Goal: Task Accomplishment & Management: Manage account settings

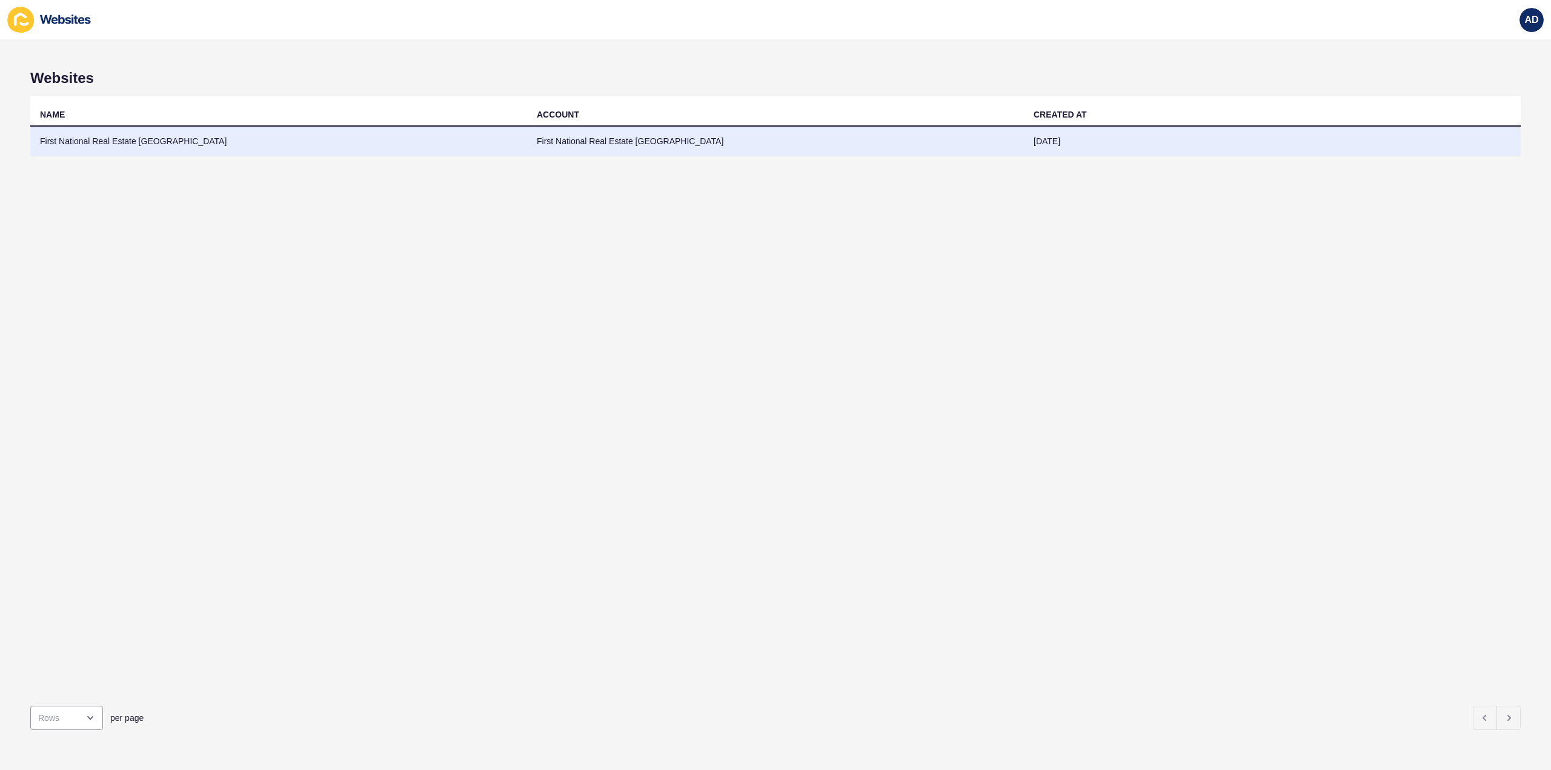
click at [122, 138] on td "First National Real Estate [GEOGRAPHIC_DATA]" at bounding box center [278, 142] width 497 height 30
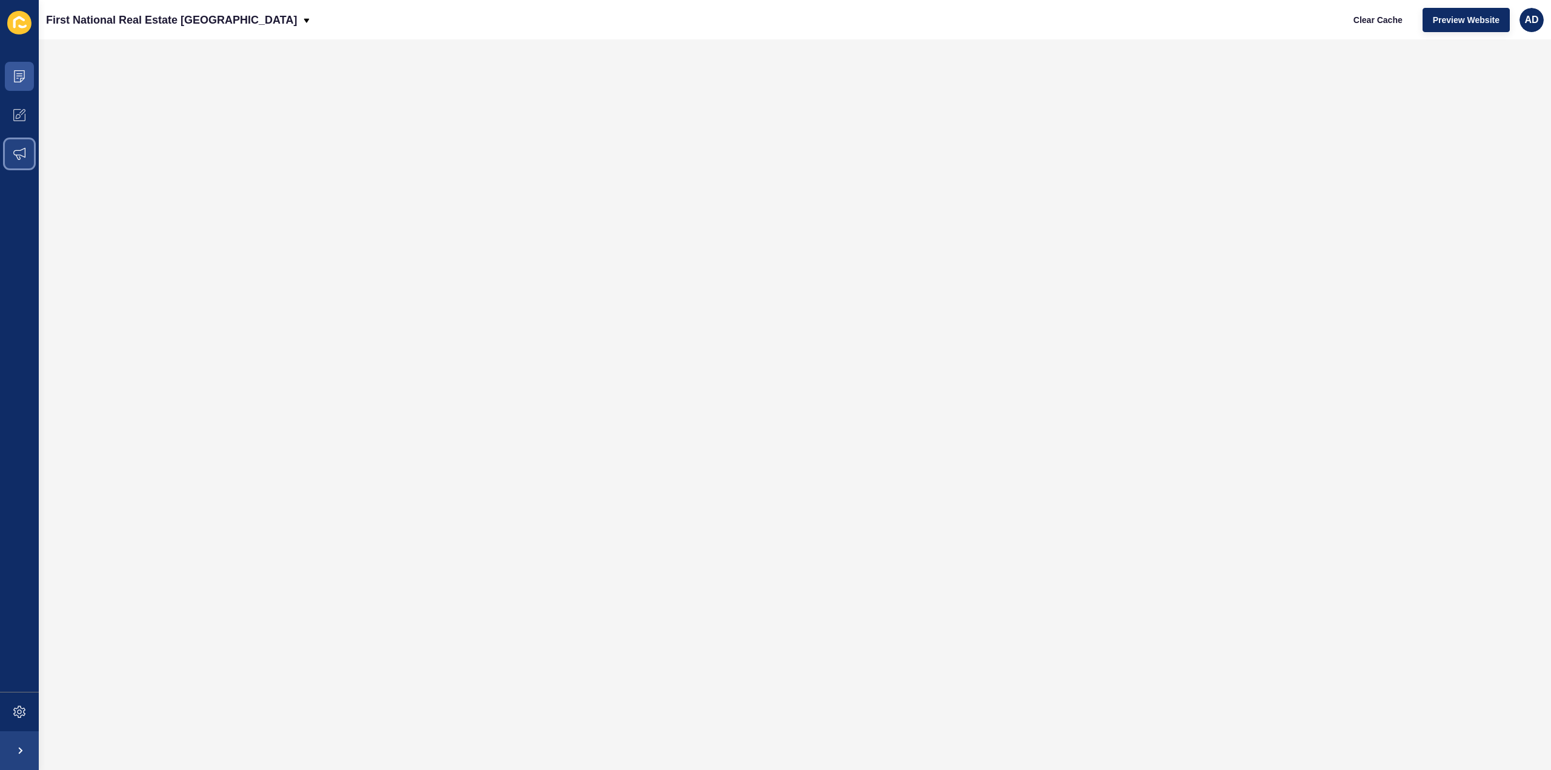
click at [15, 148] on icon at bounding box center [19, 154] width 12 height 12
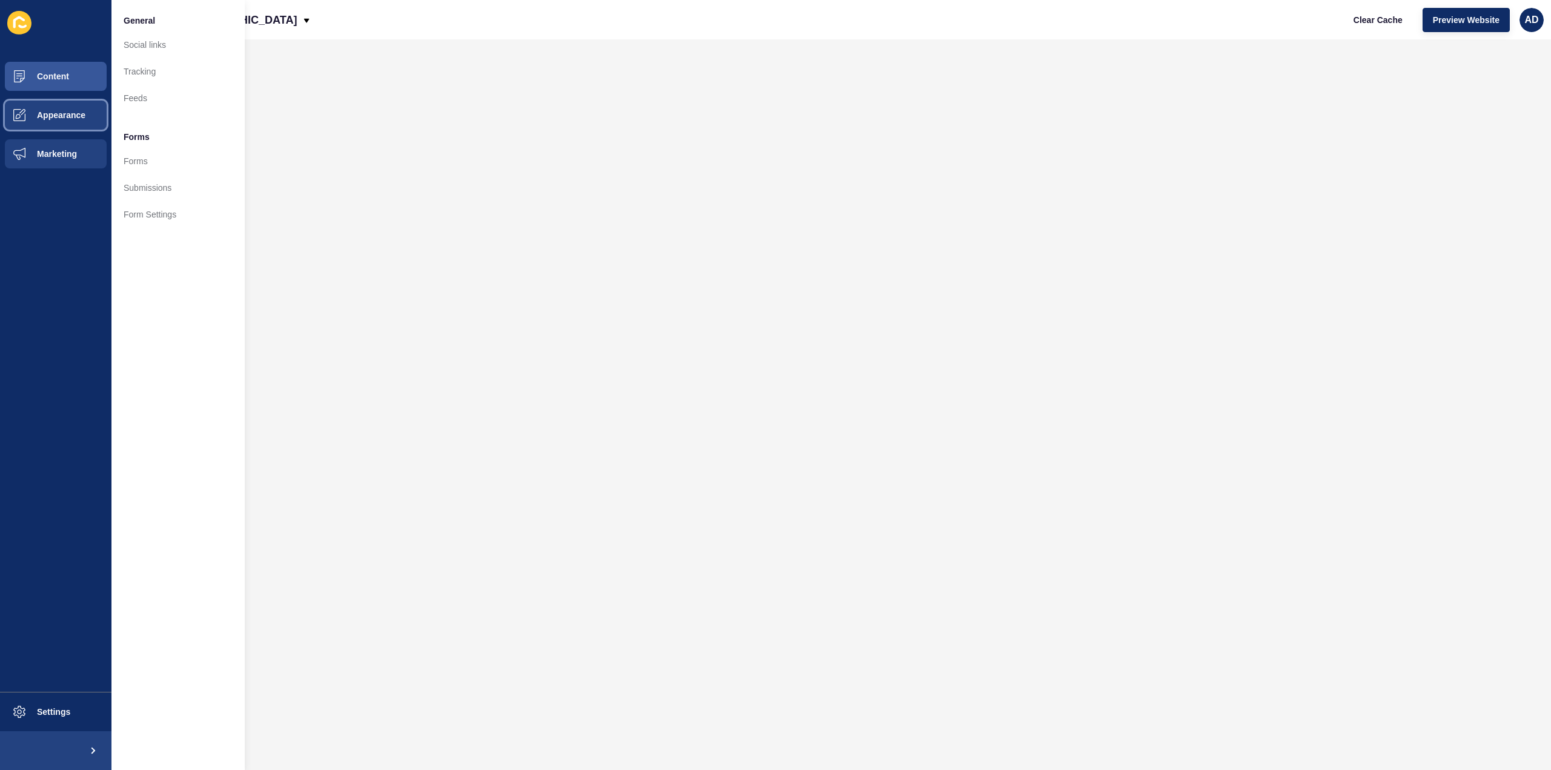
click at [21, 117] on span "Appearance" at bounding box center [41, 115] width 87 height 10
click at [158, 70] on link "Homepage Styles" at bounding box center [177, 71] width 133 height 27
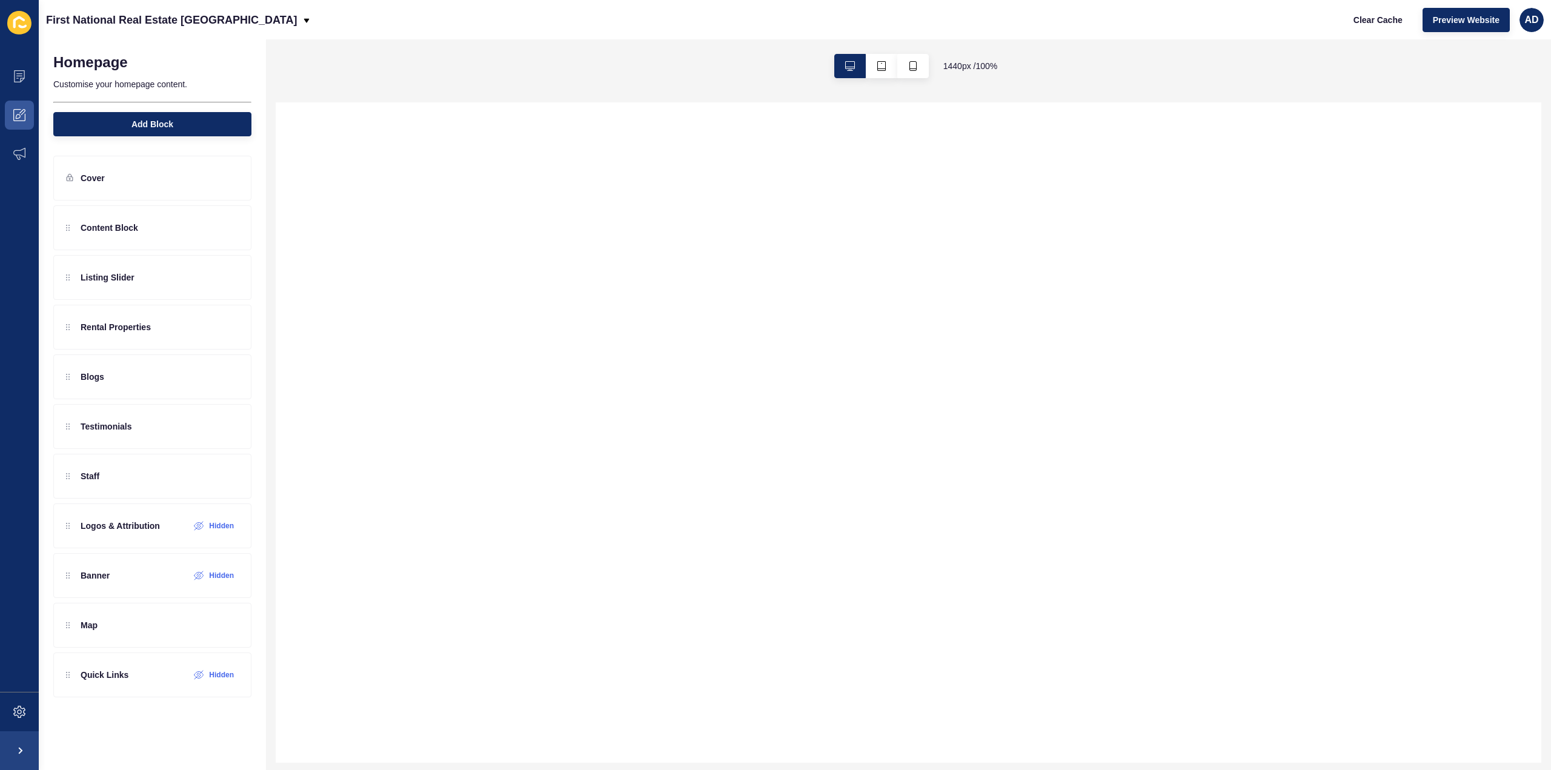
select select
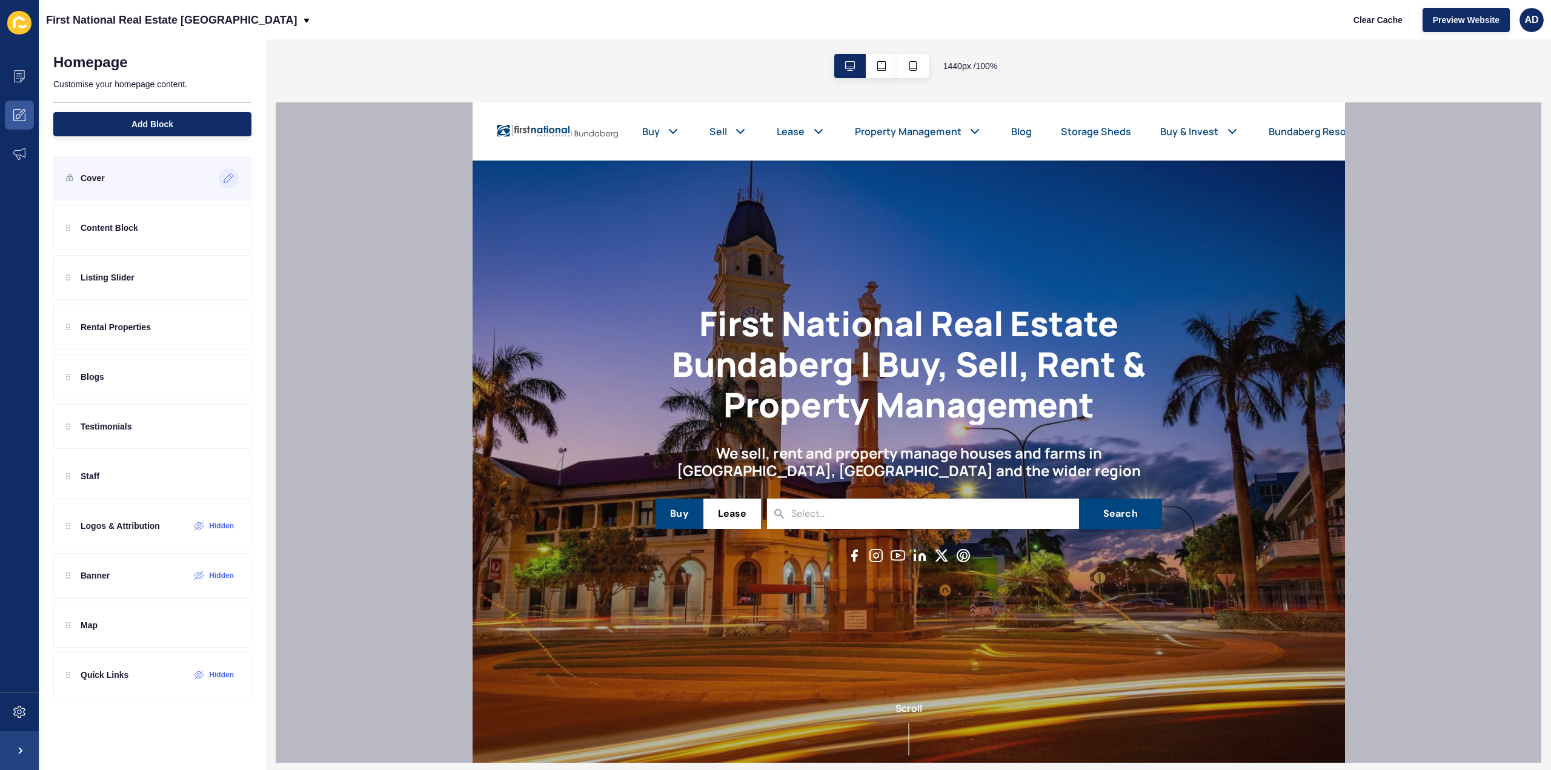
click at [230, 176] on icon at bounding box center [229, 178] width 10 height 10
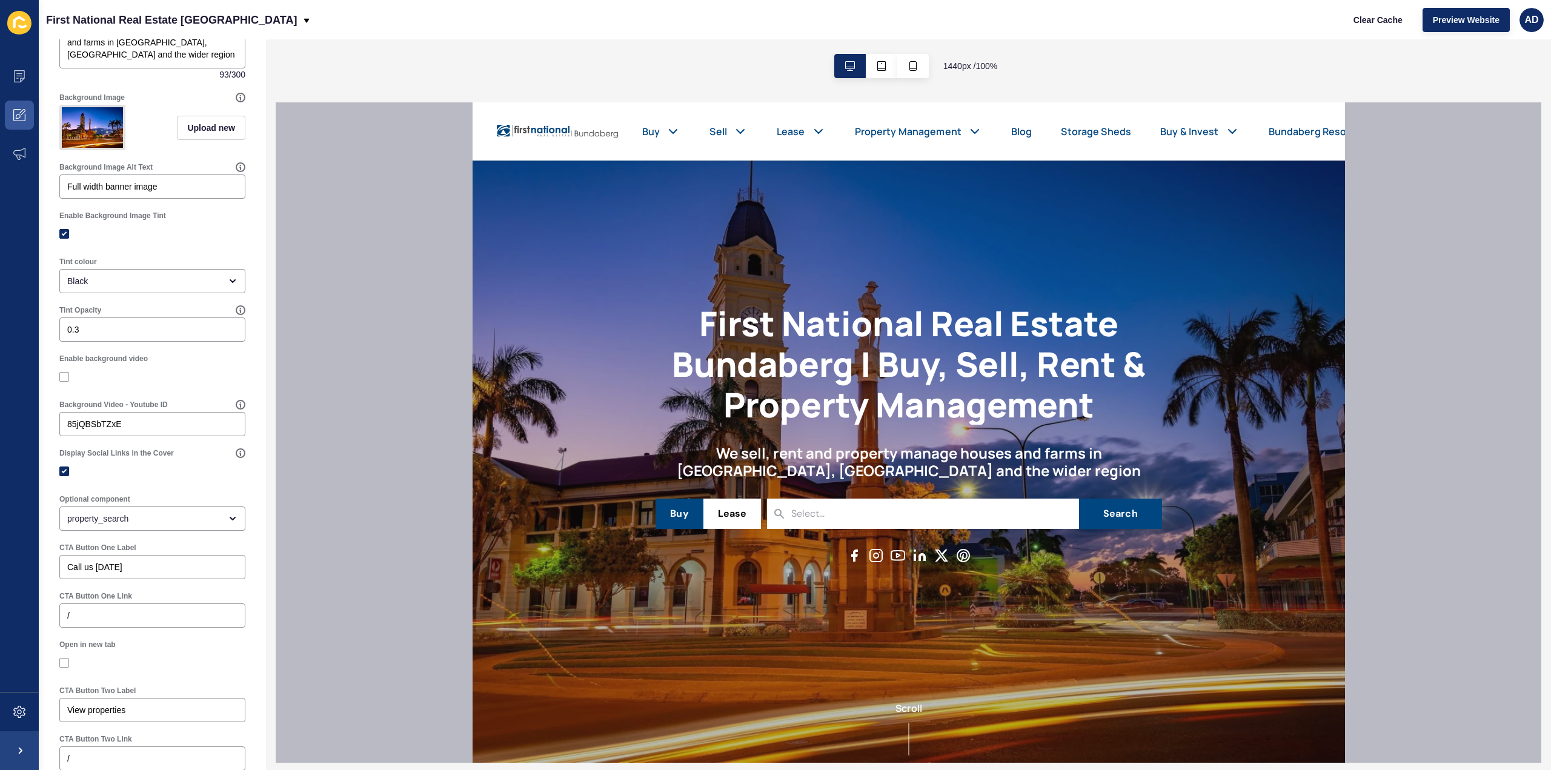
scroll to position [371, 0]
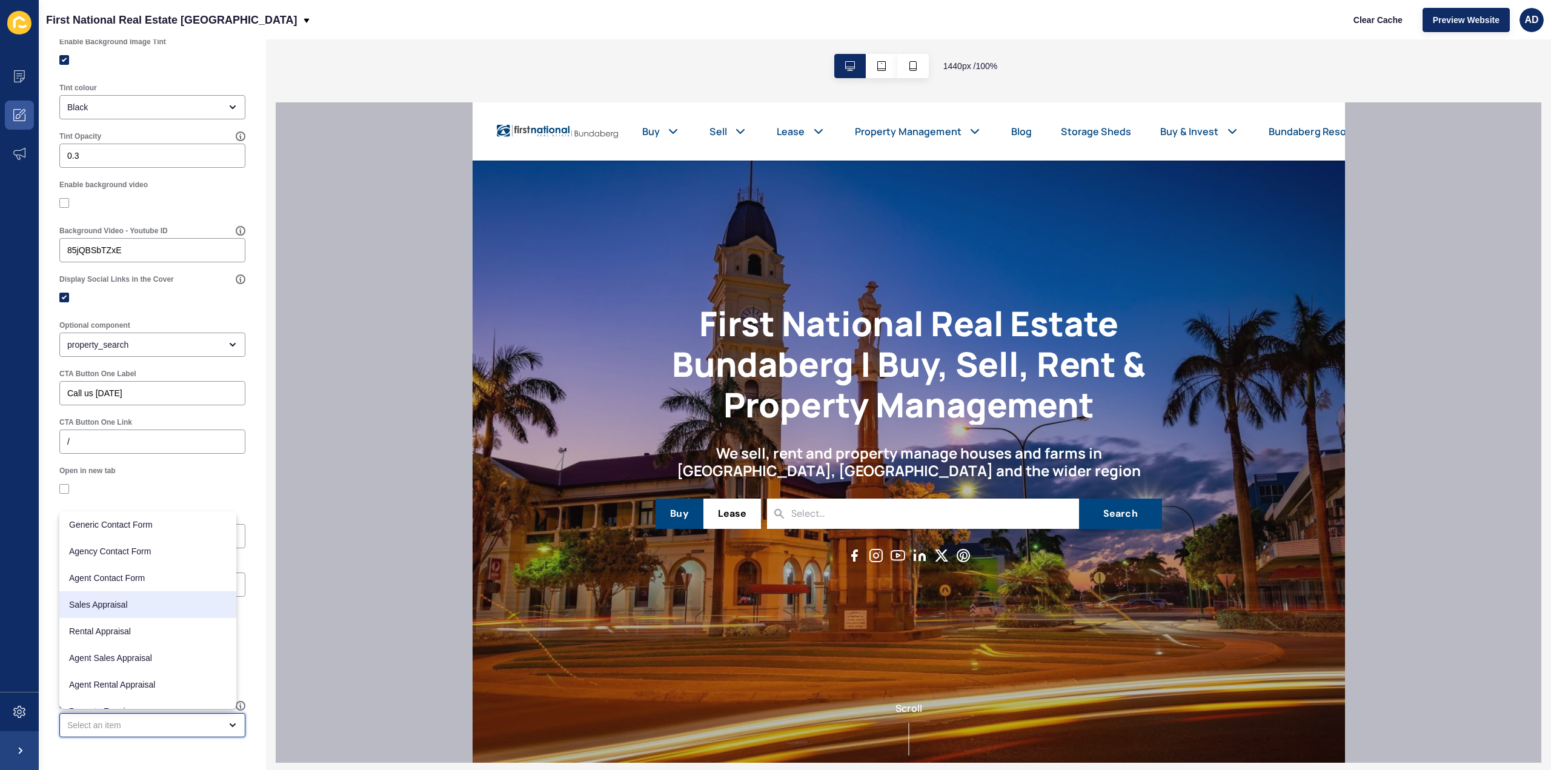
click at [161, 609] on span "Sales Appraisal" at bounding box center [148, 605] width 158 height 12
type input "Sales Appraisal"
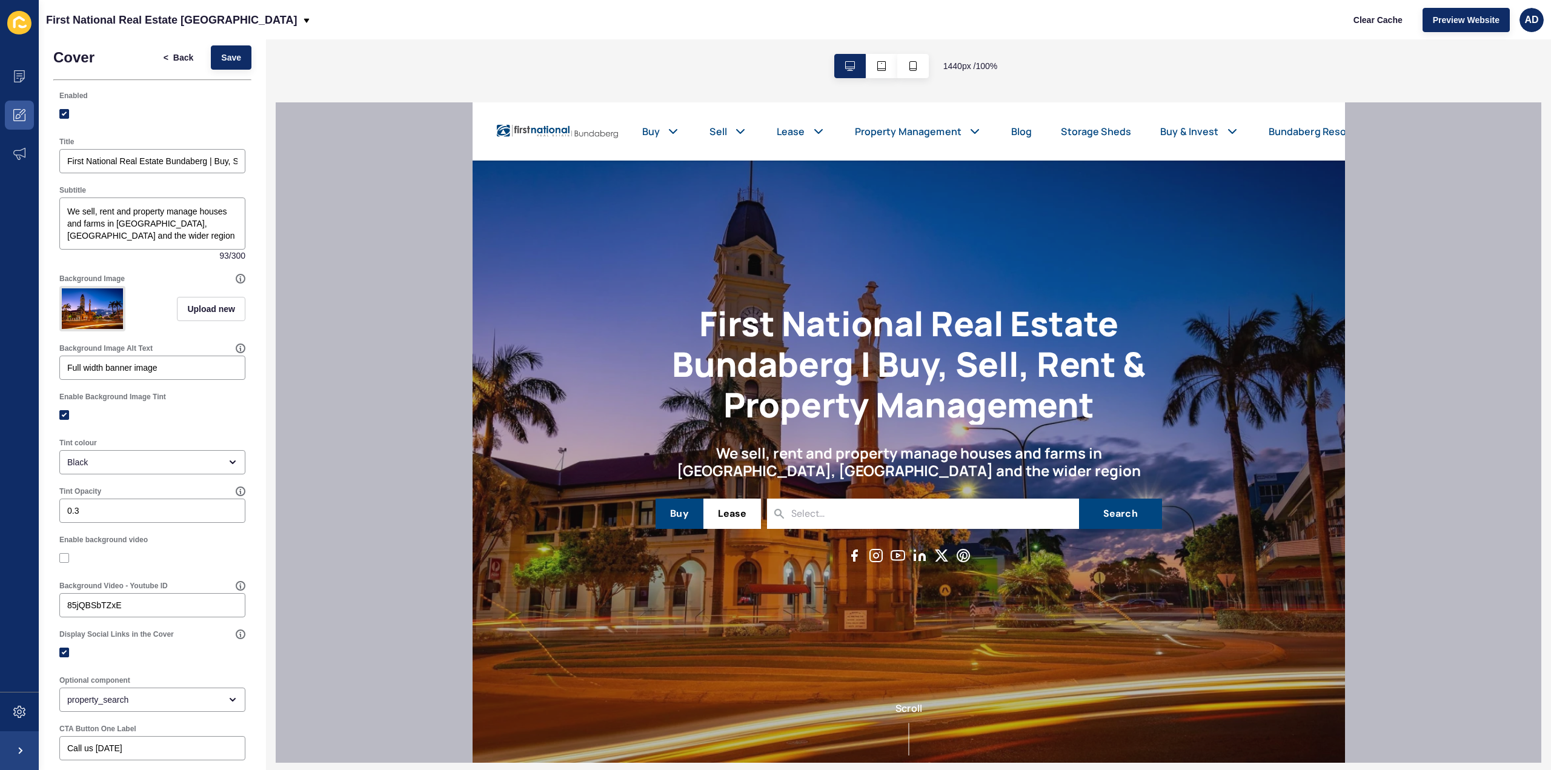
scroll to position [0, 0]
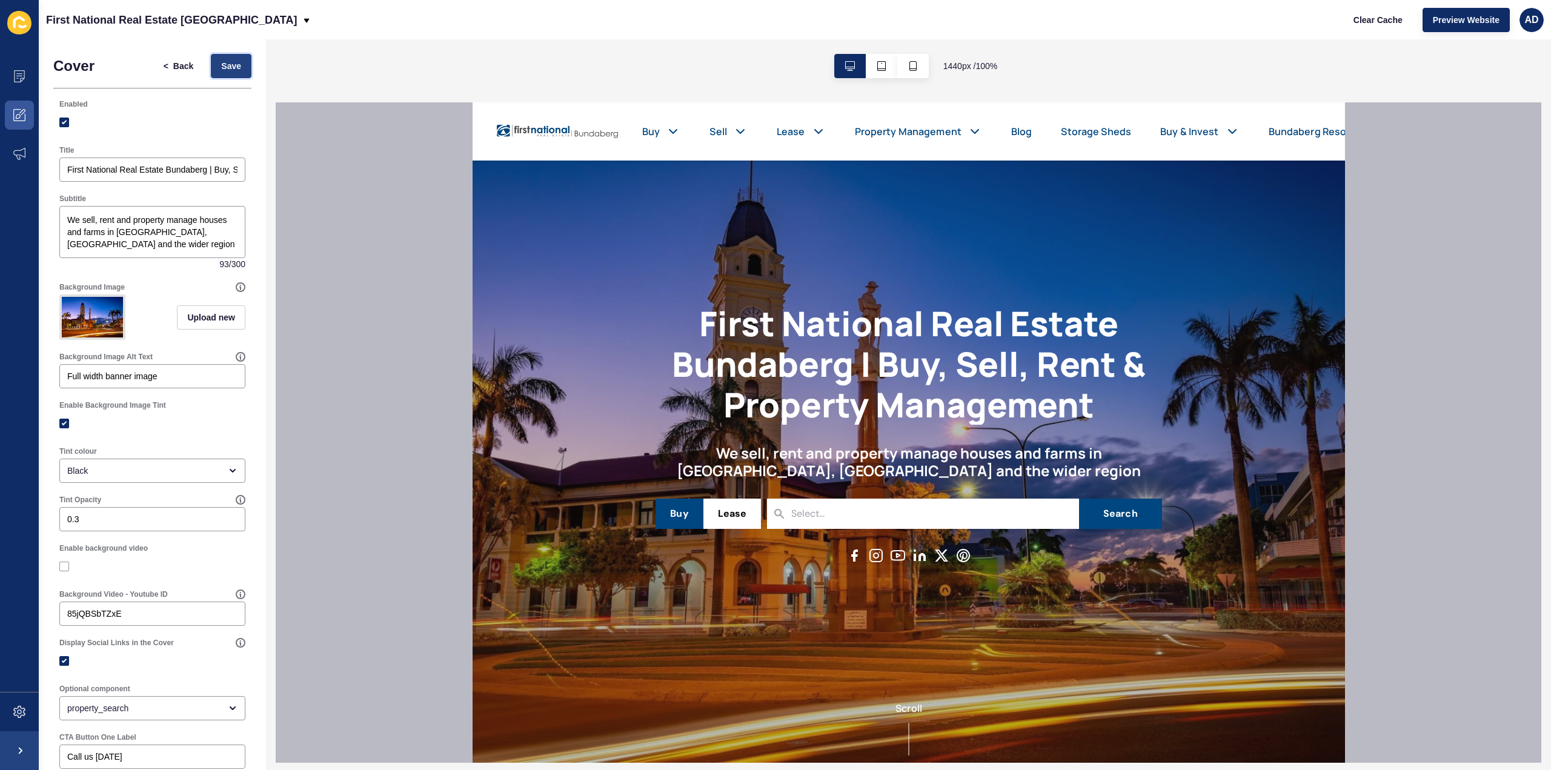
click at [221, 62] on span "Save" at bounding box center [231, 66] width 20 height 12
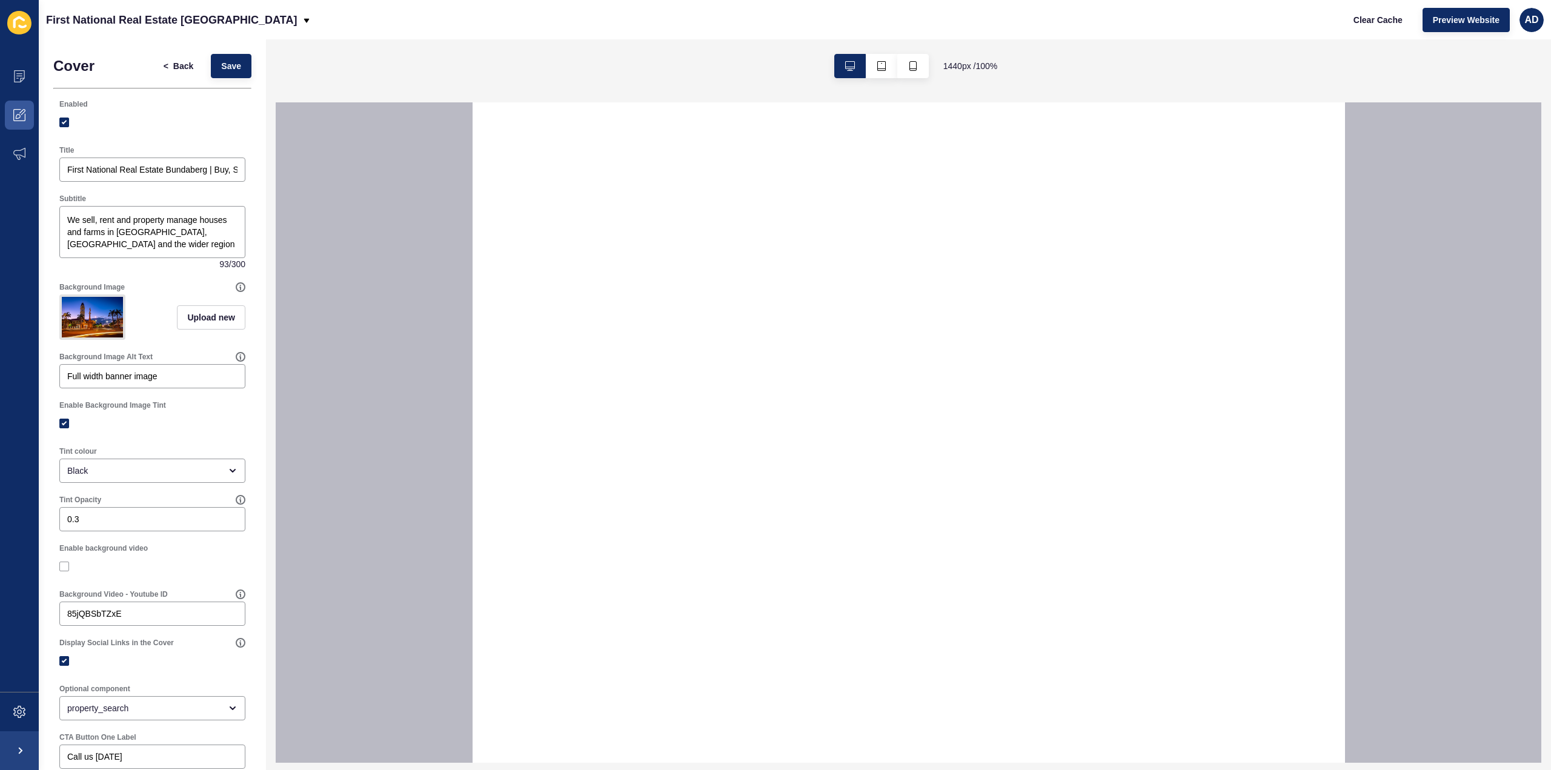
select select
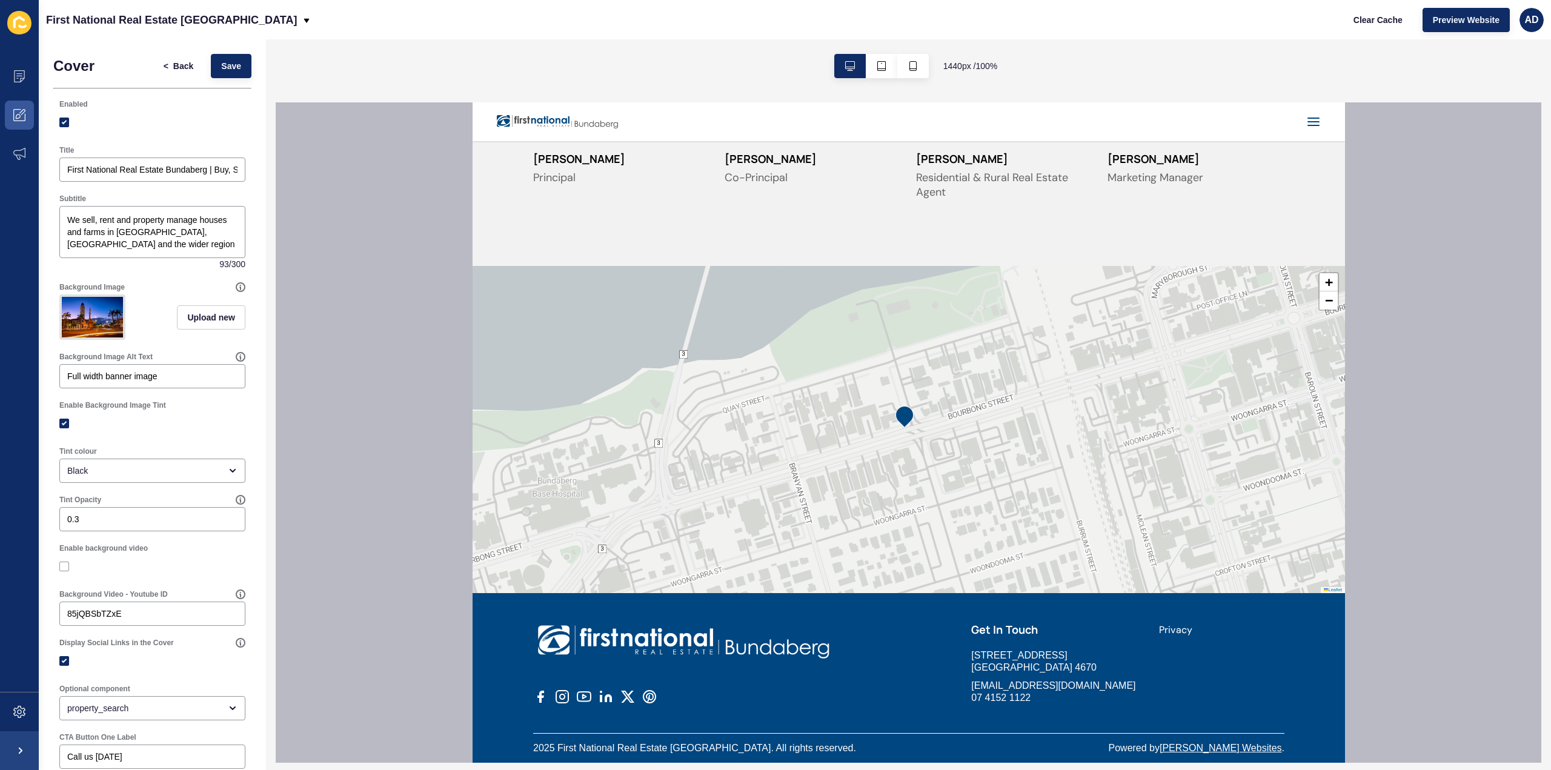
scroll to position [2512, 0]
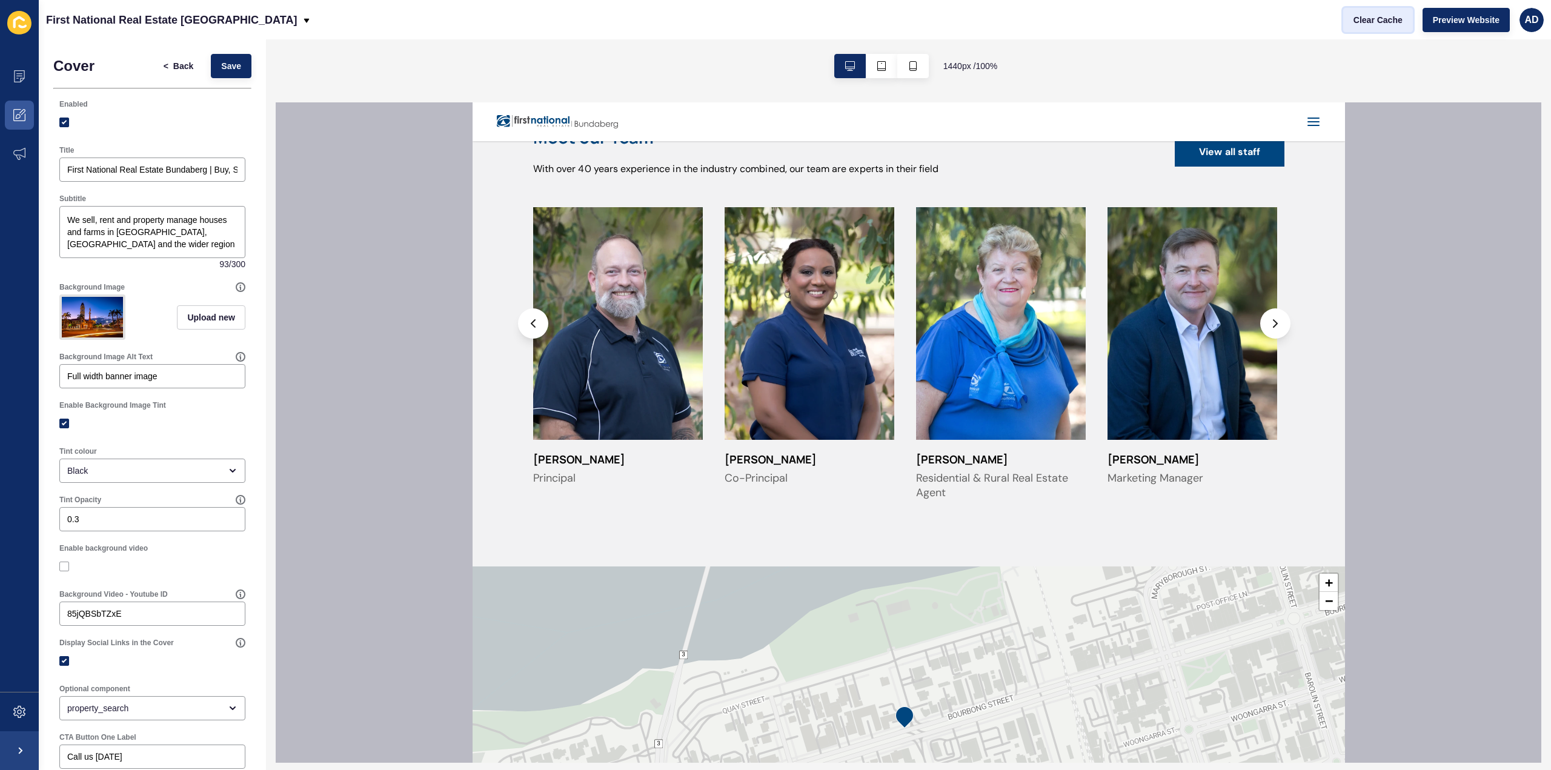
click at [1386, 15] on span "Clear Cache" at bounding box center [1378, 20] width 49 height 12
click at [1475, 20] on span "Preview Website" at bounding box center [1466, 20] width 67 height 12
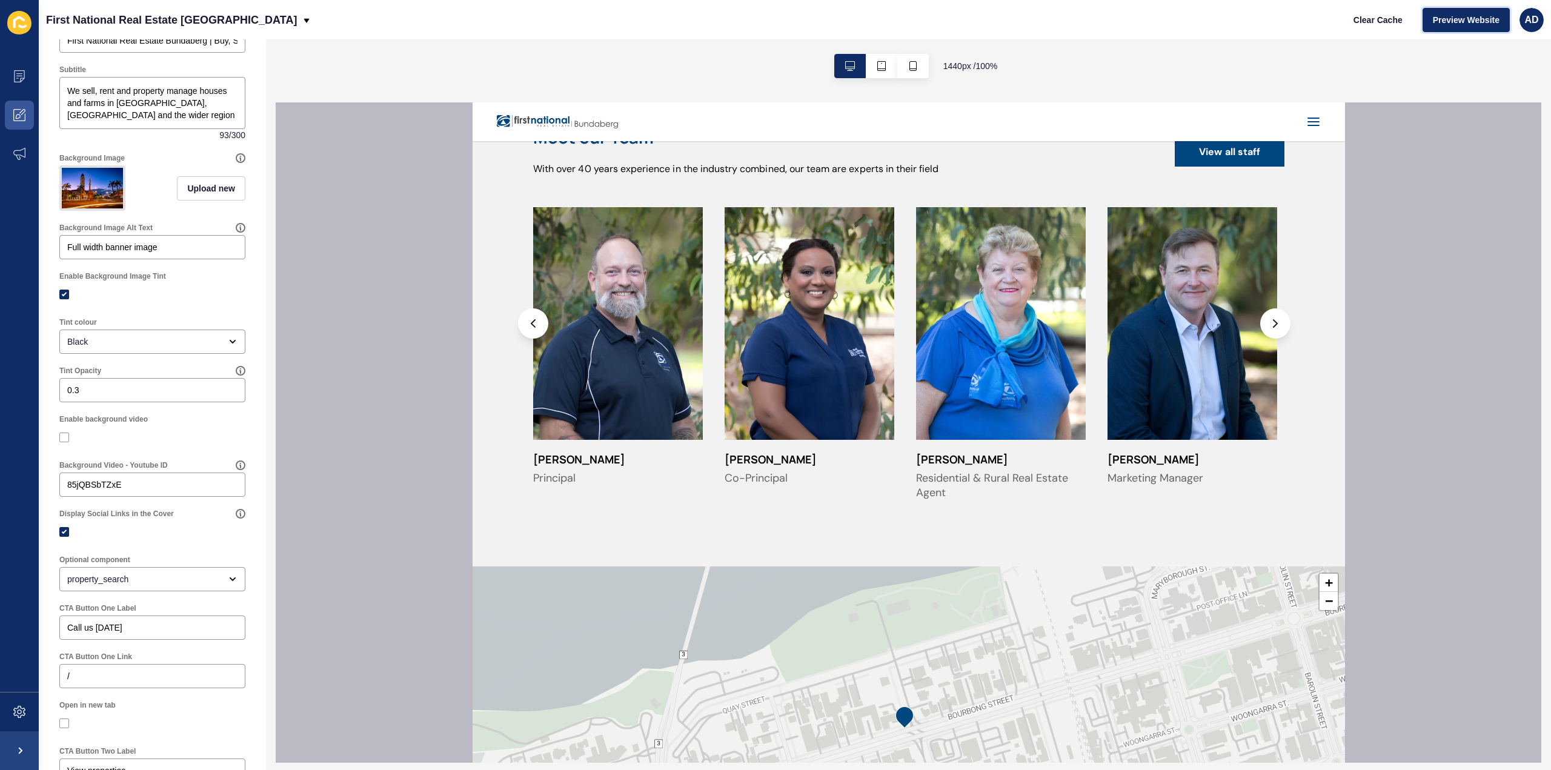
scroll to position [0, 0]
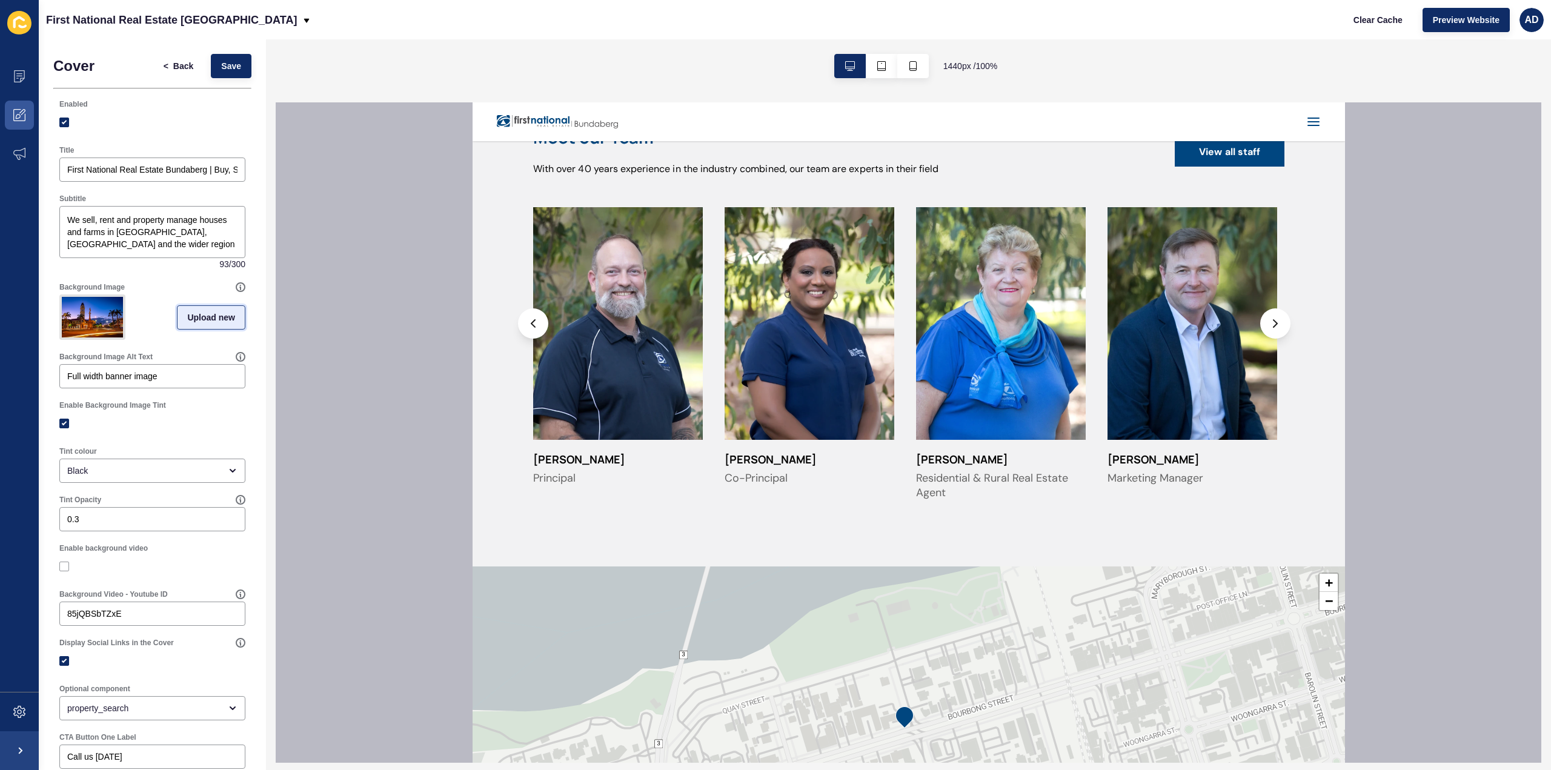
click at [210, 317] on span "Upload new" at bounding box center [211, 317] width 48 height 12
click at [137, 314] on span at bounding box center [153, 319] width 184 height 47
click at [61, 296] on input "Drag or click to upload" at bounding box center [61, 296] width 0 height 0
type input "C:\fakepath\Banner.png"
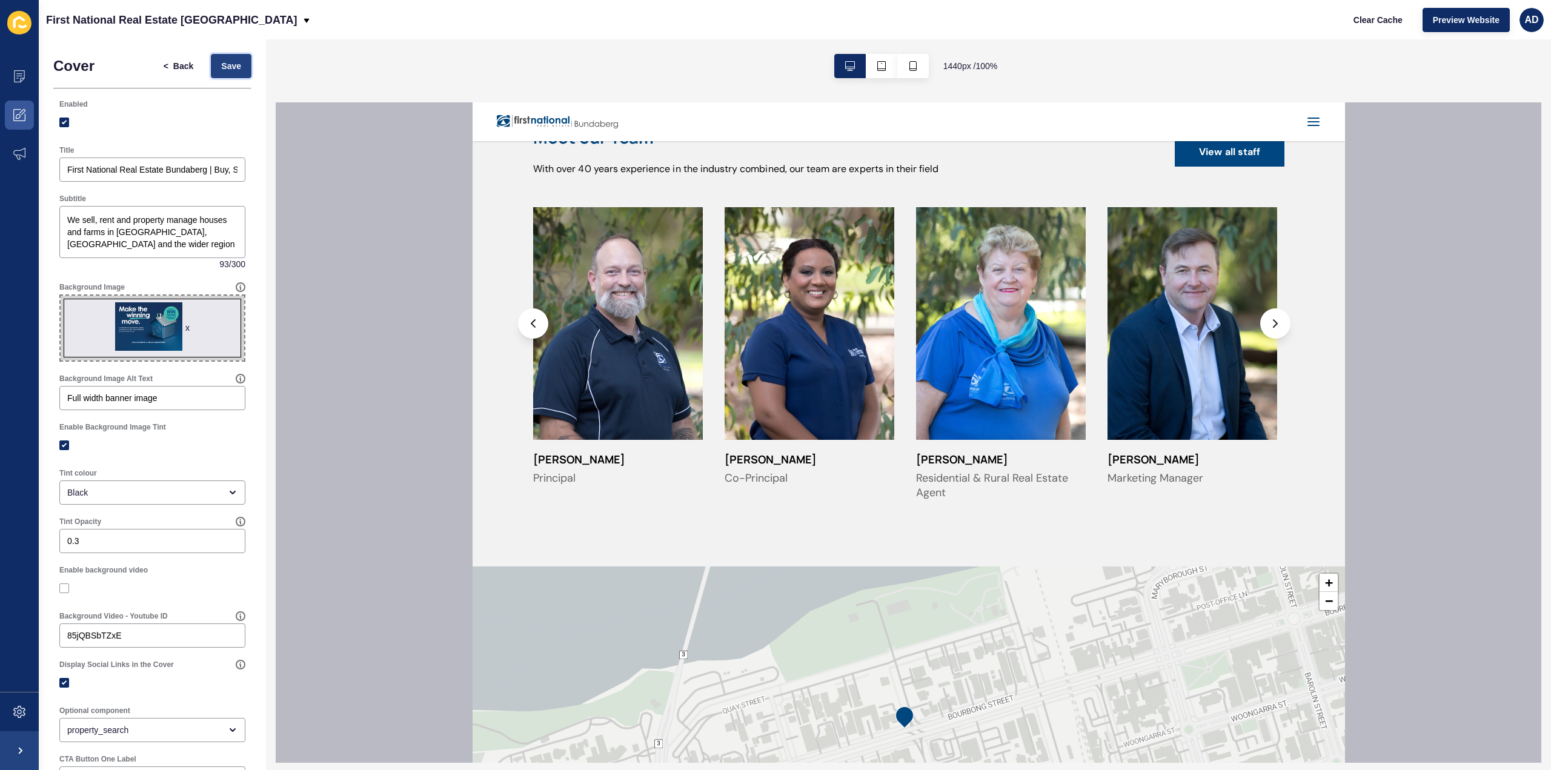
click at [221, 65] on span "Save" at bounding box center [231, 66] width 20 height 12
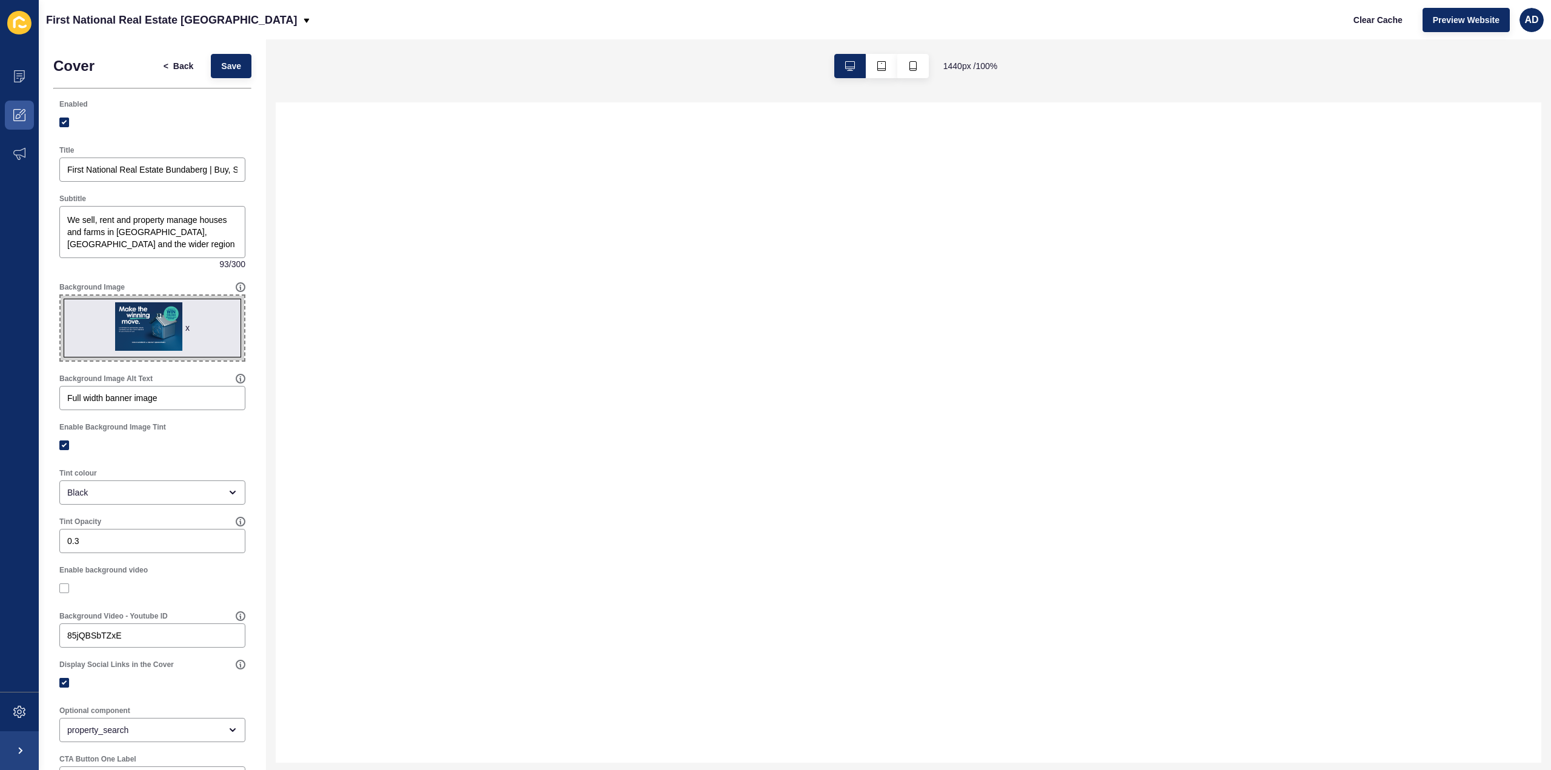
select select
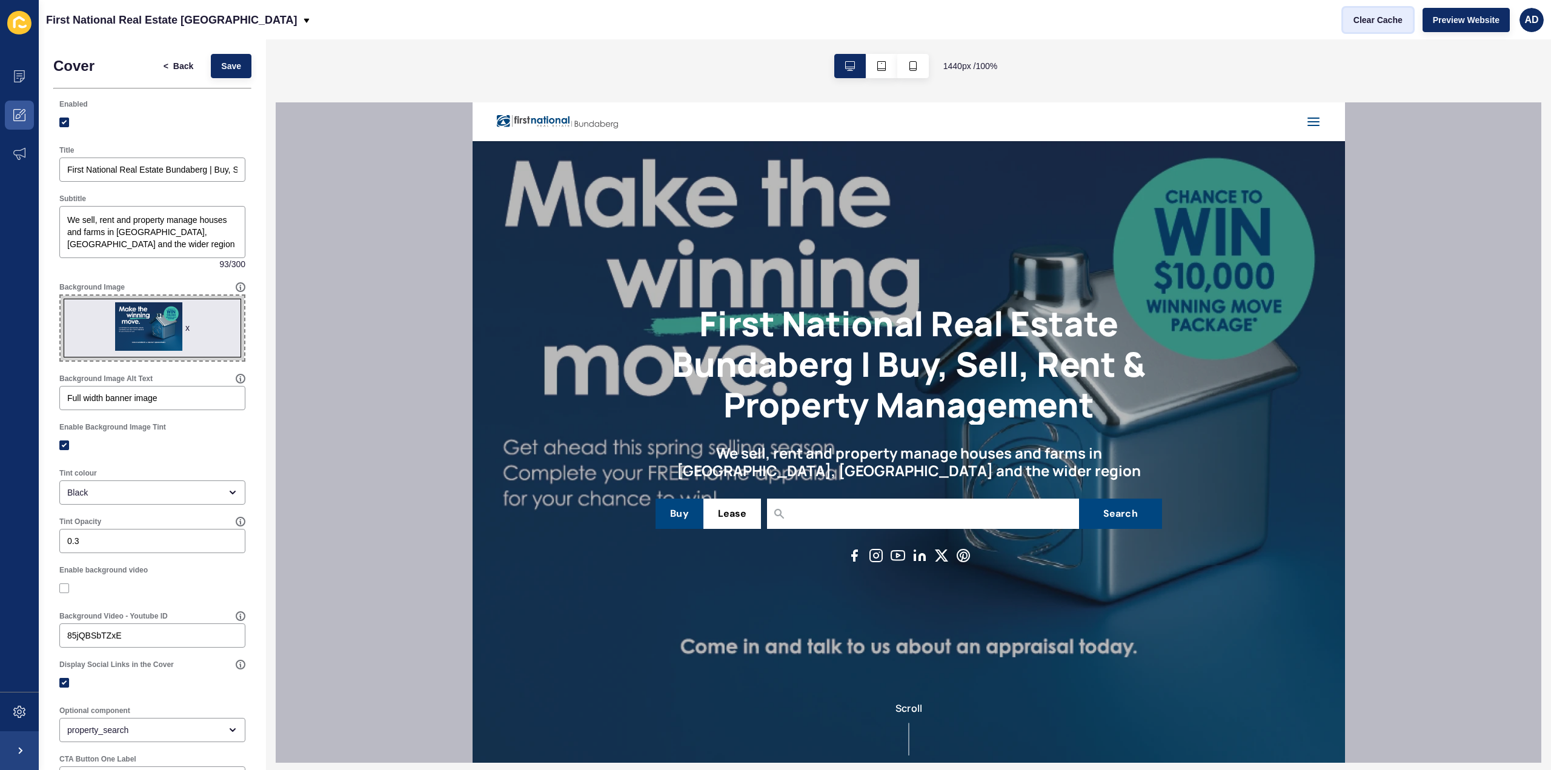
click at [1371, 24] on span "Clear Cache" at bounding box center [1378, 20] width 49 height 12
click at [1477, 21] on span "Preview Website" at bounding box center [1466, 20] width 67 height 12
drag, startPoint x: 1452, startPoint y: 390, endPoint x: 1435, endPoint y: 394, distance: 17.6
click at [1452, 390] on div at bounding box center [909, 432] width 1266 height 660
click at [185, 328] on div "x" at bounding box center [187, 328] width 4 height 12
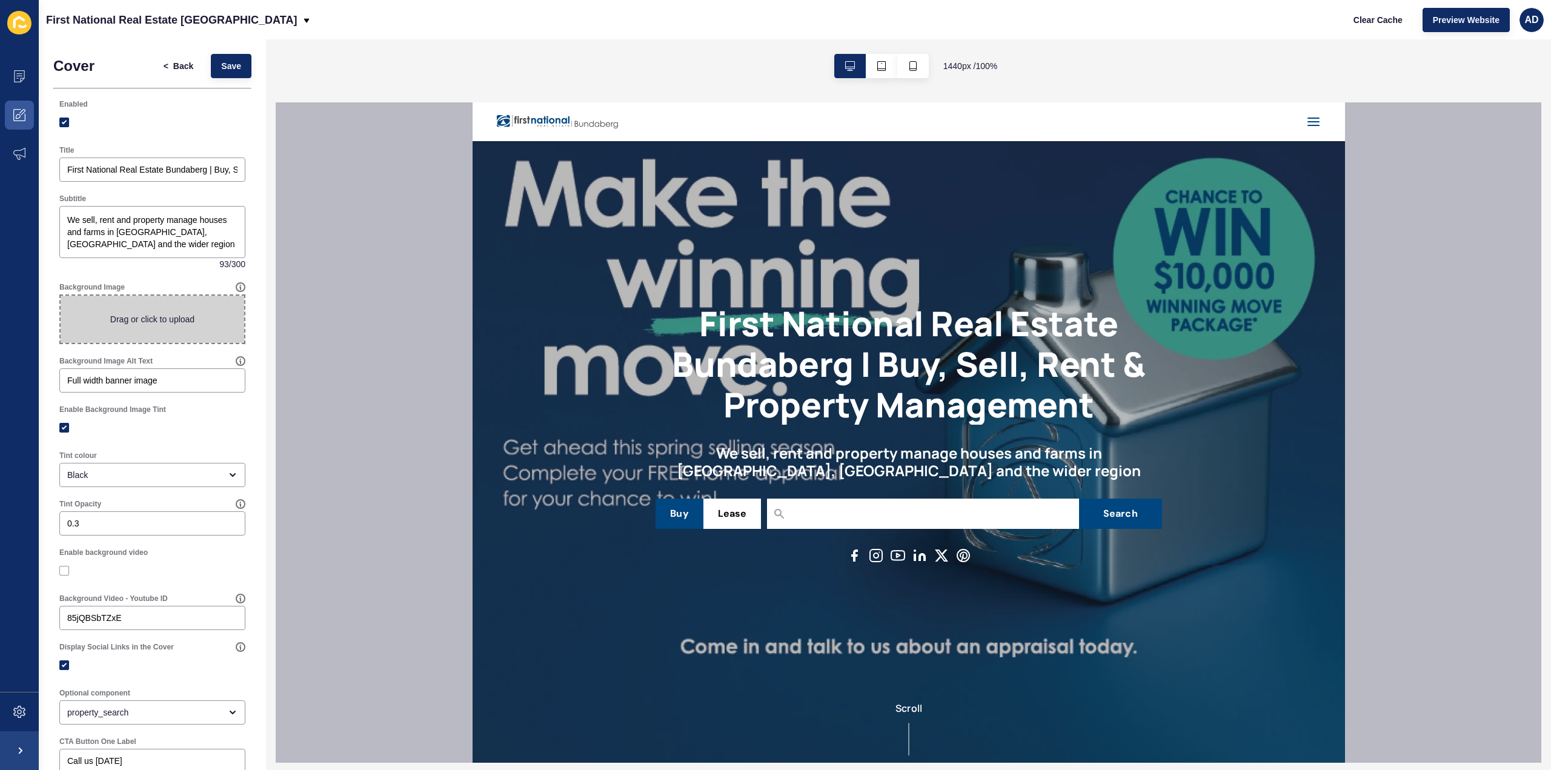
click at [164, 318] on span at bounding box center [153, 319] width 184 height 47
click at [61, 296] on input "Drag or click to upload" at bounding box center [61, 296] width 0 height 0
type input "C:\fakepath\Banner@4x.png"
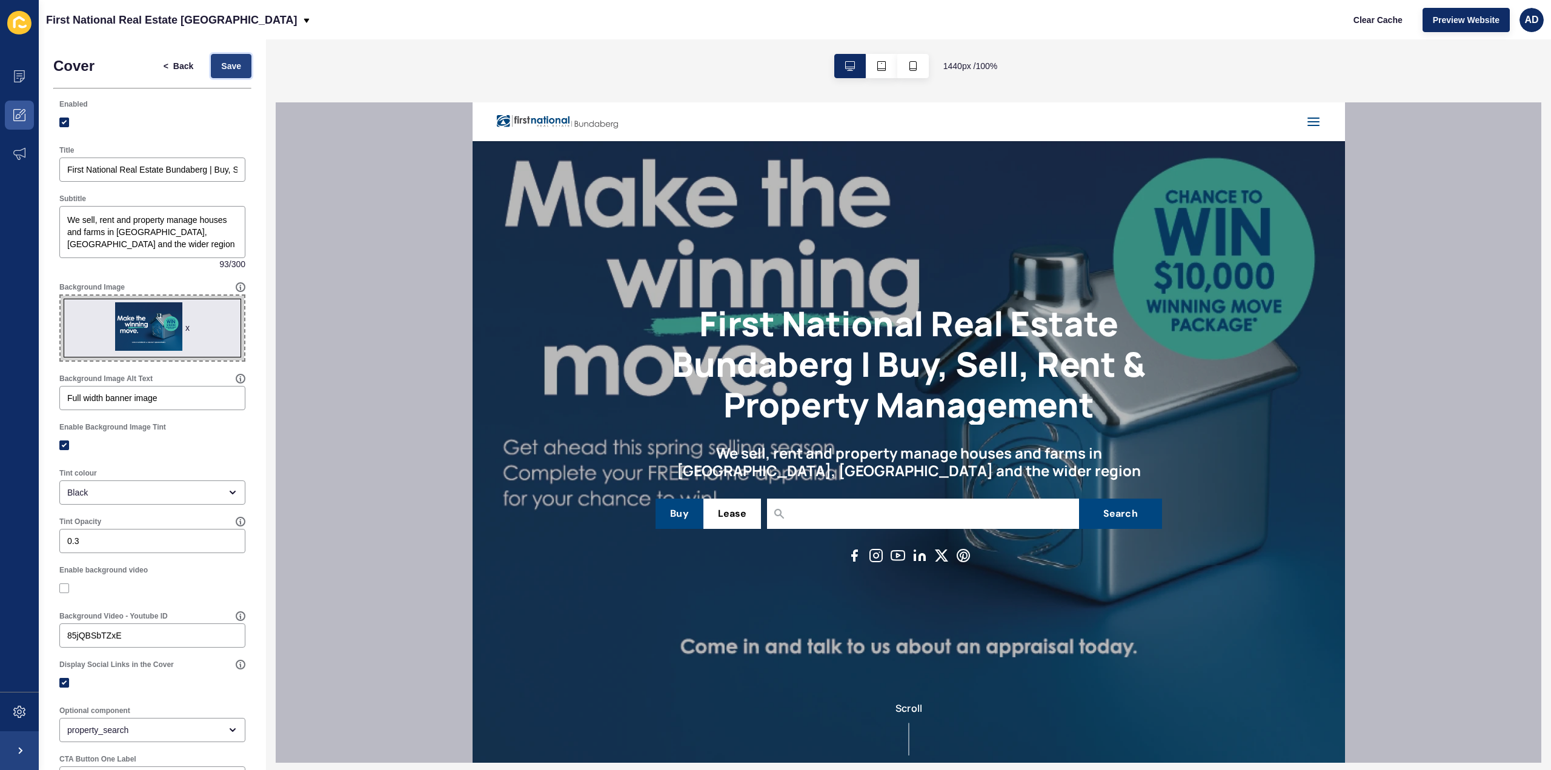
click at [221, 61] on span "Save" at bounding box center [231, 66] width 20 height 12
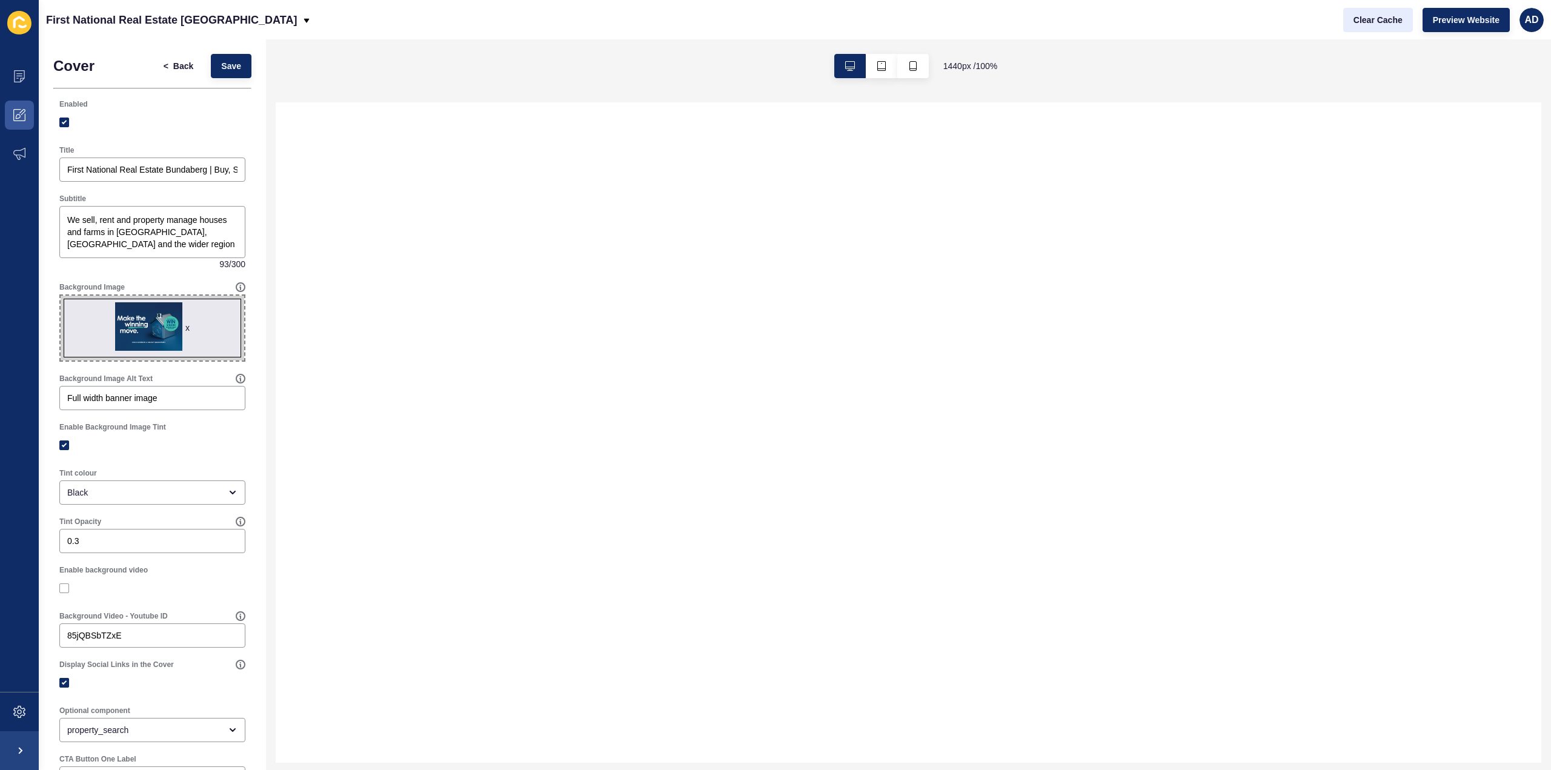
select select
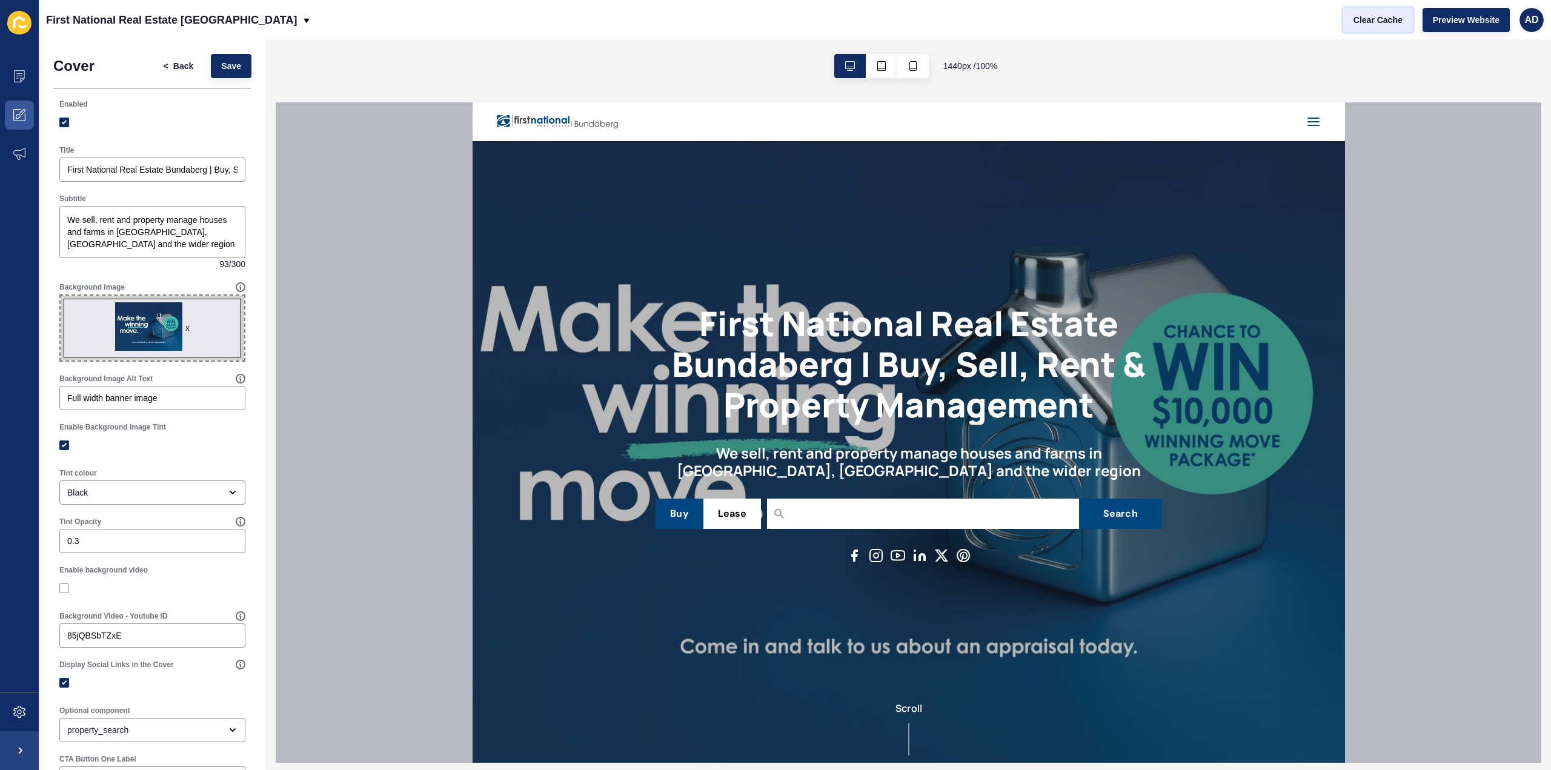
click at [1366, 15] on span "Clear Cache" at bounding box center [1378, 20] width 49 height 12
click at [1490, 21] on span "Preview Website" at bounding box center [1466, 20] width 67 height 12
click at [185, 322] on span "x" at bounding box center [153, 328] width 184 height 65
click at [61, 296] on input "x Drag or click to upload" at bounding box center [61, 296] width 0 height 0
click at [185, 327] on div "x" at bounding box center [187, 328] width 4 height 12
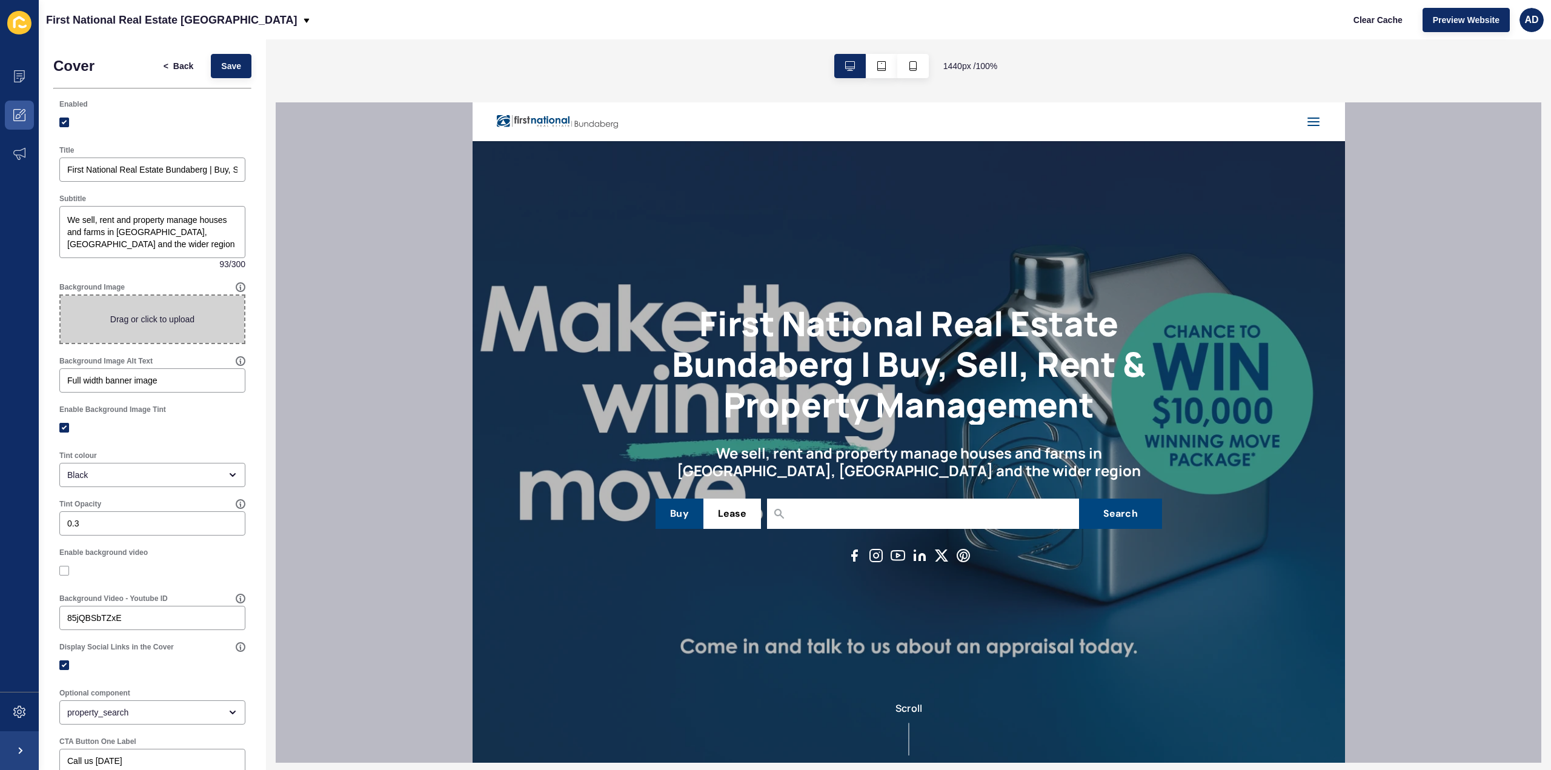
click at [146, 316] on span at bounding box center [153, 319] width 184 height 47
click at [61, 296] on input "Drag or click to upload" at bounding box center [61, 296] width 0 height 0
type input "C:\fakepath\Banner@4x.png"
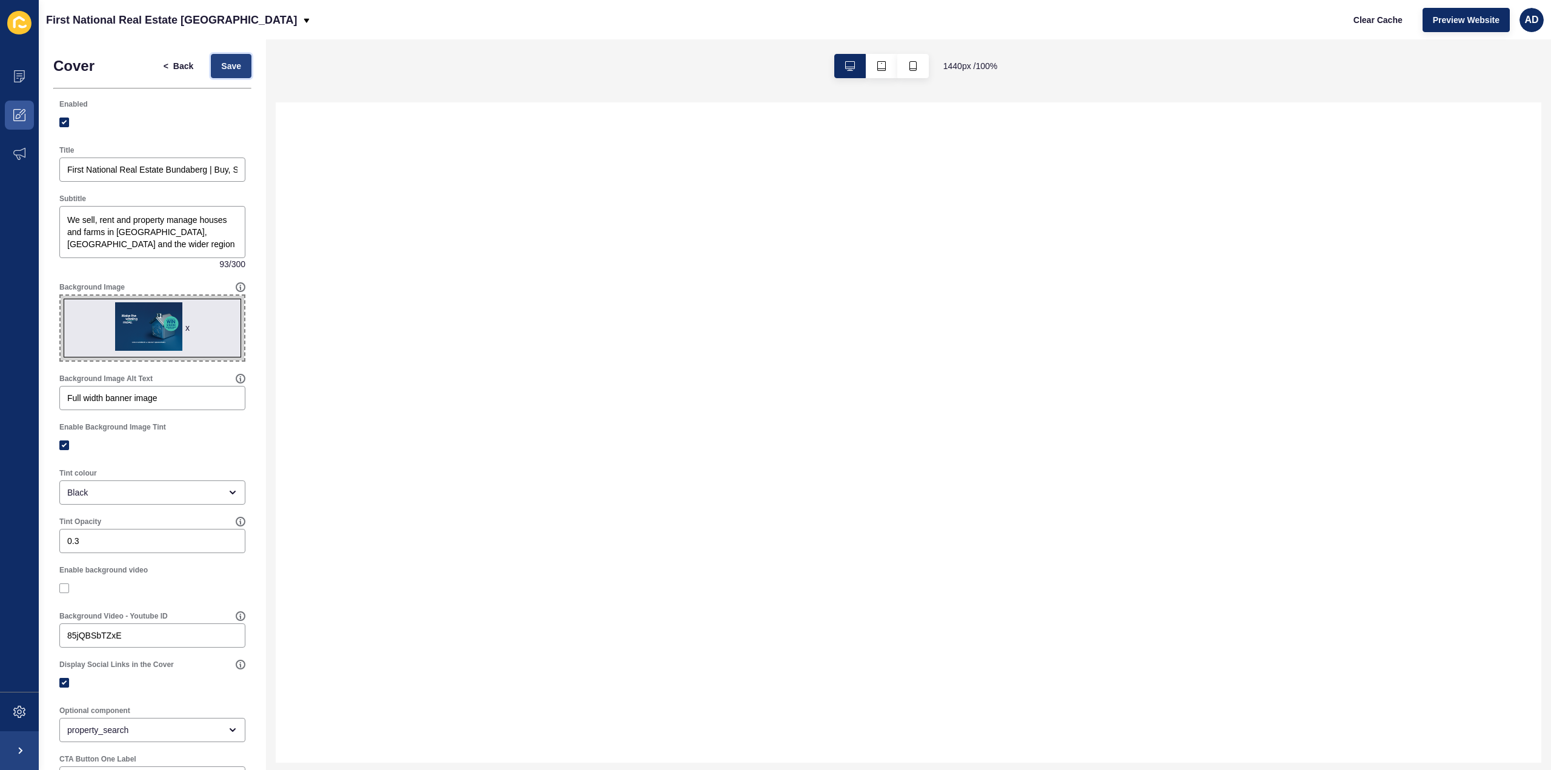
click at [221, 61] on span "Save" at bounding box center [231, 66] width 20 height 12
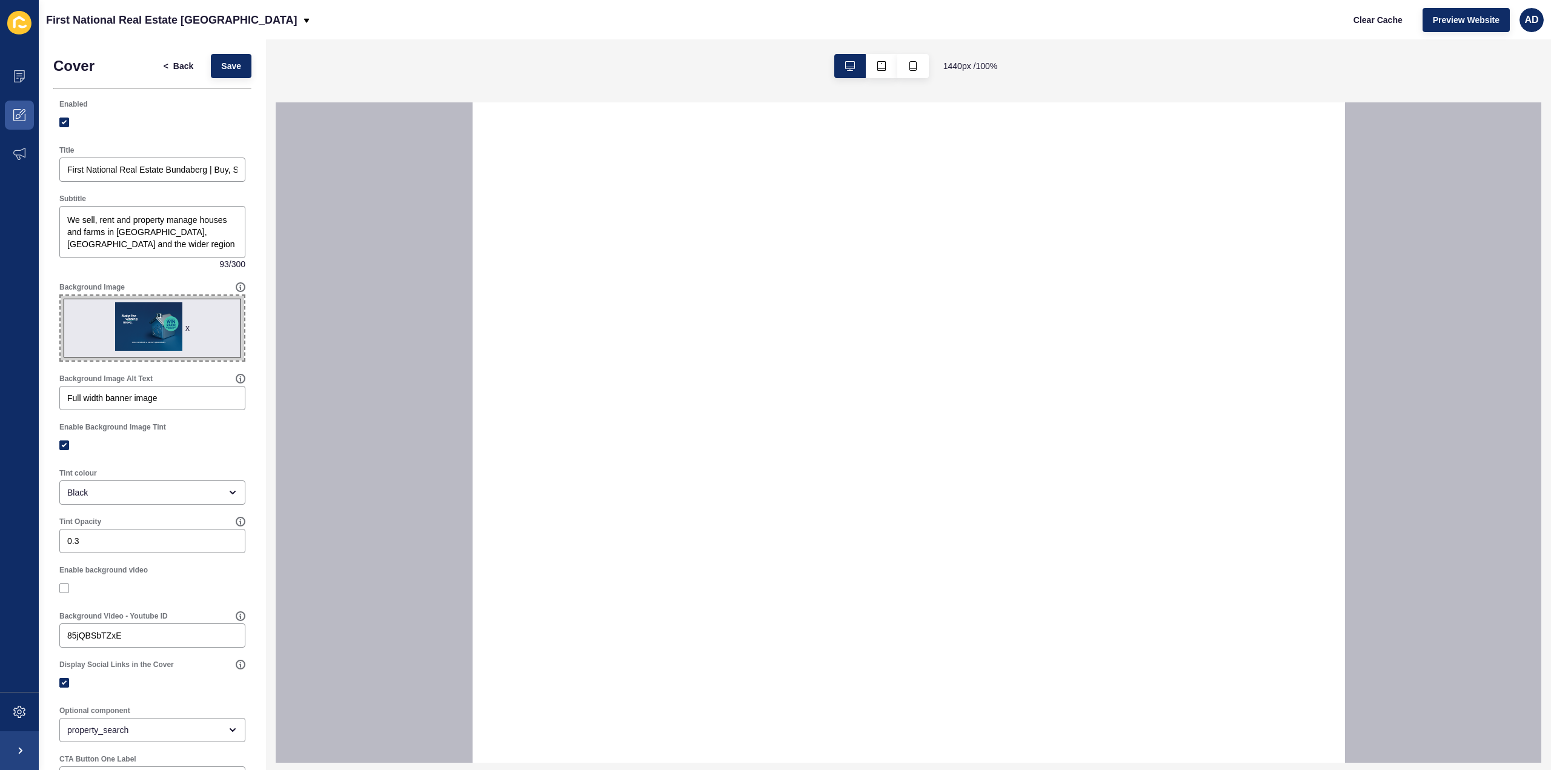
select select
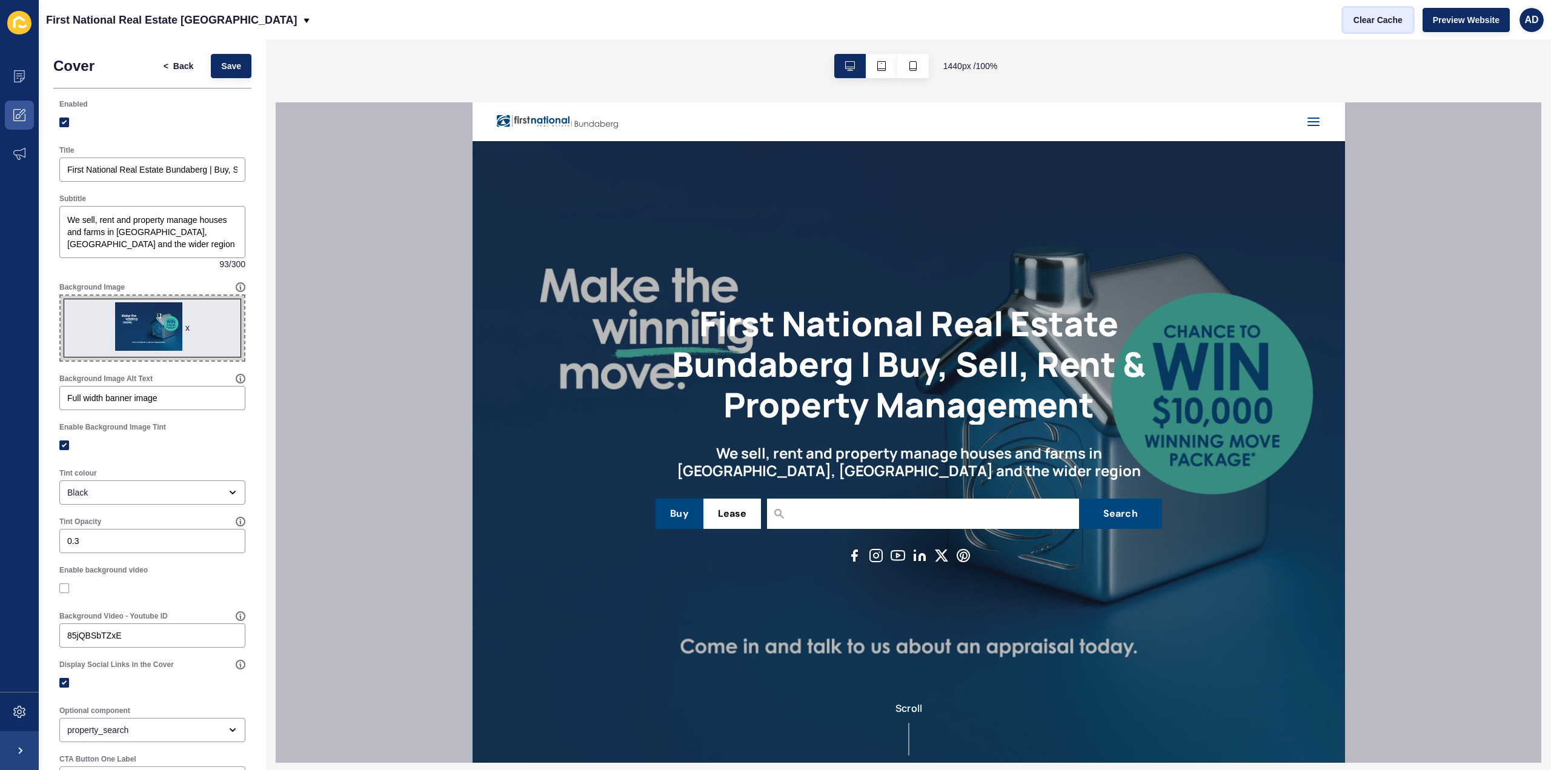
click at [1375, 8] on button "Clear Cache" at bounding box center [1378, 20] width 70 height 24
click at [1475, 18] on span "Preview Website" at bounding box center [1466, 20] width 67 height 12
click at [185, 329] on div "x" at bounding box center [187, 328] width 4 height 12
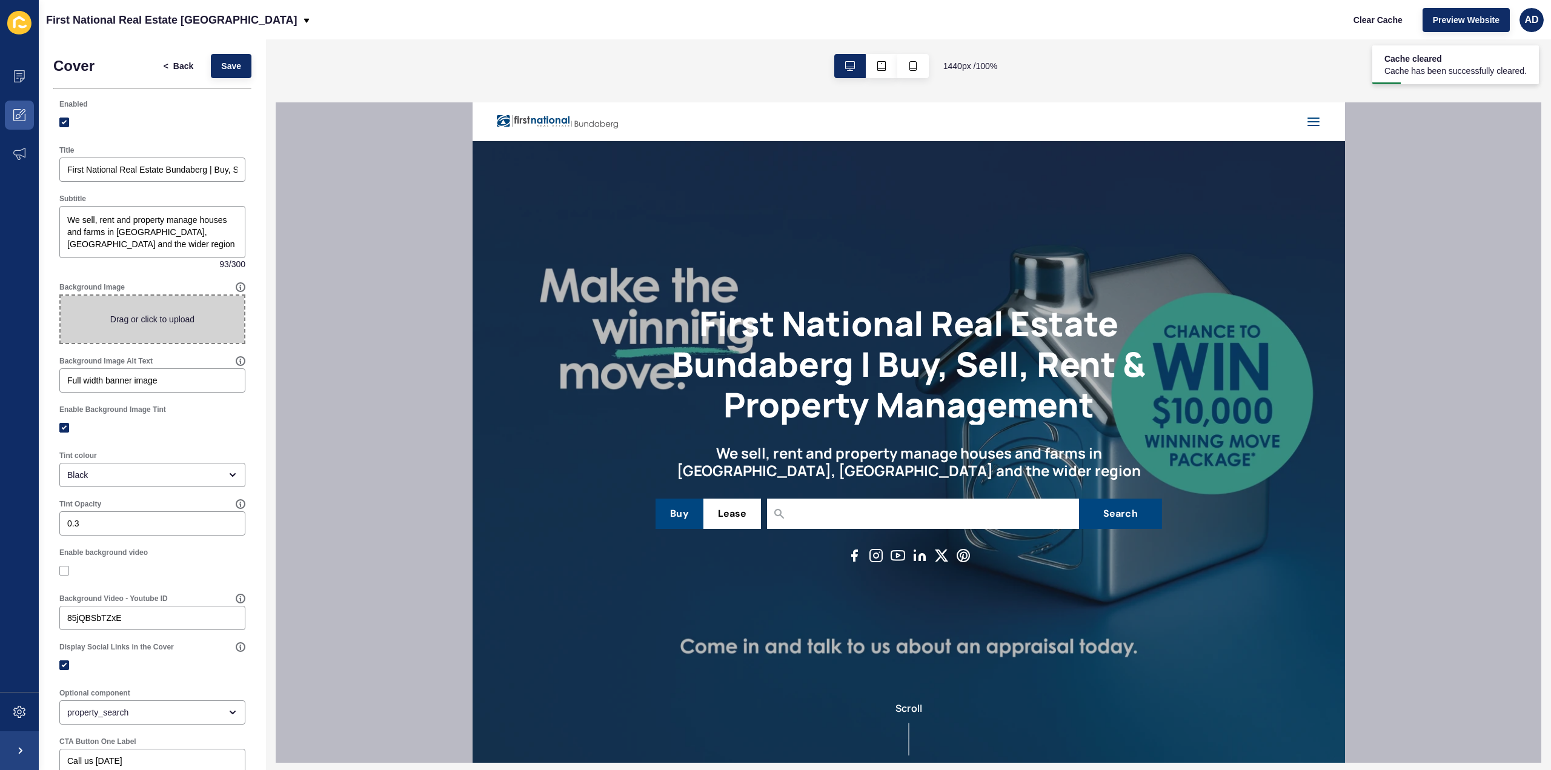
click at [151, 316] on span at bounding box center [153, 319] width 184 height 47
click at [61, 296] on input "Drag or click to upload" at bounding box center [61, 296] width 0 height 0
type input "C:\fakepath\Banner@4x.png"
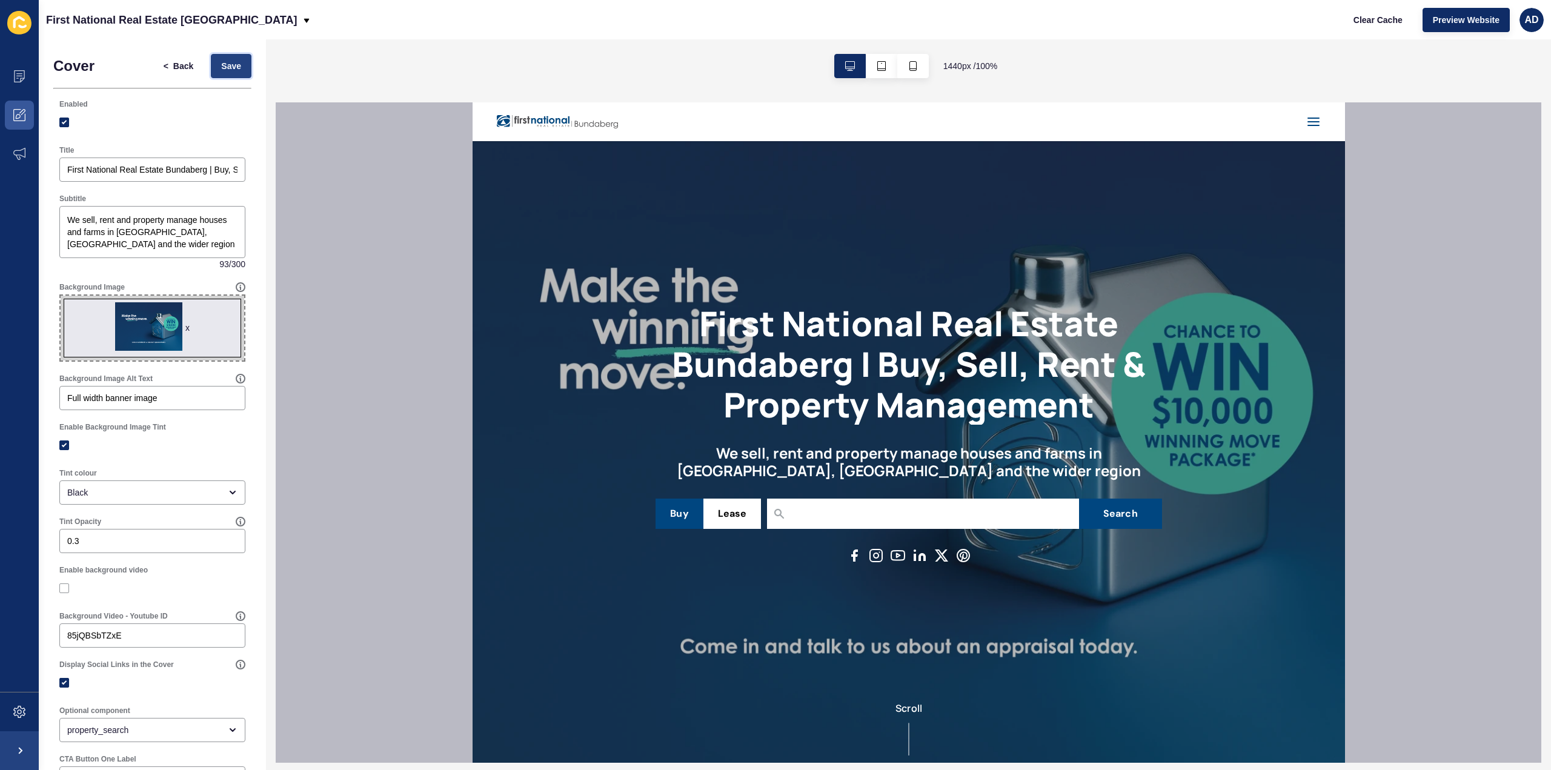
click at [221, 61] on span "Save" at bounding box center [231, 66] width 20 height 12
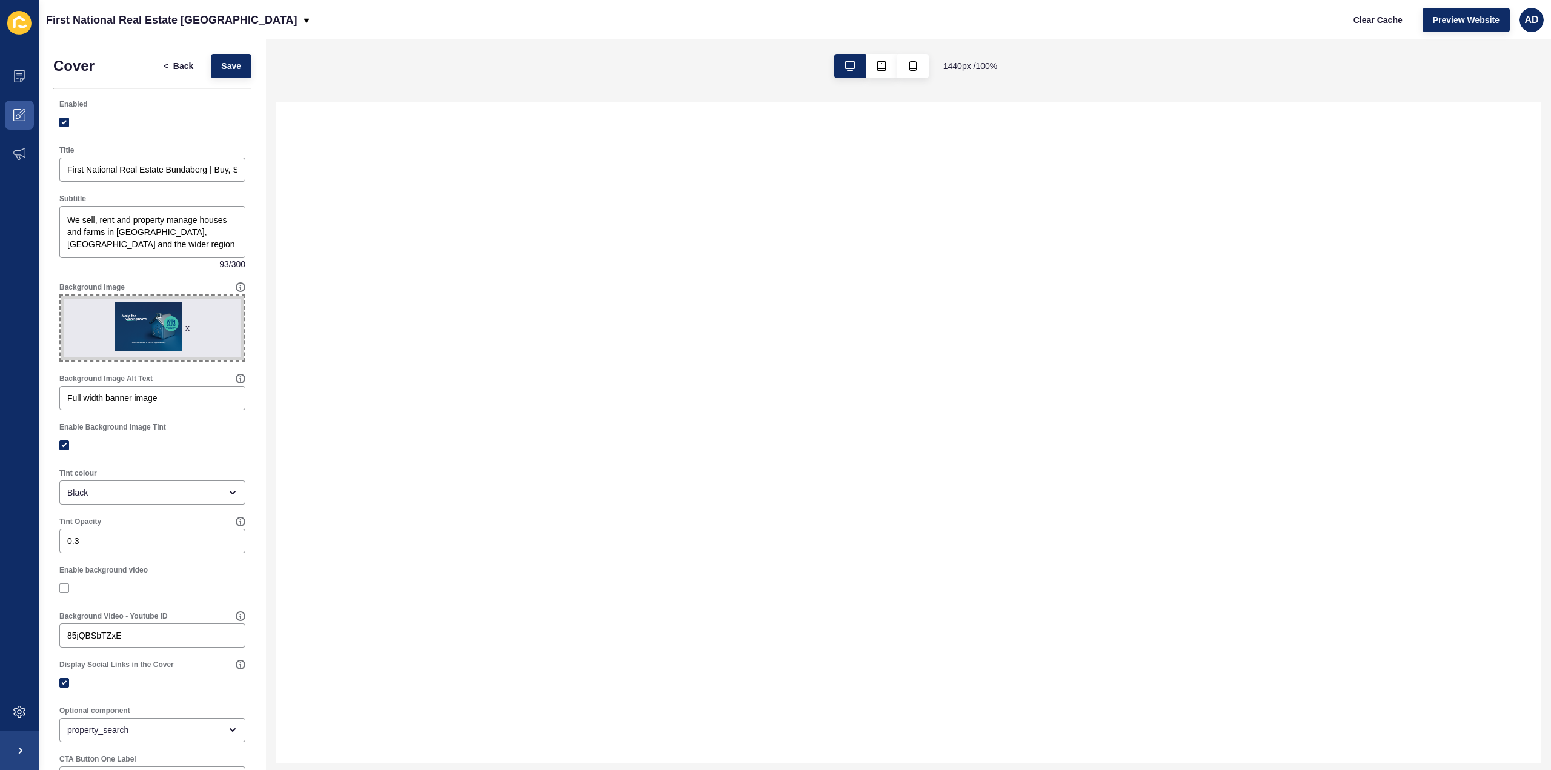
select select
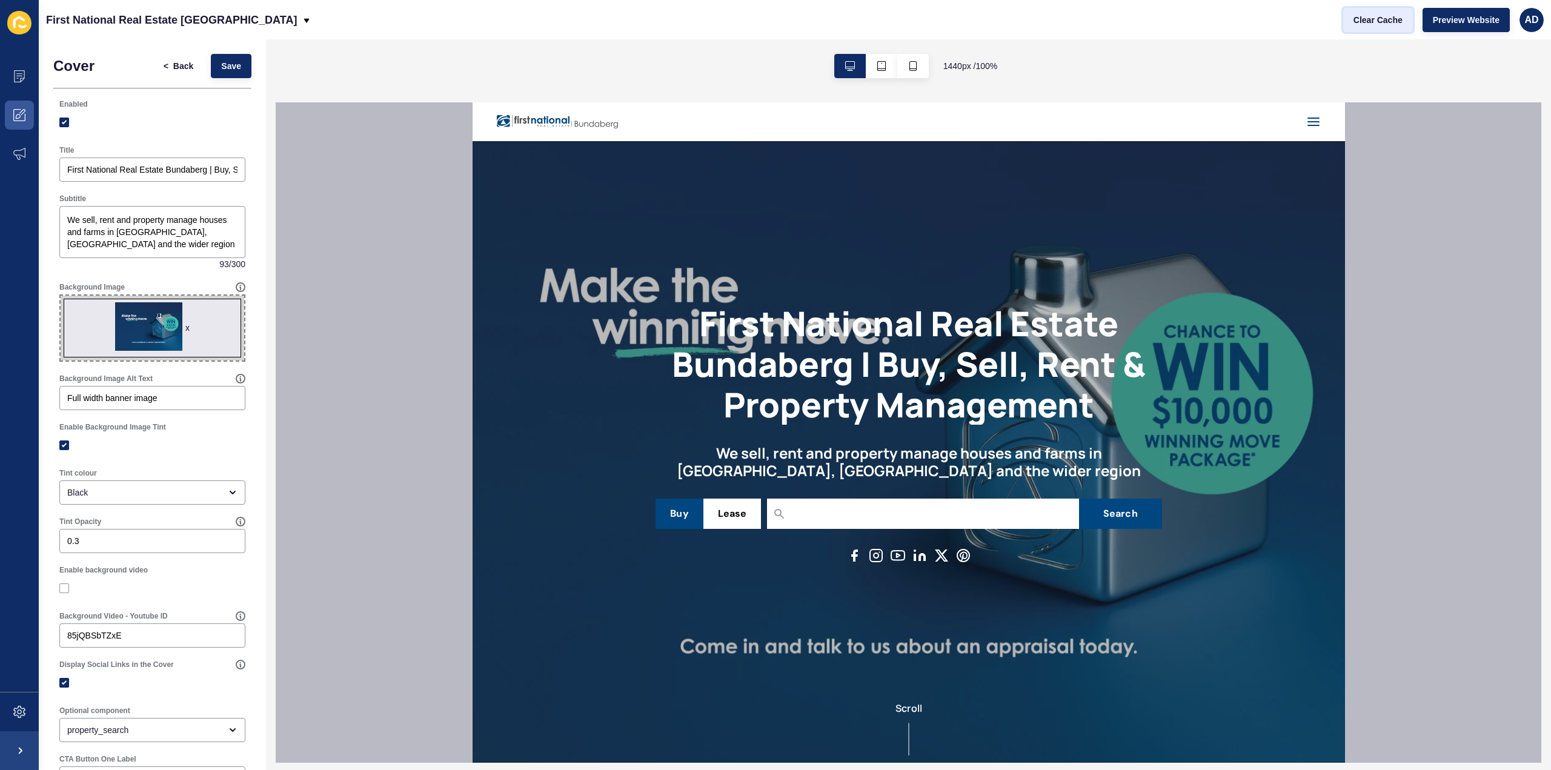
drag, startPoint x: 1371, startPoint y: 15, endPoint x: 1398, endPoint y: 14, distance: 27.9
click at [1371, 14] on span "Clear Cache" at bounding box center [1378, 20] width 49 height 12
click at [1467, 14] on span "Preview Website" at bounding box center [1466, 20] width 67 height 12
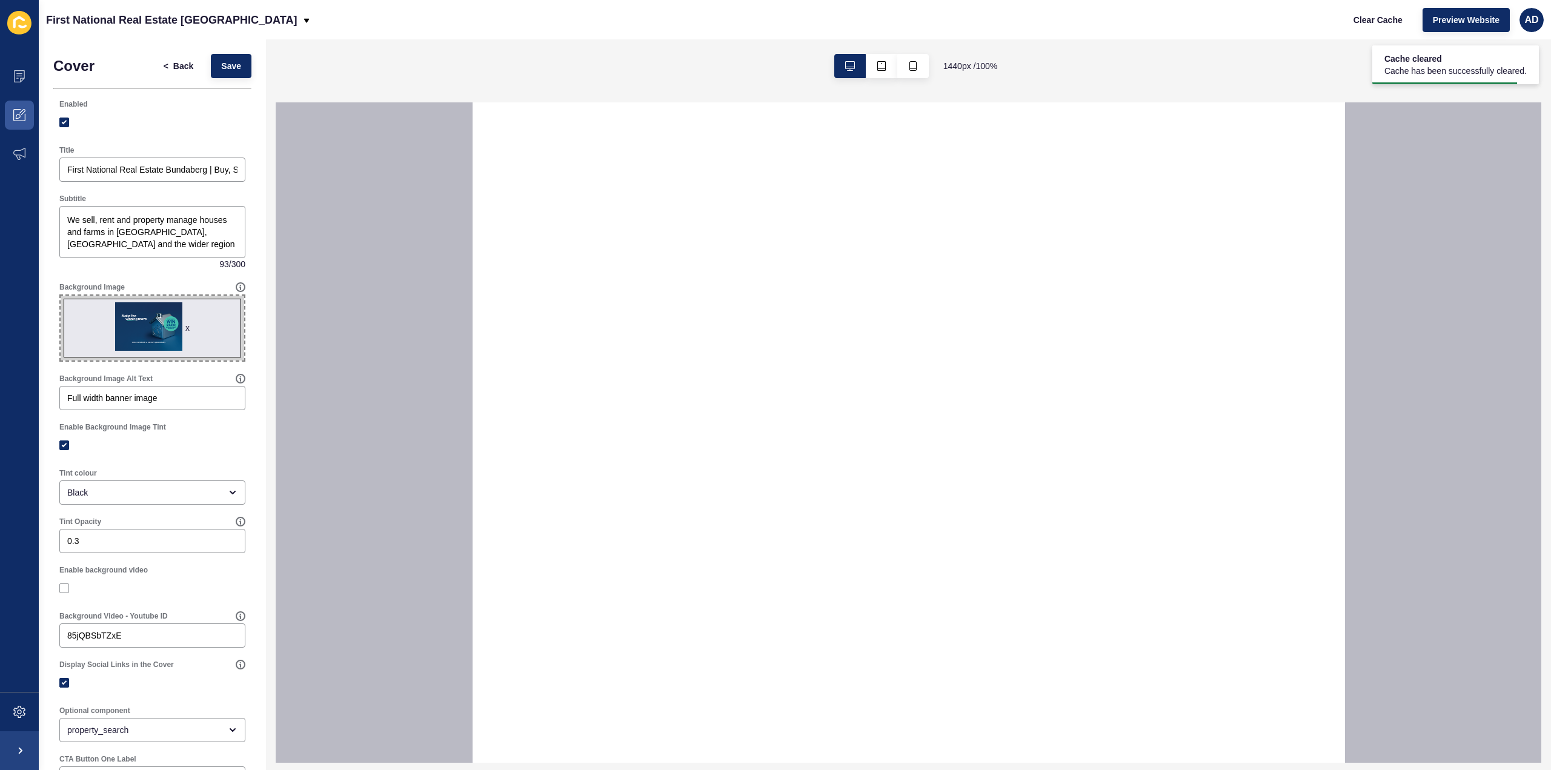
select select
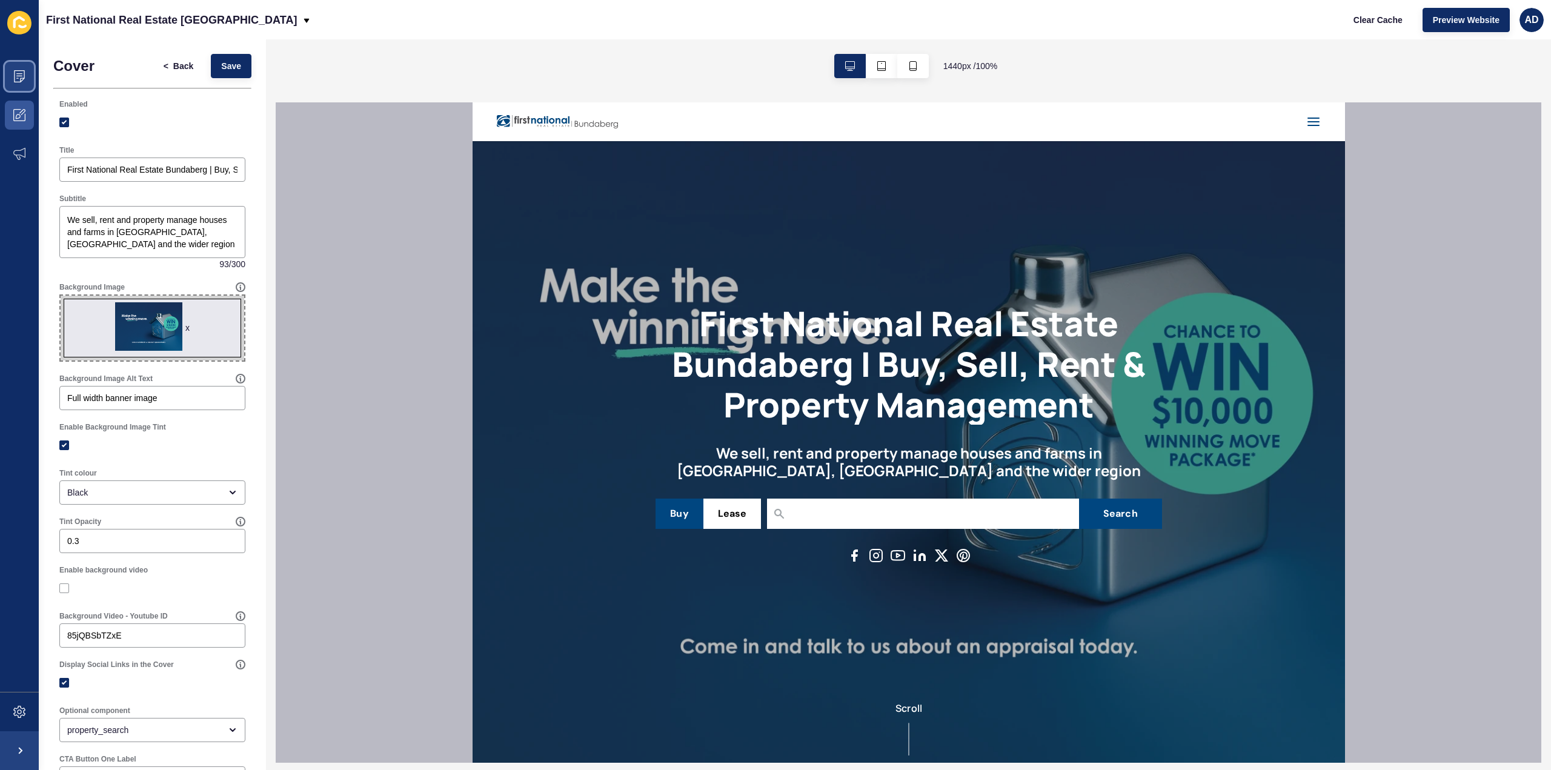
click at [23, 80] on icon at bounding box center [19, 76] width 12 height 12
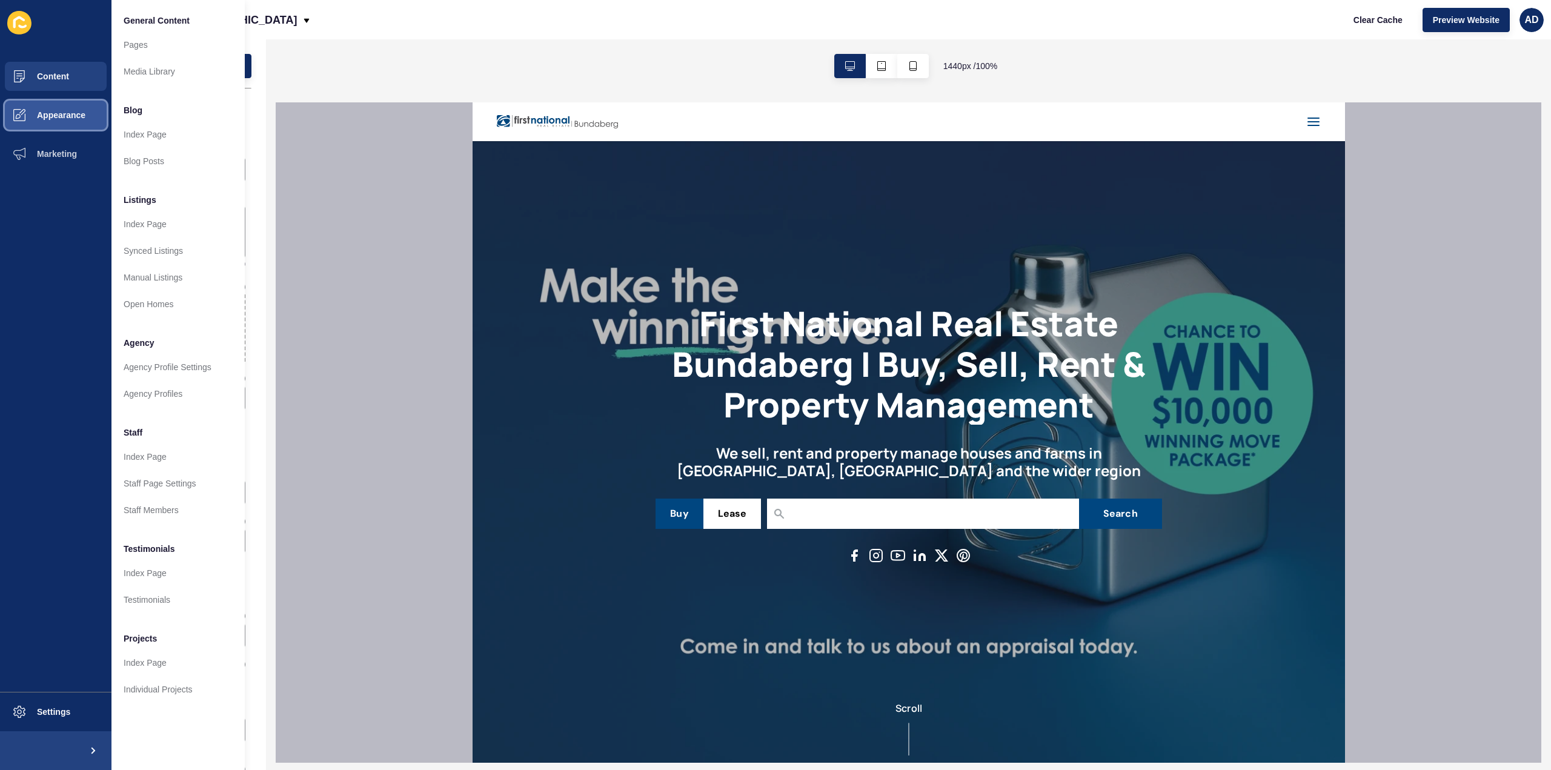
click at [48, 117] on span "Appearance" at bounding box center [41, 115] width 87 height 10
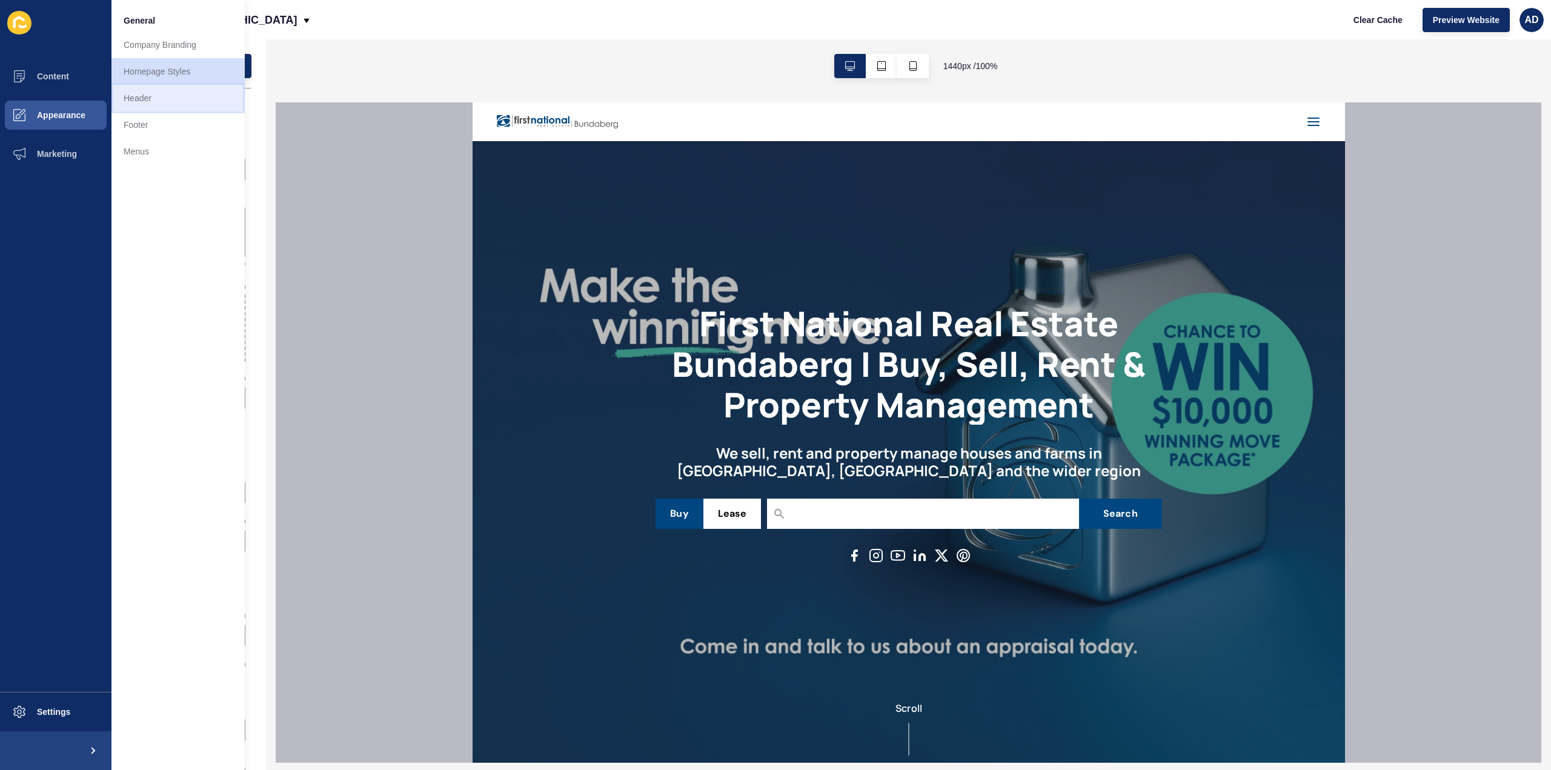
click at [128, 99] on link "Header" at bounding box center [177, 98] width 133 height 27
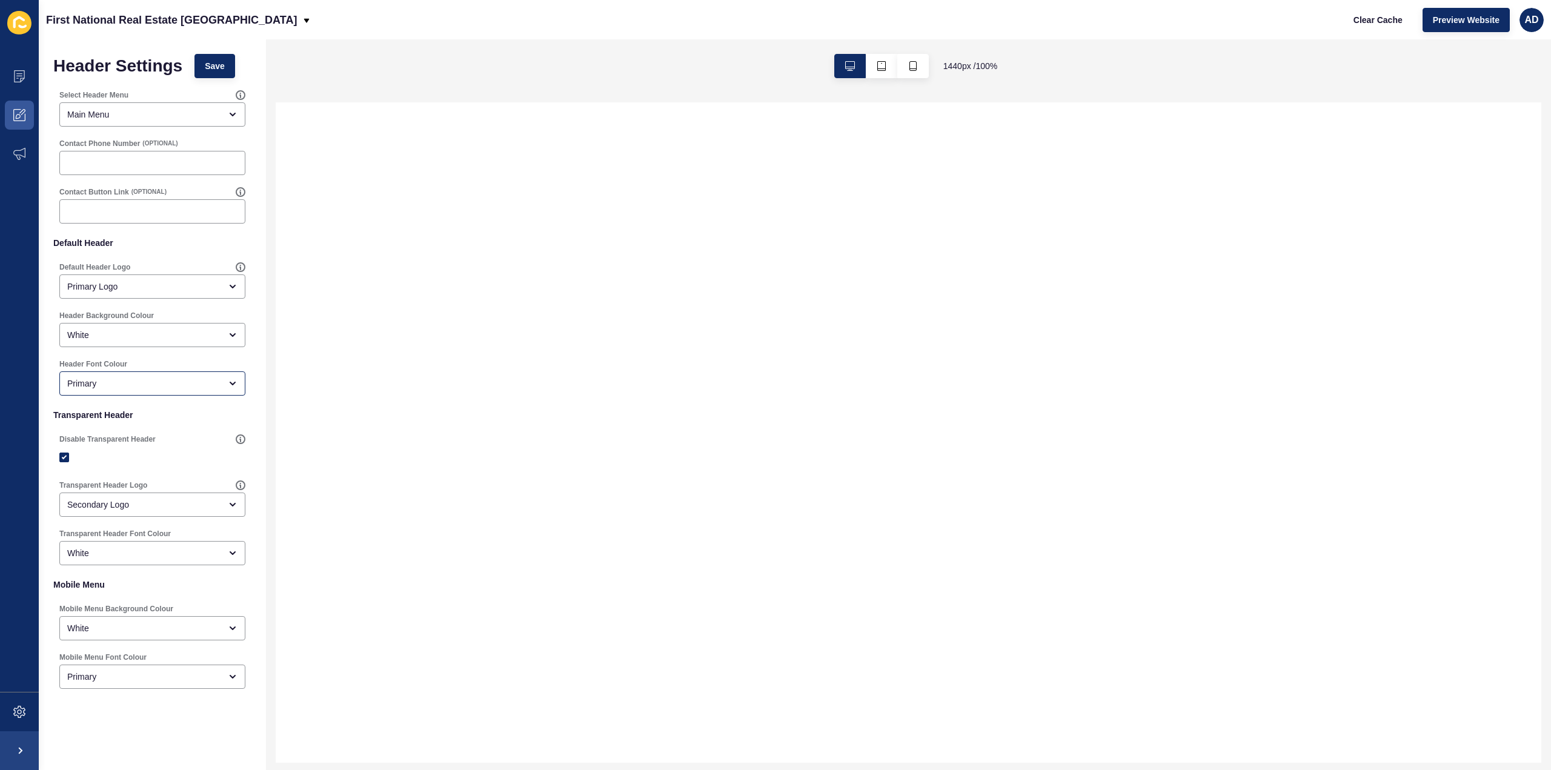
select select
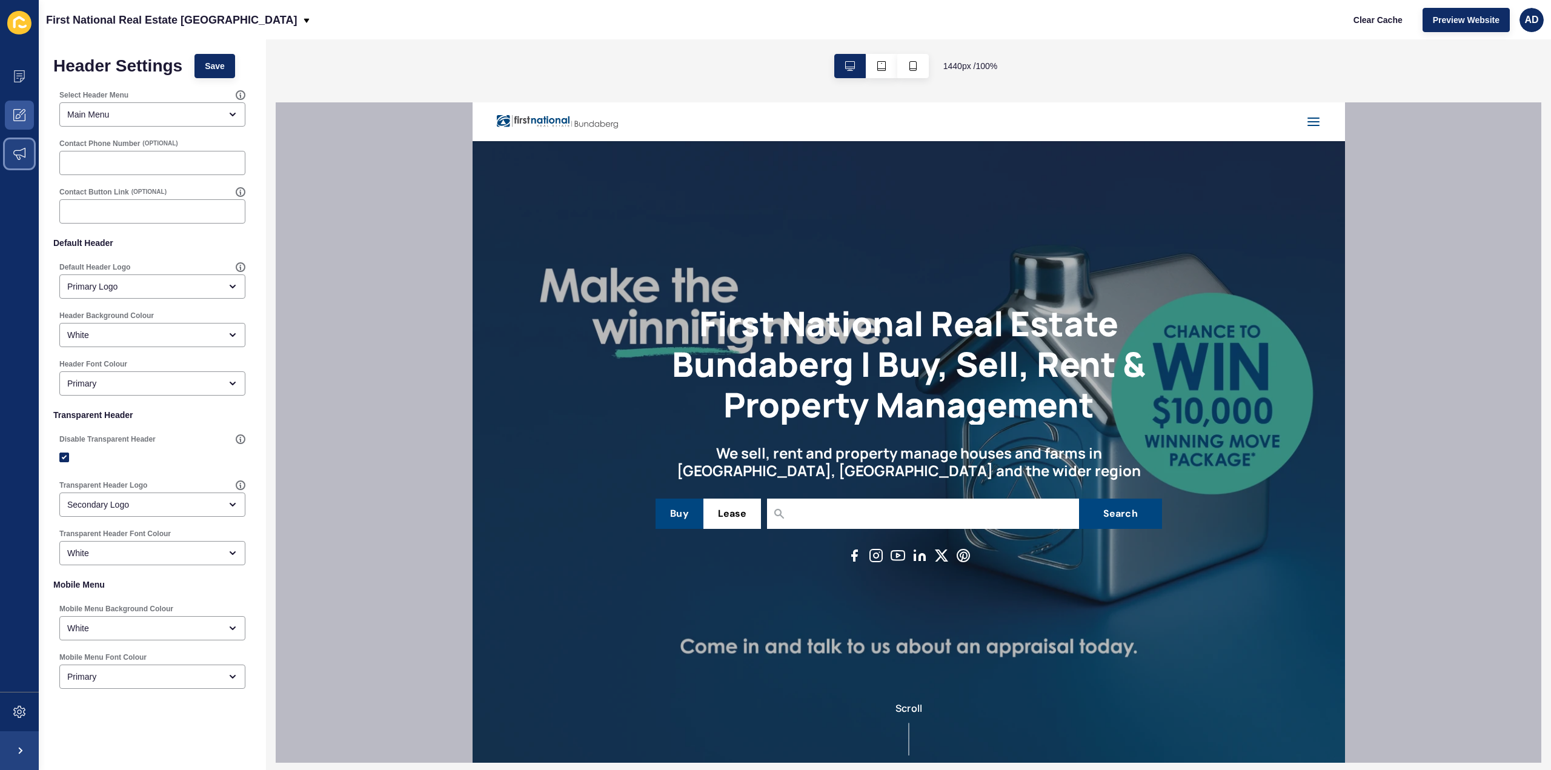
click at [22, 150] on icon at bounding box center [19, 154] width 12 height 12
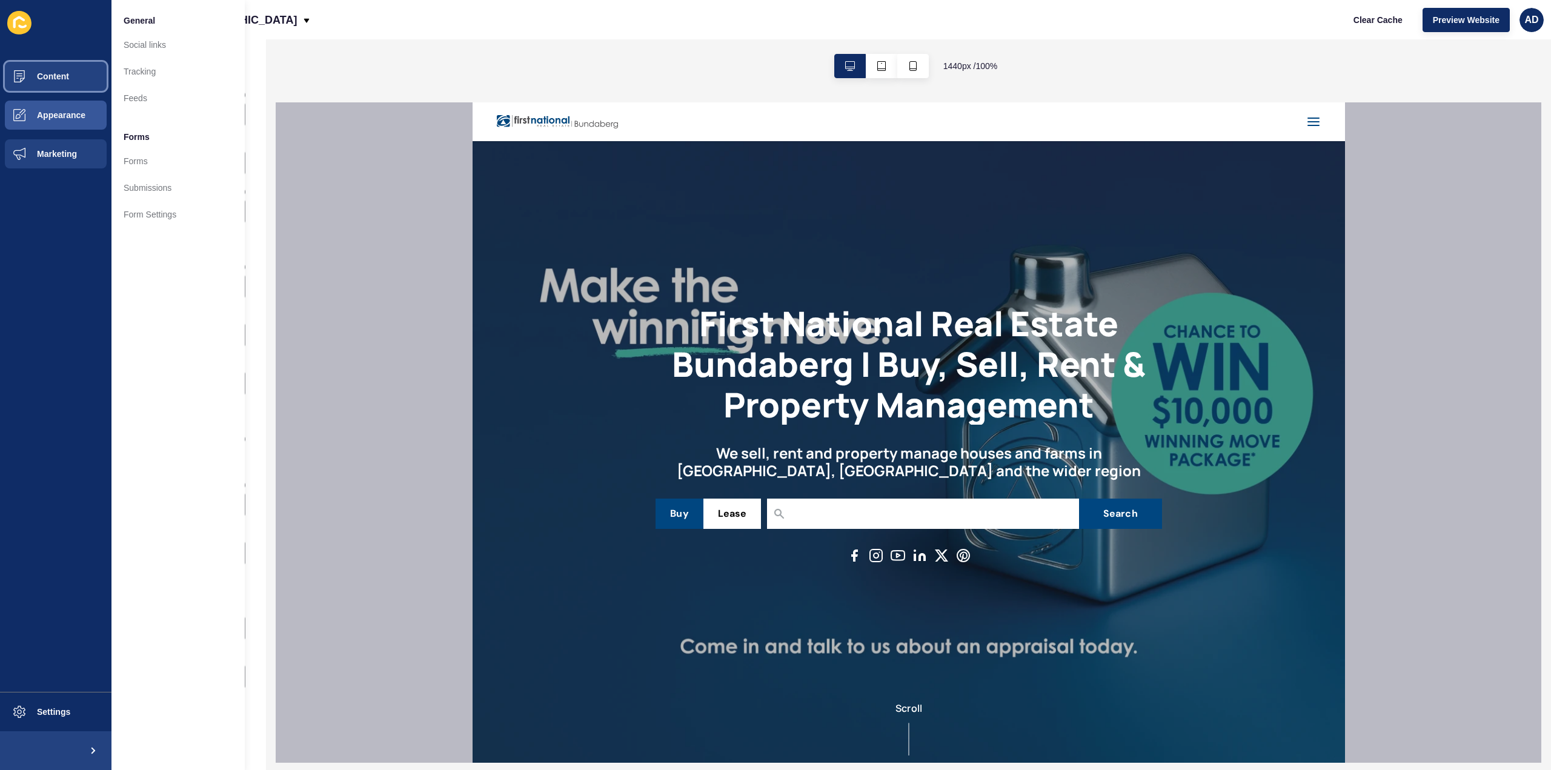
click at [39, 76] on span "Content" at bounding box center [33, 76] width 71 height 10
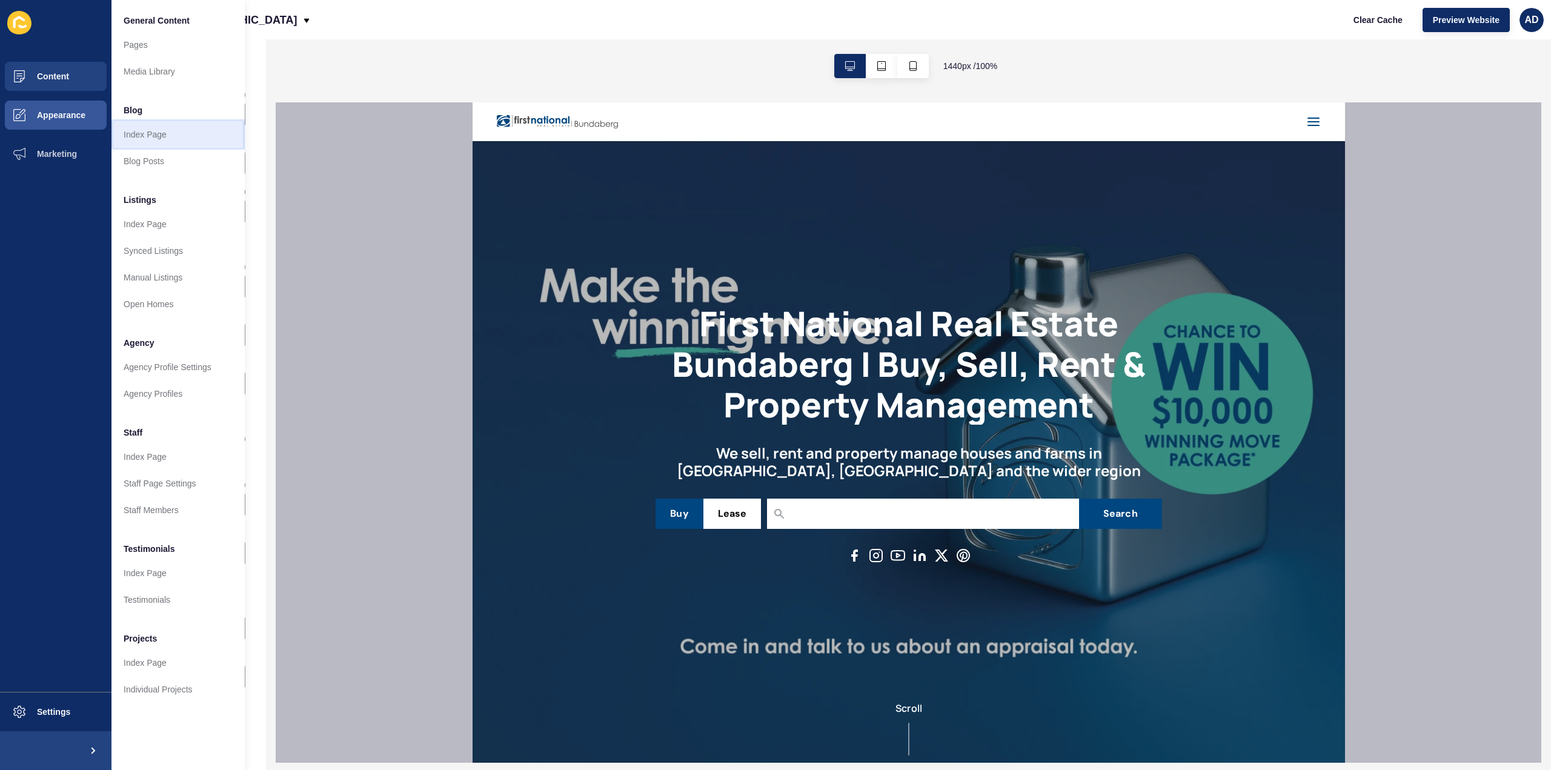
click at [148, 134] on link "Index Page" at bounding box center [177, 134] width 133 height 27
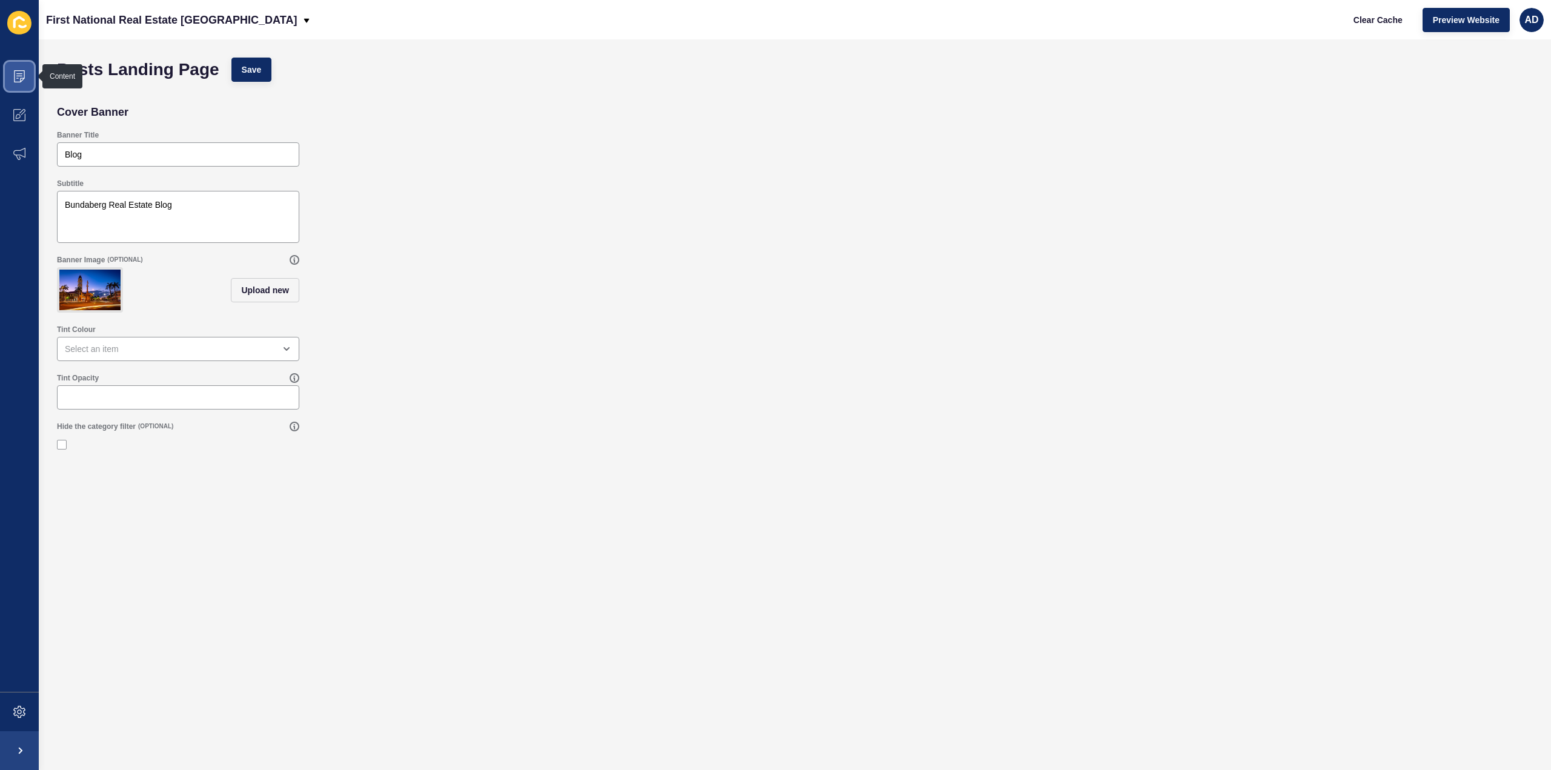
click at [15, 78] on icon at bounding box center [19, 76] width 11 height 12
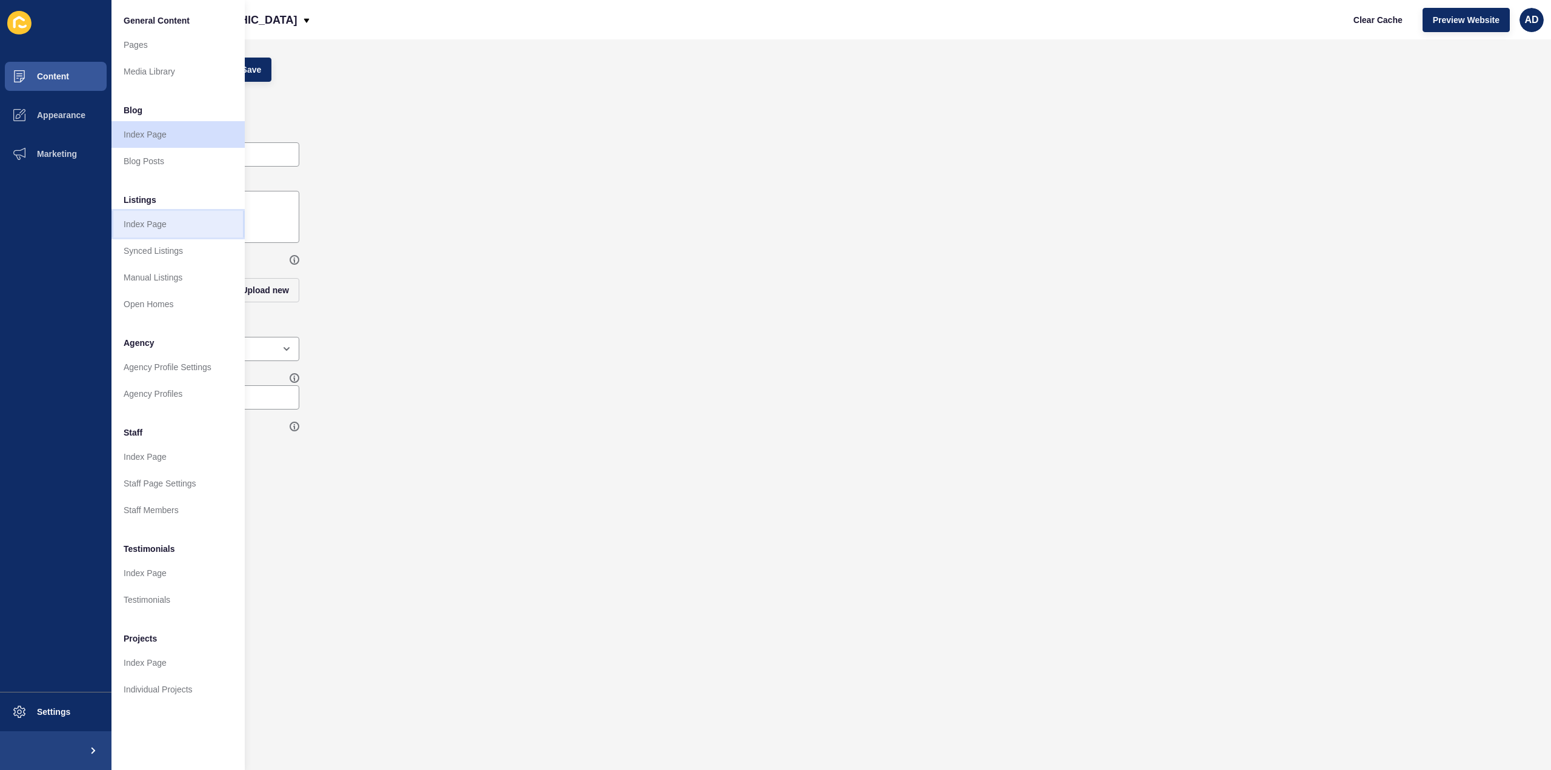
click at [142, 227] on link "Index Page" at bounding box center [177, 224] width 133 height 27
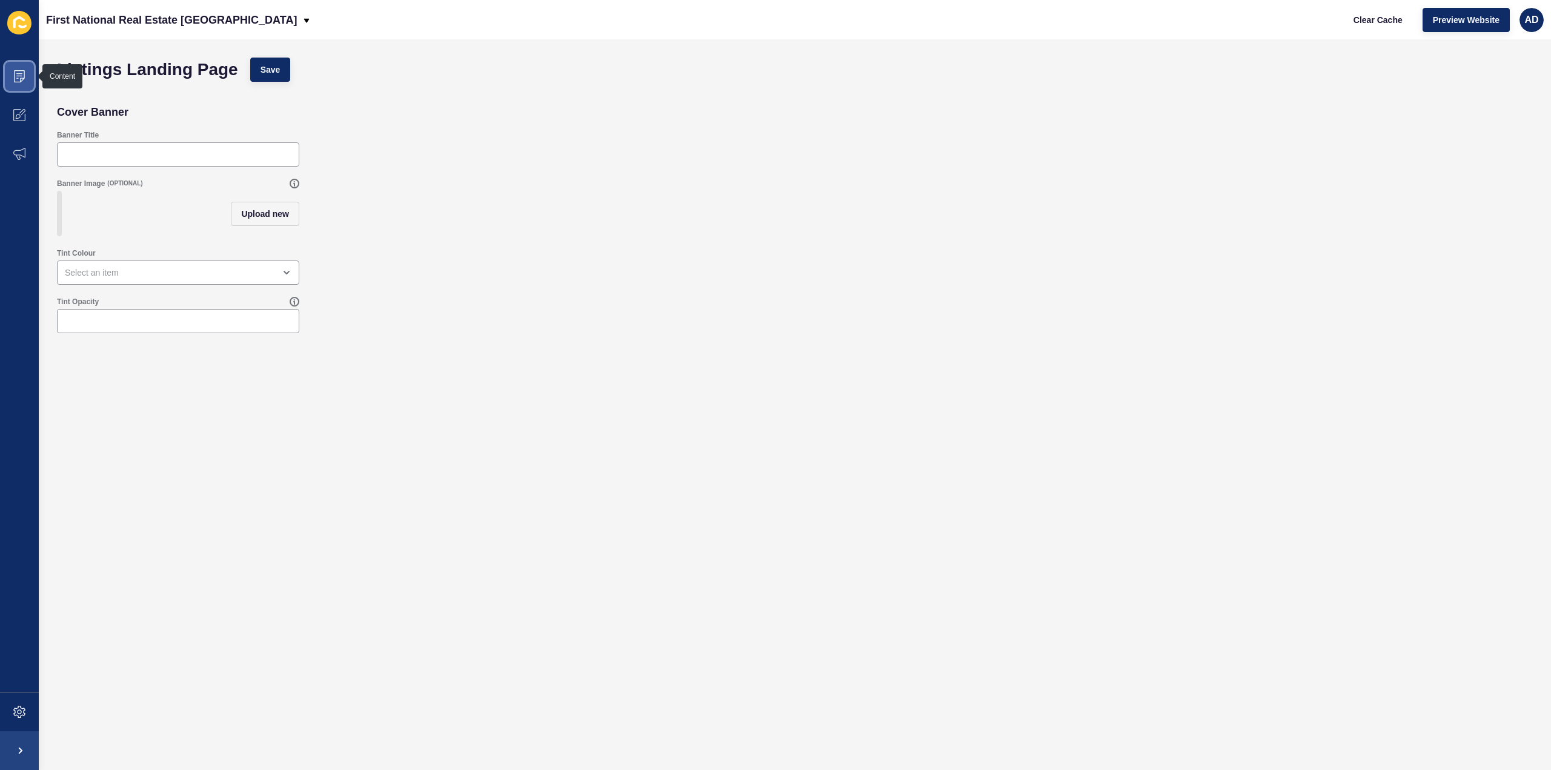
click at [16, 71] on icon at bounding box center [19, 76] width 11 height 12
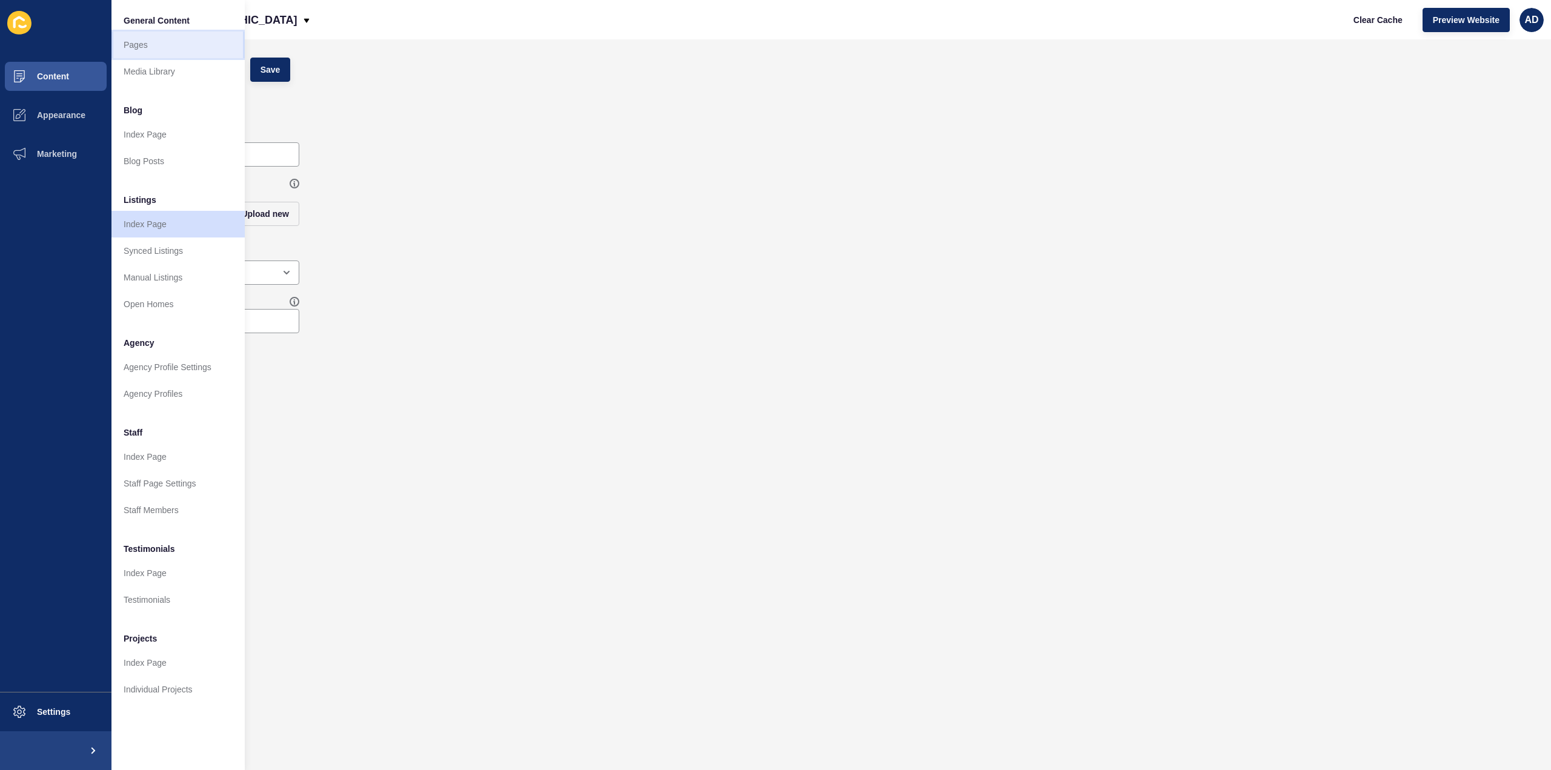
click at [135, 42] on link "Pages" at bounding box center [177, 45] width 133 height 27
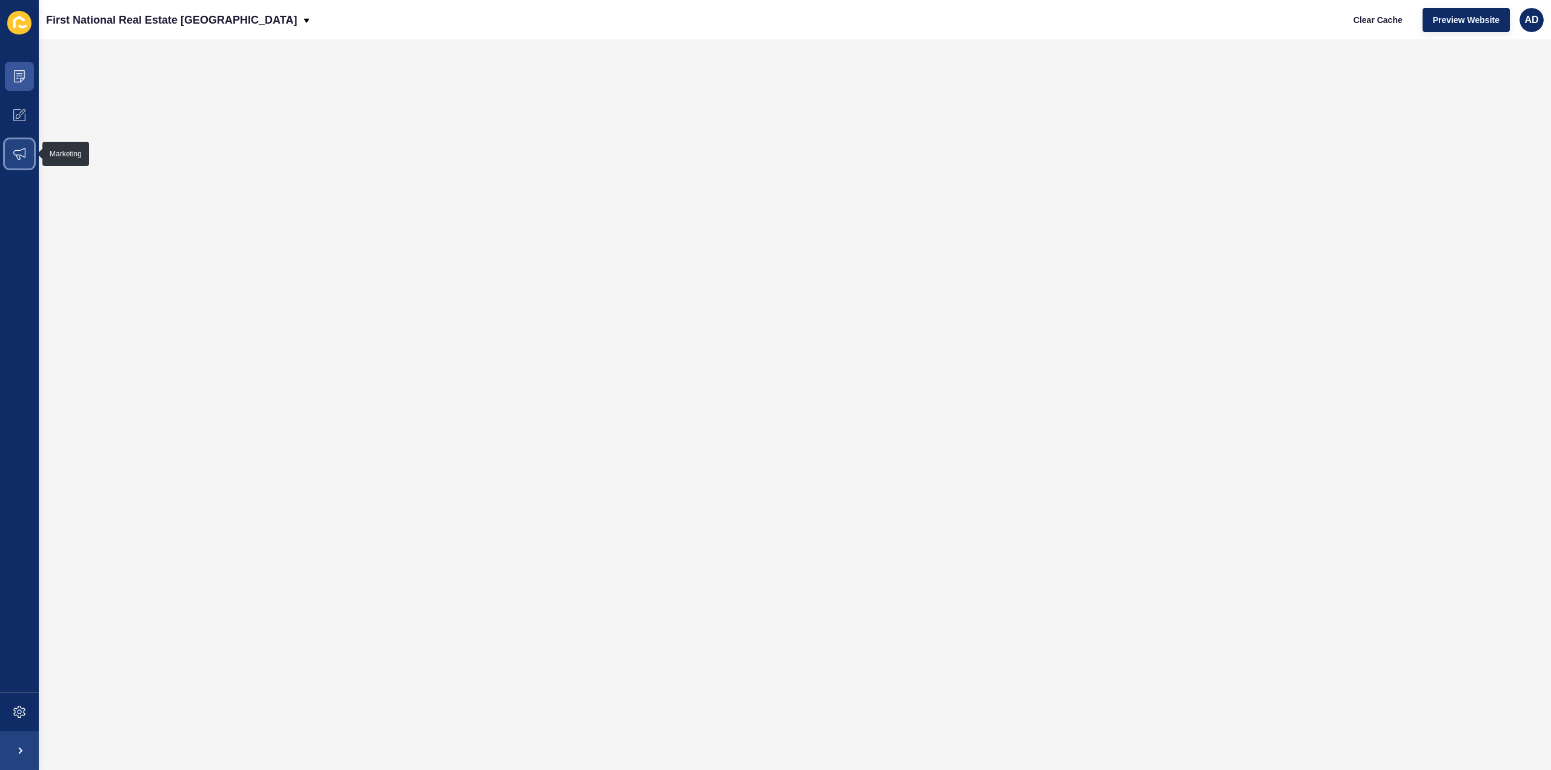
click at [19, 153] on icon at bounding box center [19, 154] width 12 height 12
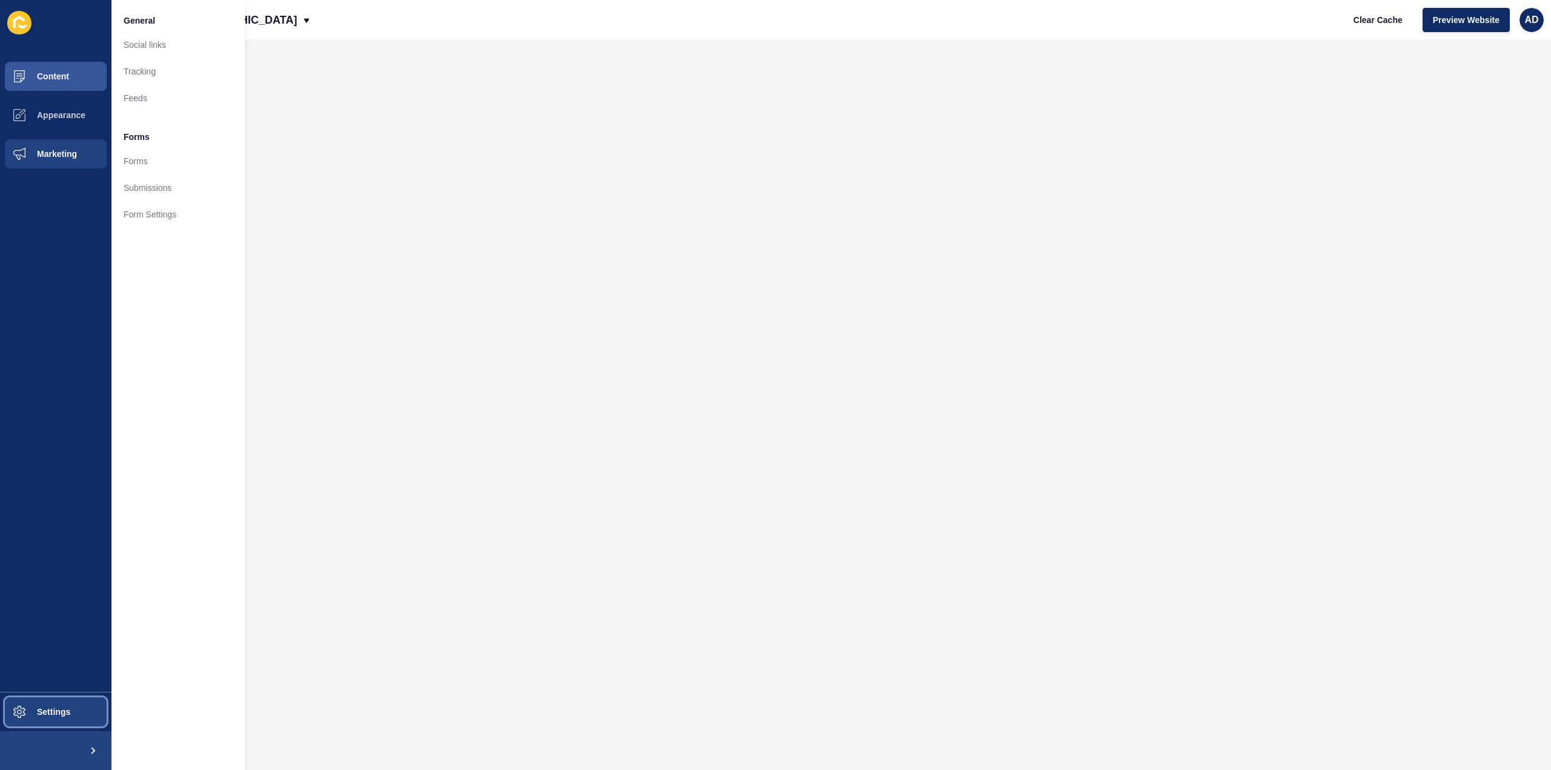
click at [60, 716] on button "Settings" at bounding box center [55, 712] width 111 height 39
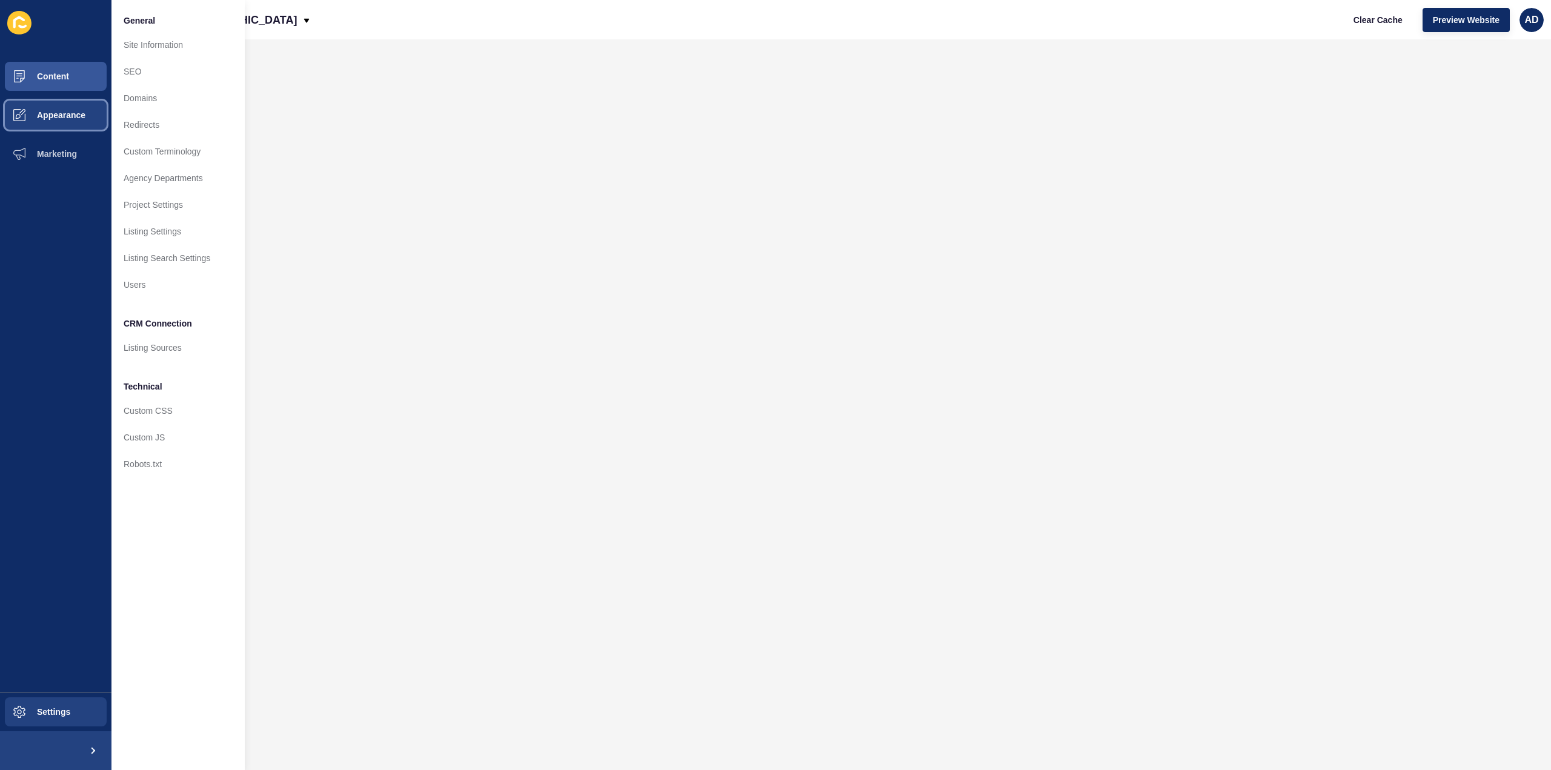
click at [45, 118] on span "Appearance" at bounding box center [41, 115] width 87 height 10
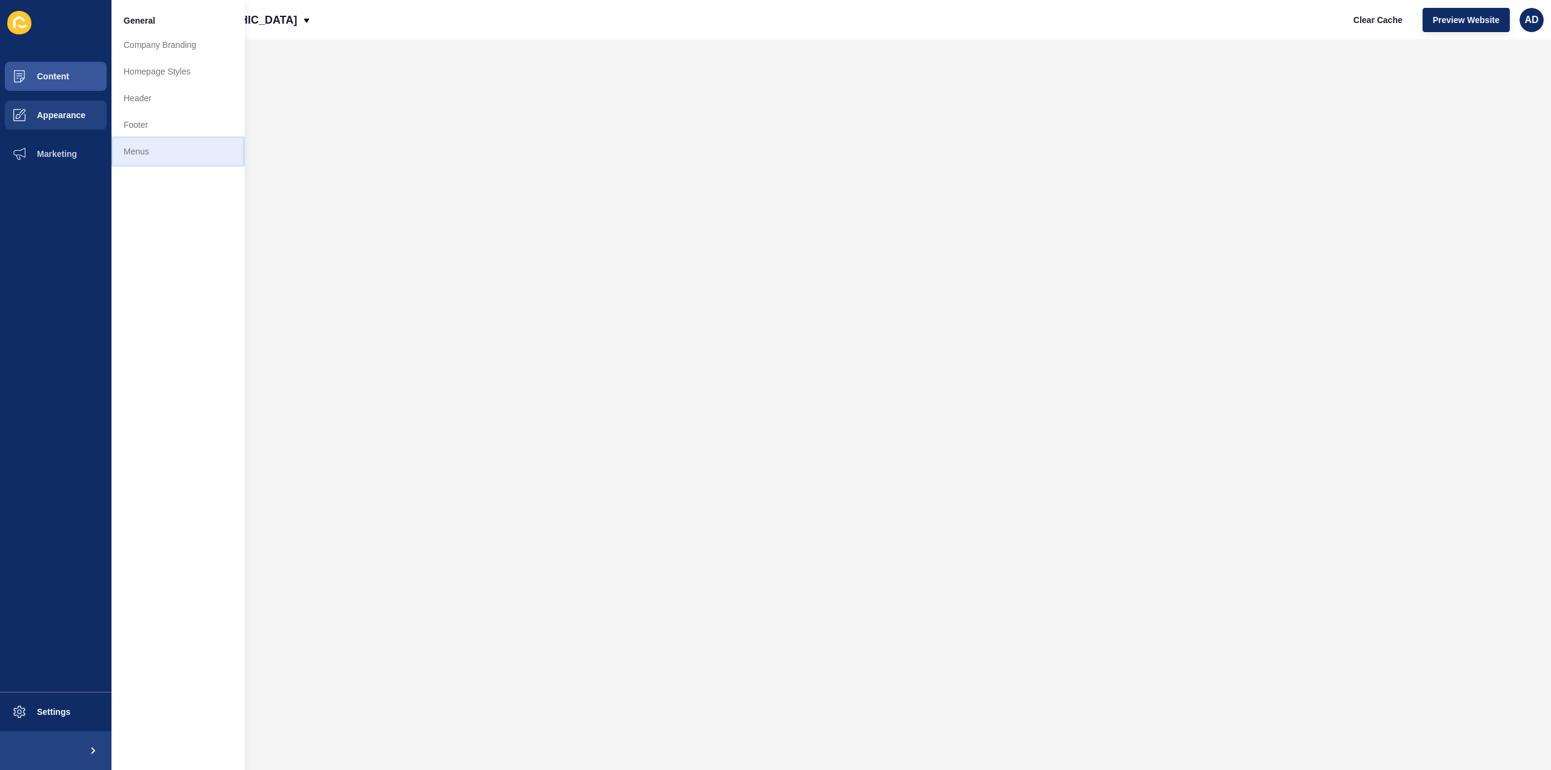
click at [145, 157] on link "Menus" at bounding box center [177, 151] width 133 height 27
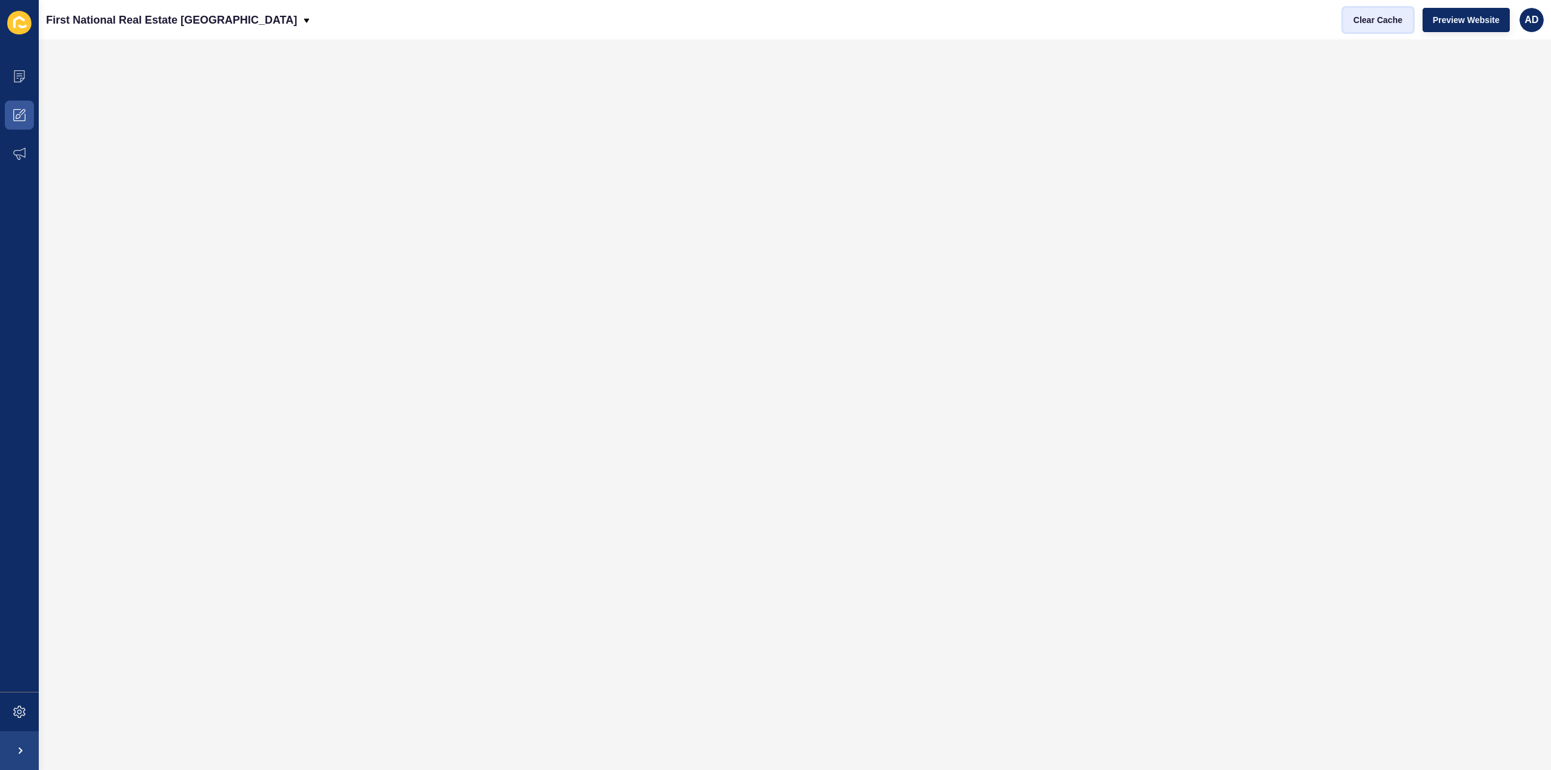
click at [1374, 16] on span "Clear Cache" at bounding box center [1378, 20] width 49 height 12
click at [1464, 19] on span "Preview Website" at bounding box center [1466, 20] width 67 height 12
click at [18, 71] on icon at bounding box center [19, 76] width 12 height 12
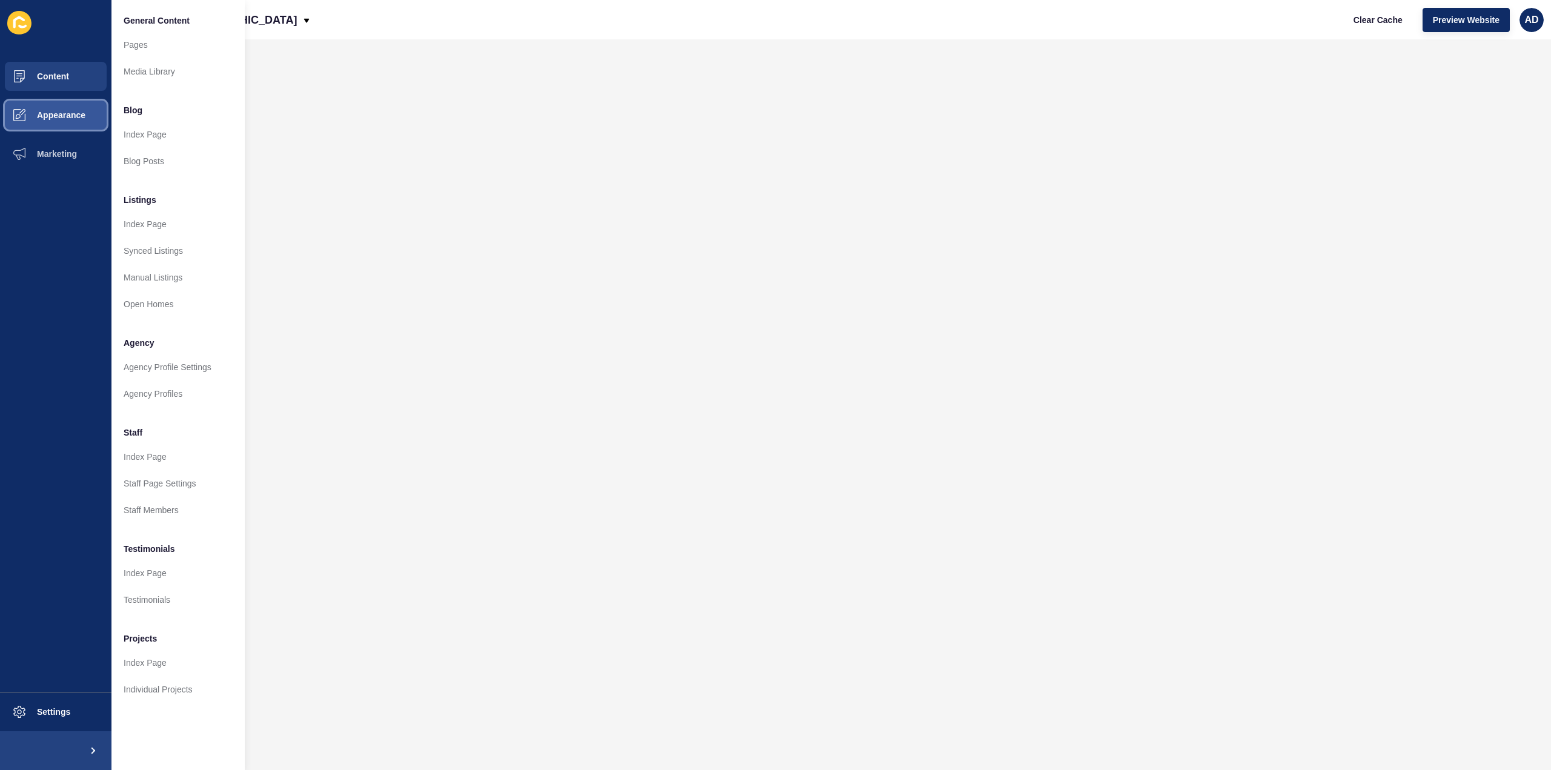
click at [50, 108] on button "Appearance" at bounding box center [55, 115] width 111 height 39
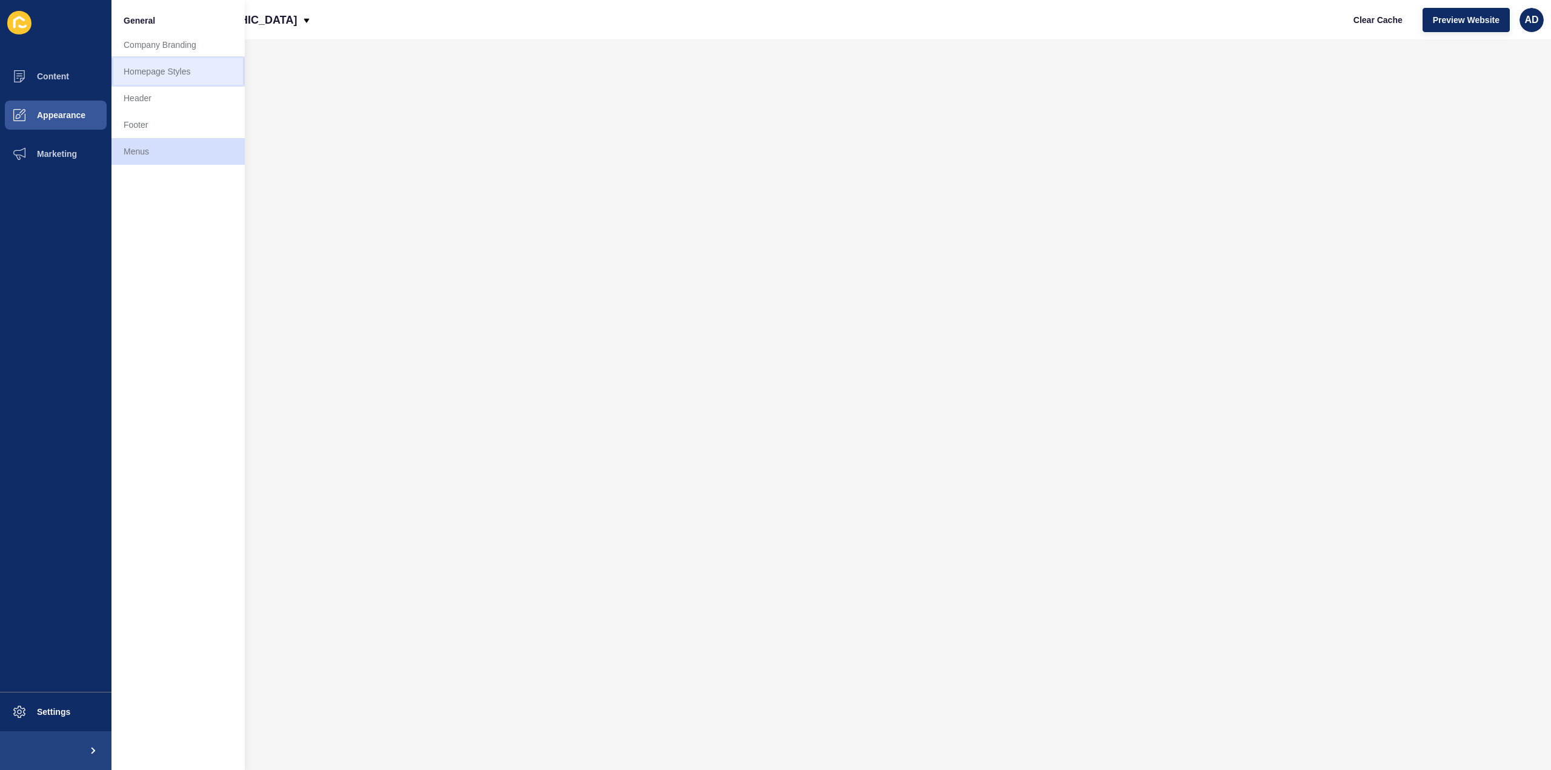
click at [158, 71] on link "Homepage Styles" at bounding box center [177, 71] width 133 height 27
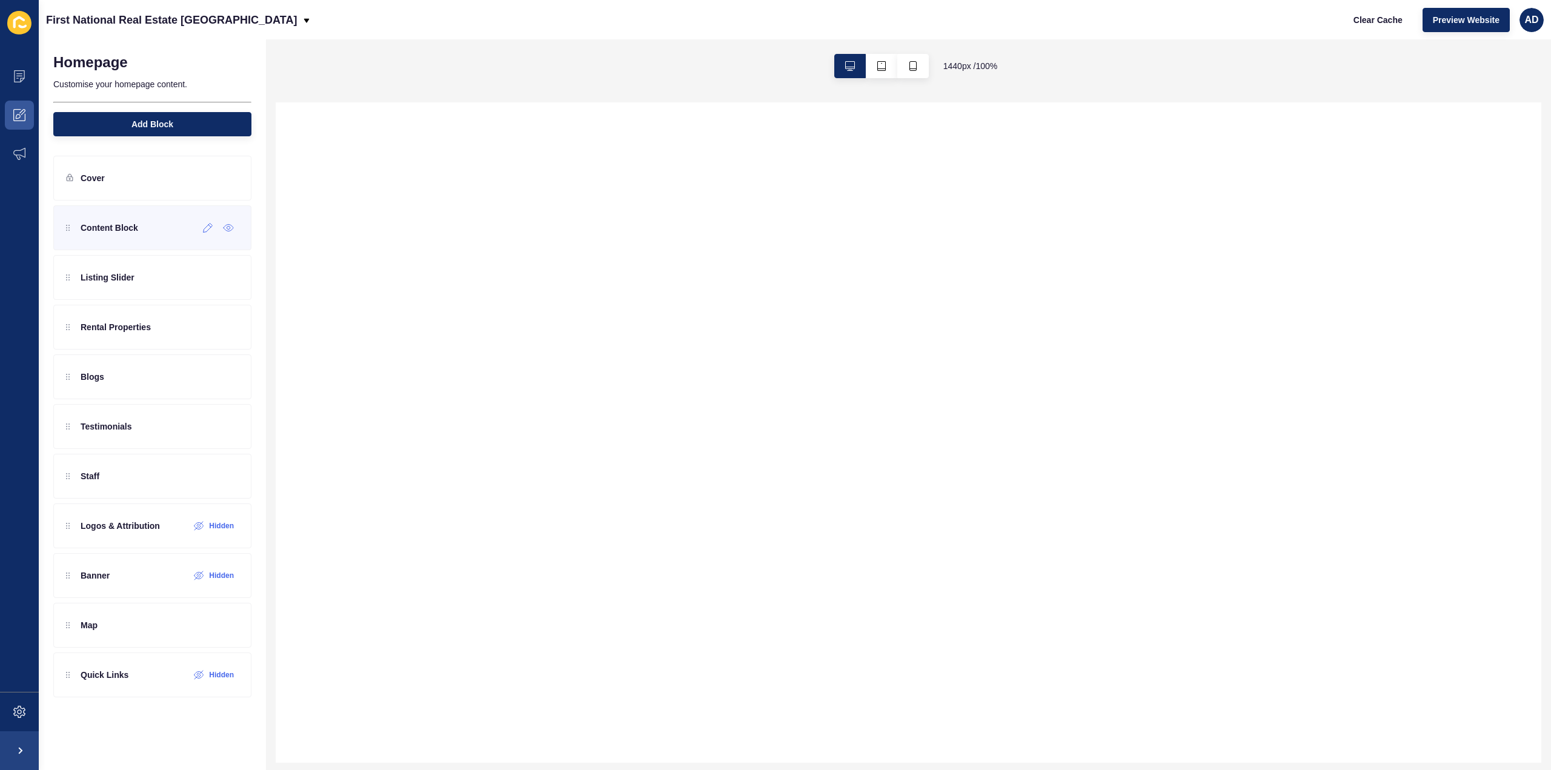
select select
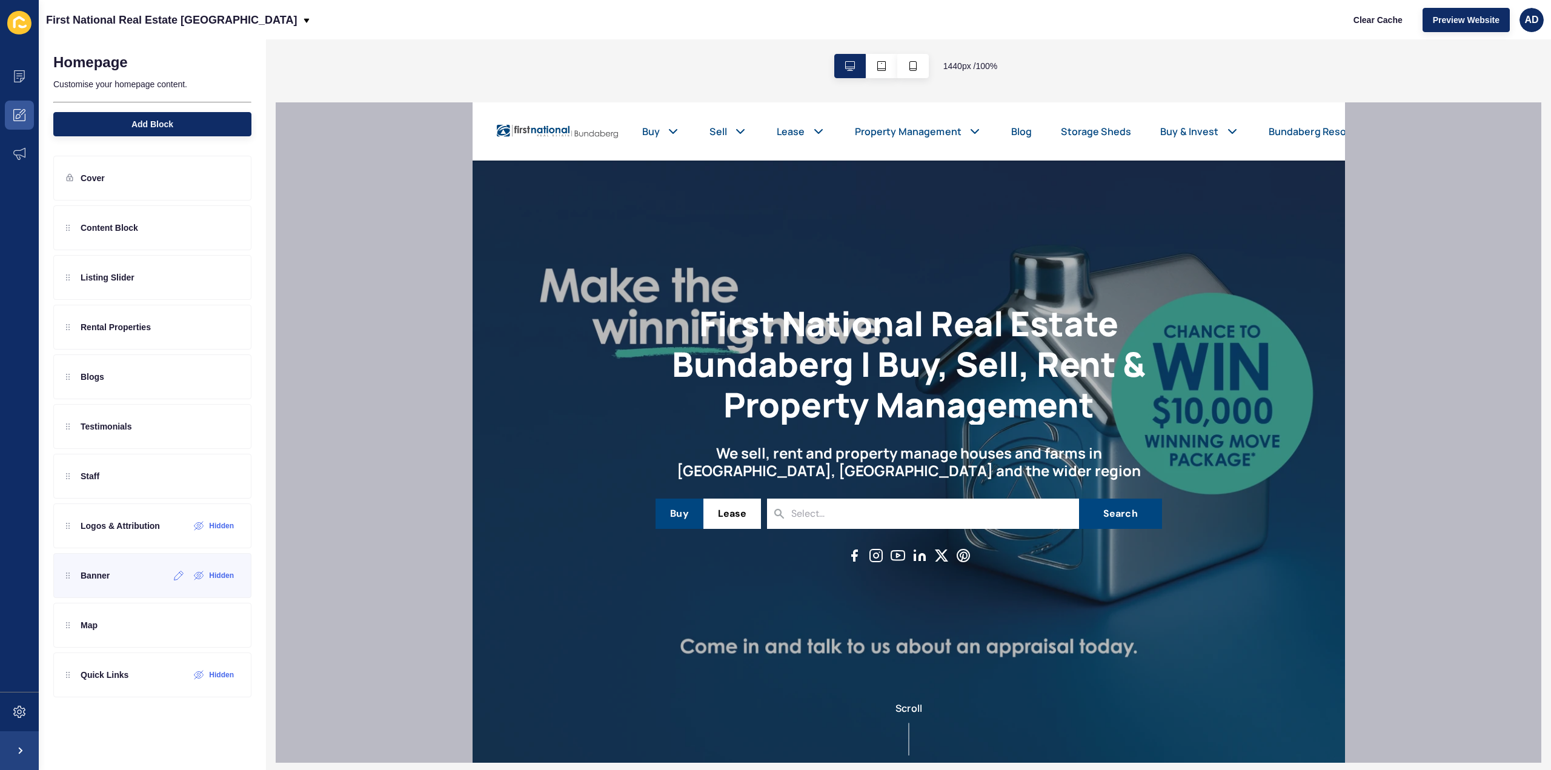
click at [116, 580] on div "Banner Hidden" at bounding box center [152, 575] width 198 height 45
click at [180, 579] on div at bounding box center [179, 575] width 20 height 19
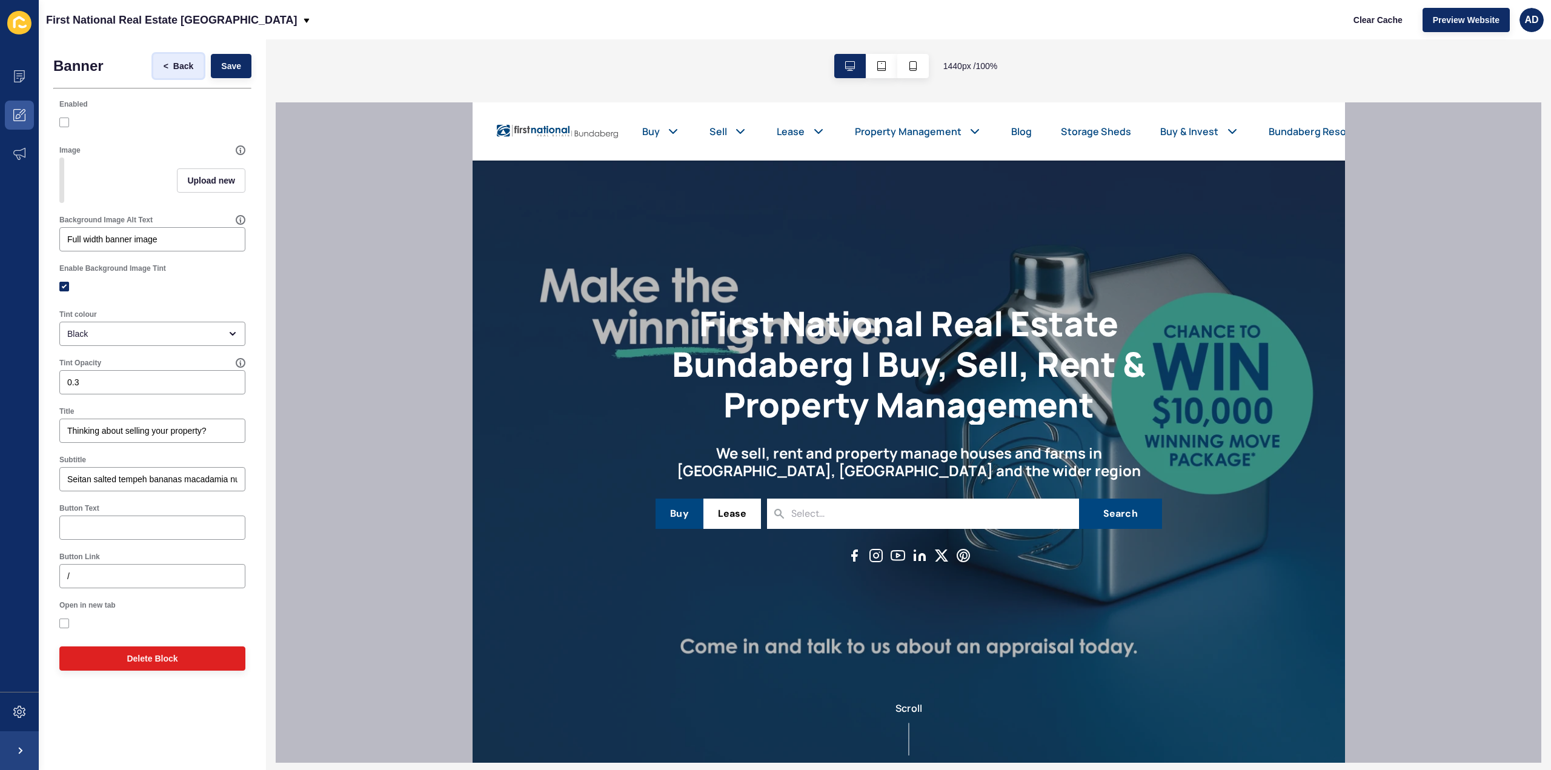
click at [181, 58] on button "< Back" at bounding box center [178, 66] width 51 height 24
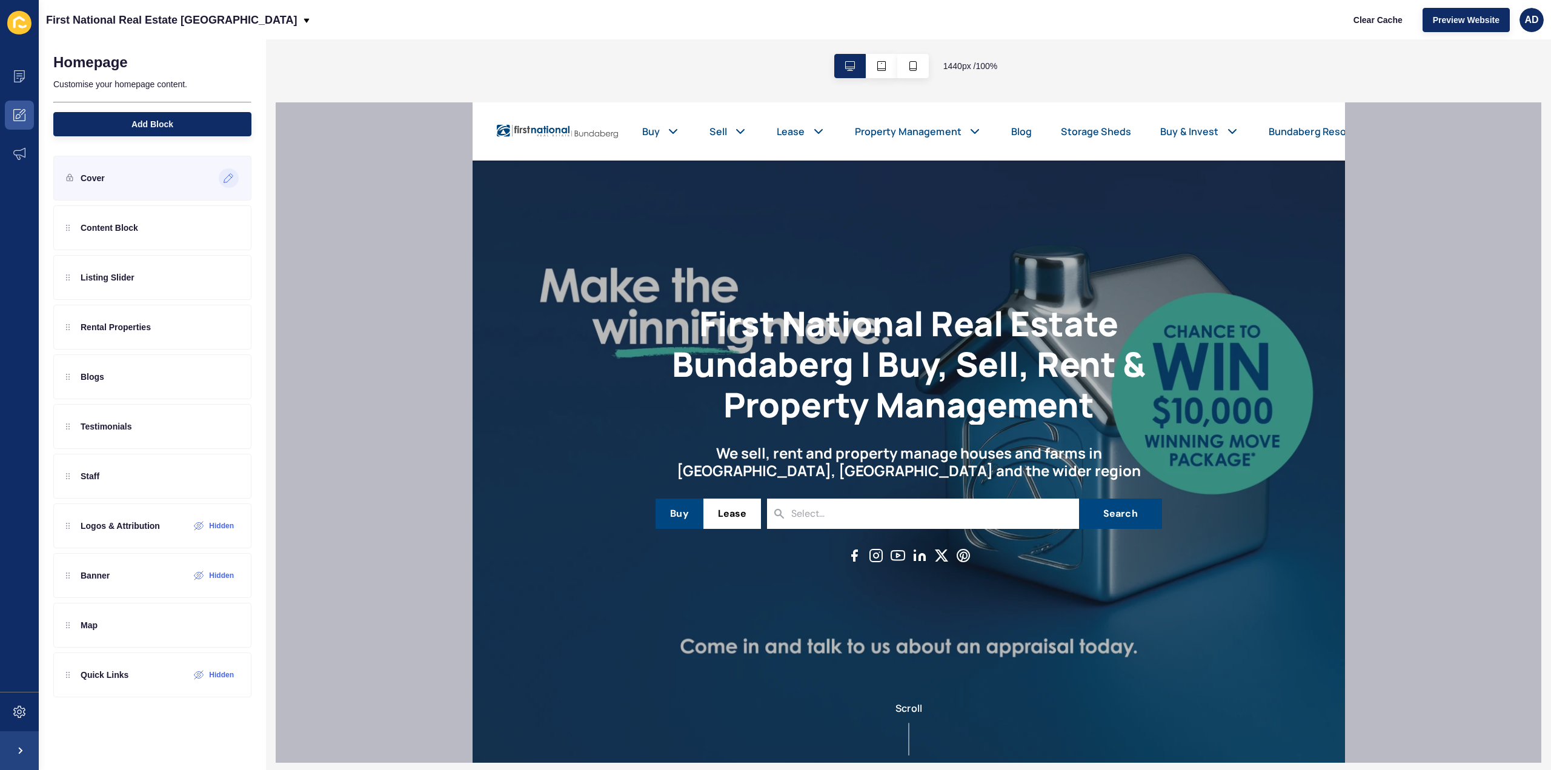
click at [230, 173] on icon at bounding box center [229, 178] width 10 height 10
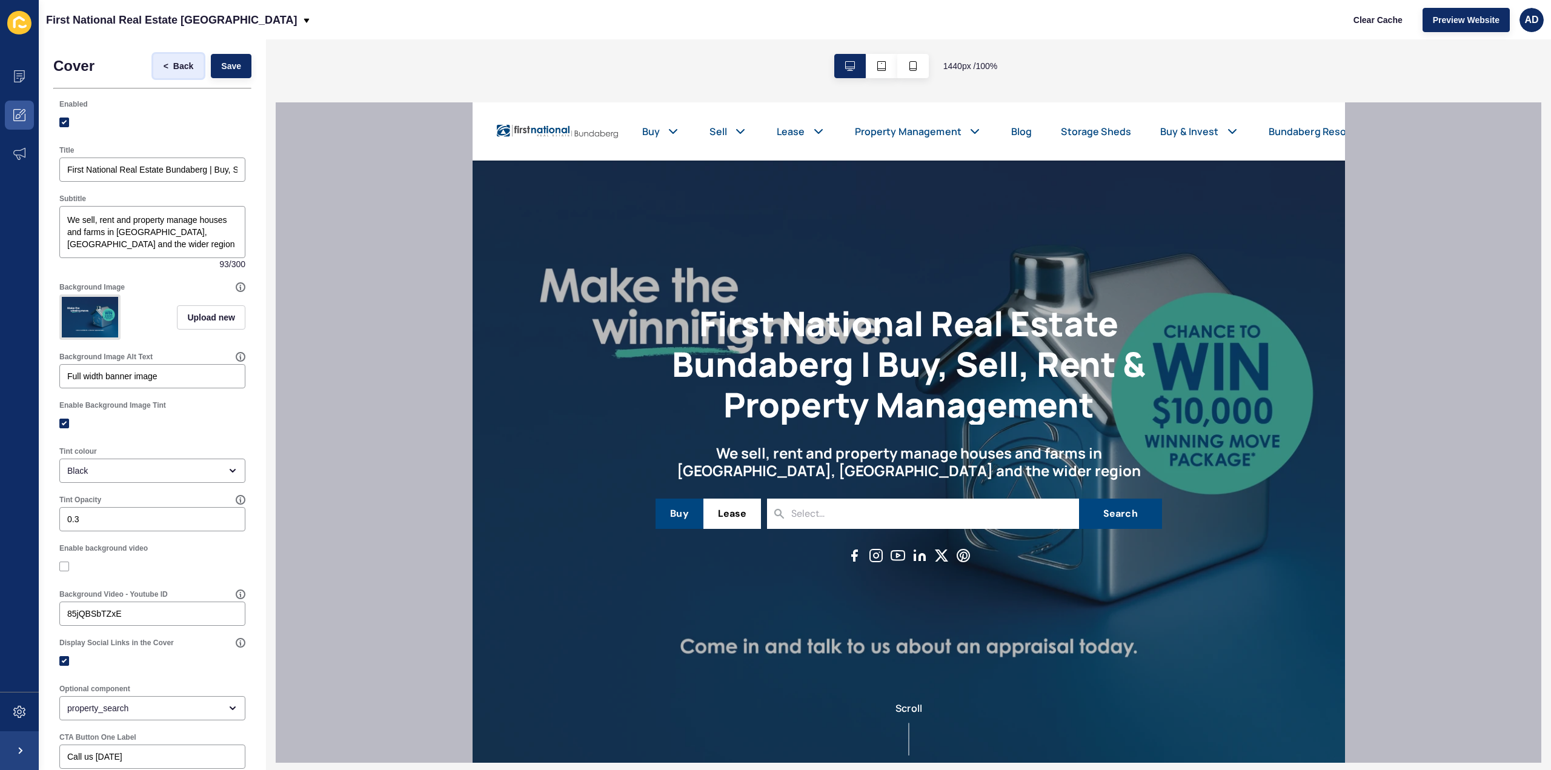
click at [174, 61] on span "Back" at bounding box center [183, 66] width 20 height 12
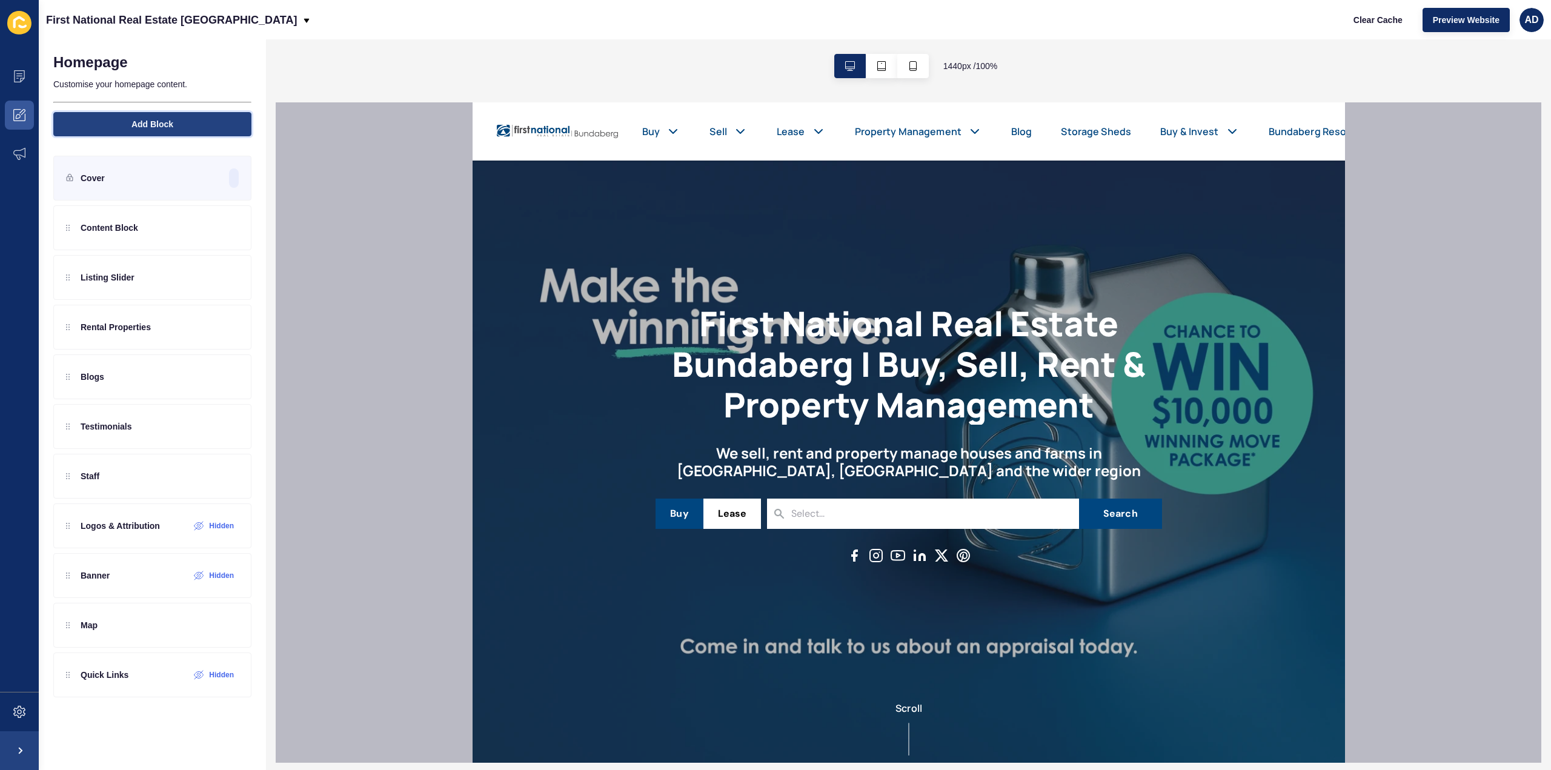
click at [150, 119] on span "Add Block" at bounding box center [152, 124] width 42 height 12
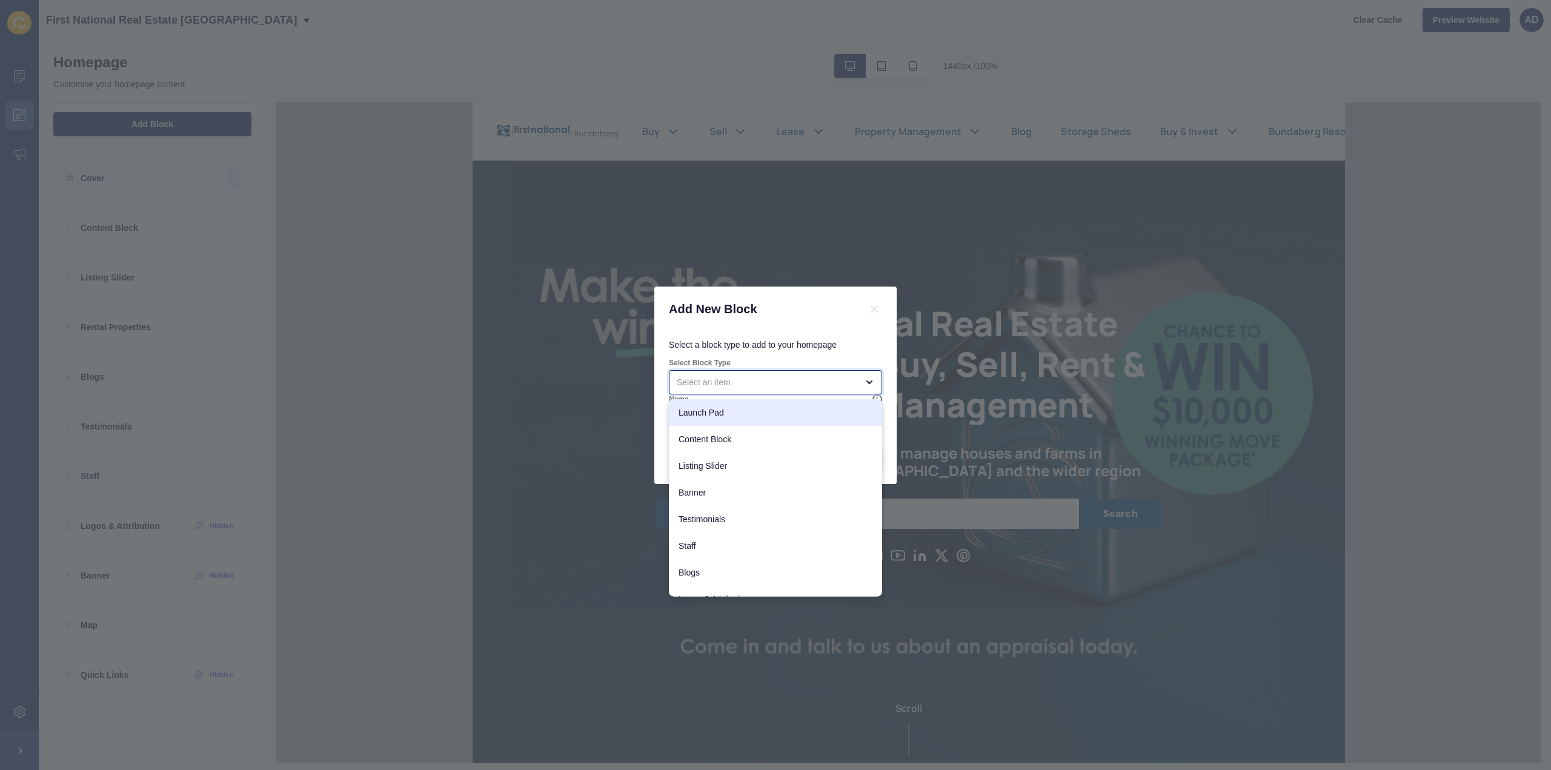
click at [698, 409] on span "Launch Pad" at bounding box center [776, 413] width 194 height 12
type input "Launch Pad"
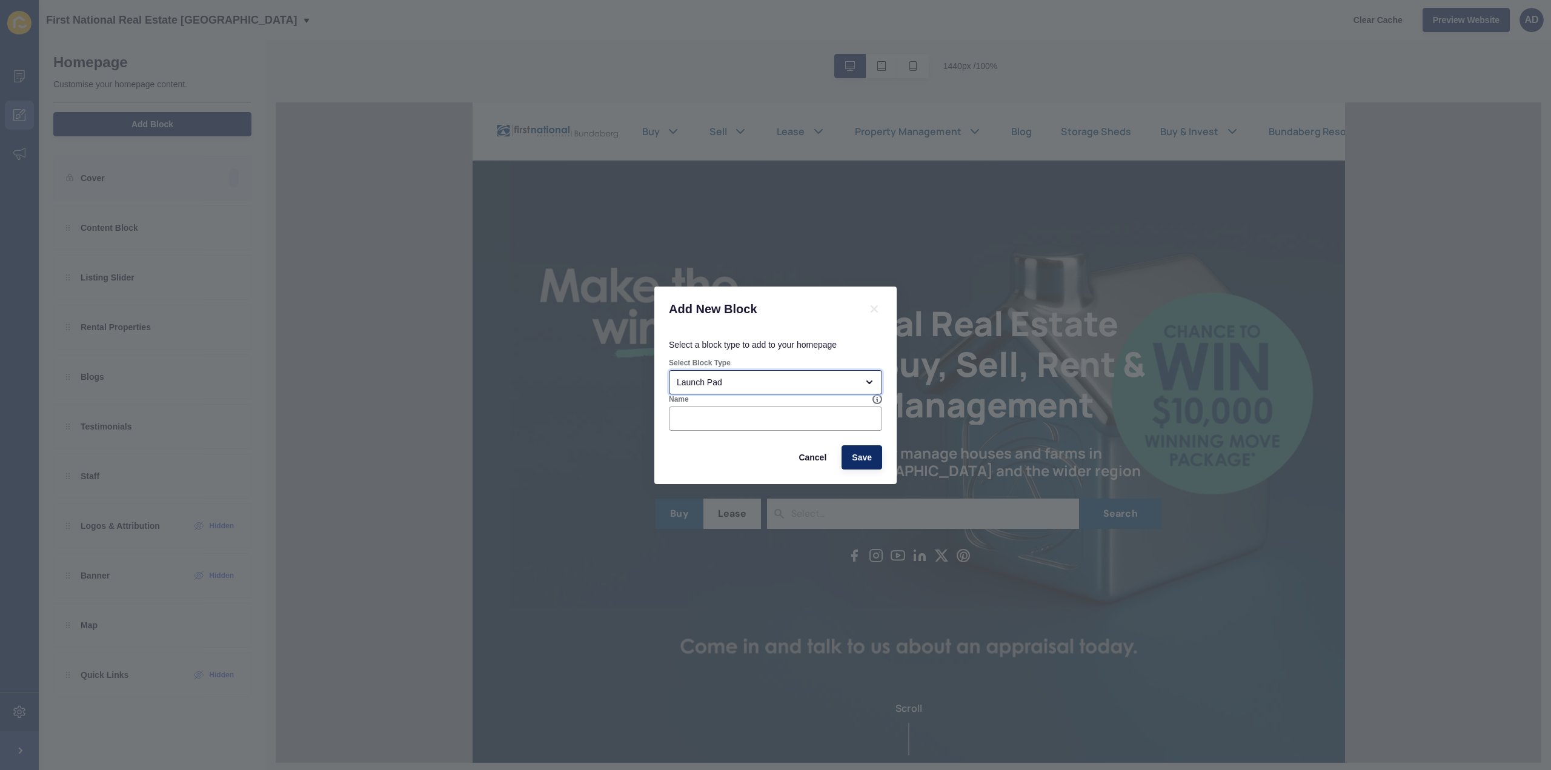
click at [867, 380] on icon "open menu" at bounding box center [870, 382] width 10 height 10
click at [870, 382] on icon "open menu" at bounding box center [869, 382] width 5 height 2
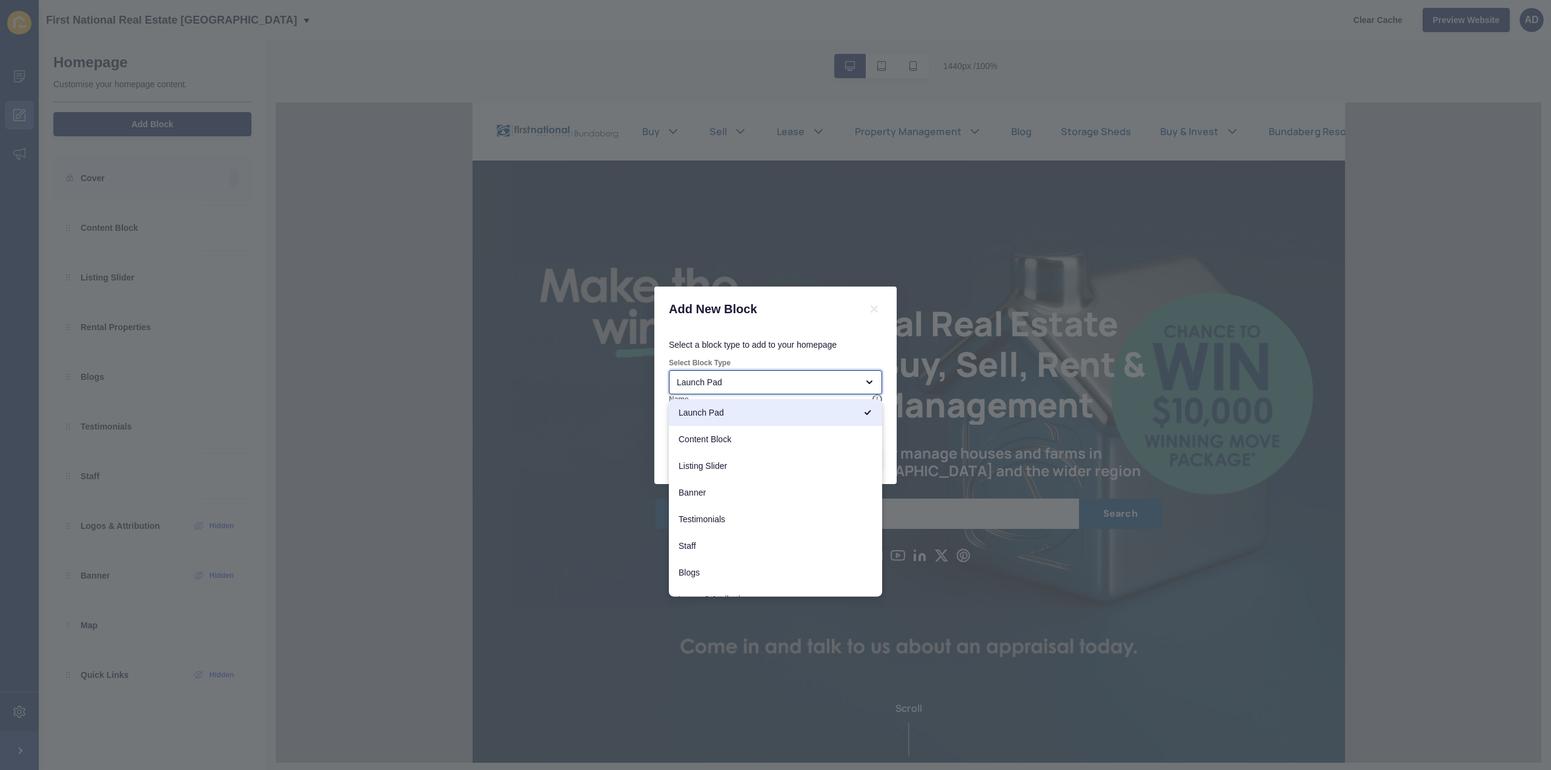
click at [870, 382] on icon "close menu" at bounding box center [869, 382] width 5 height 2
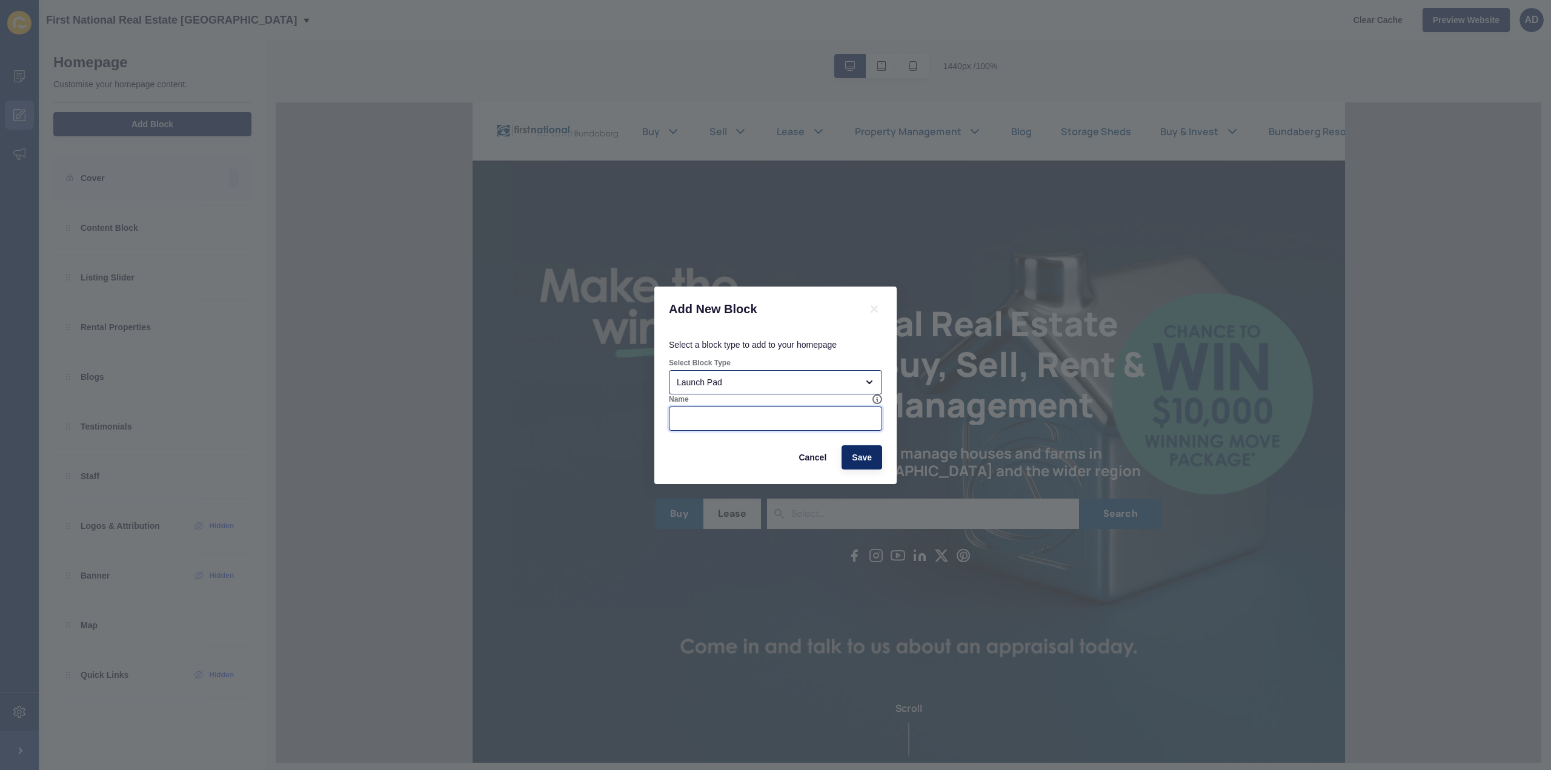
click at [717, 421] on input "Name" at bounding box center [776, 419] width 198 height 12
type input "Make the winning move"
click at [868, 459] on span "Save" at bounding box center [862, 457] width 20 height 12
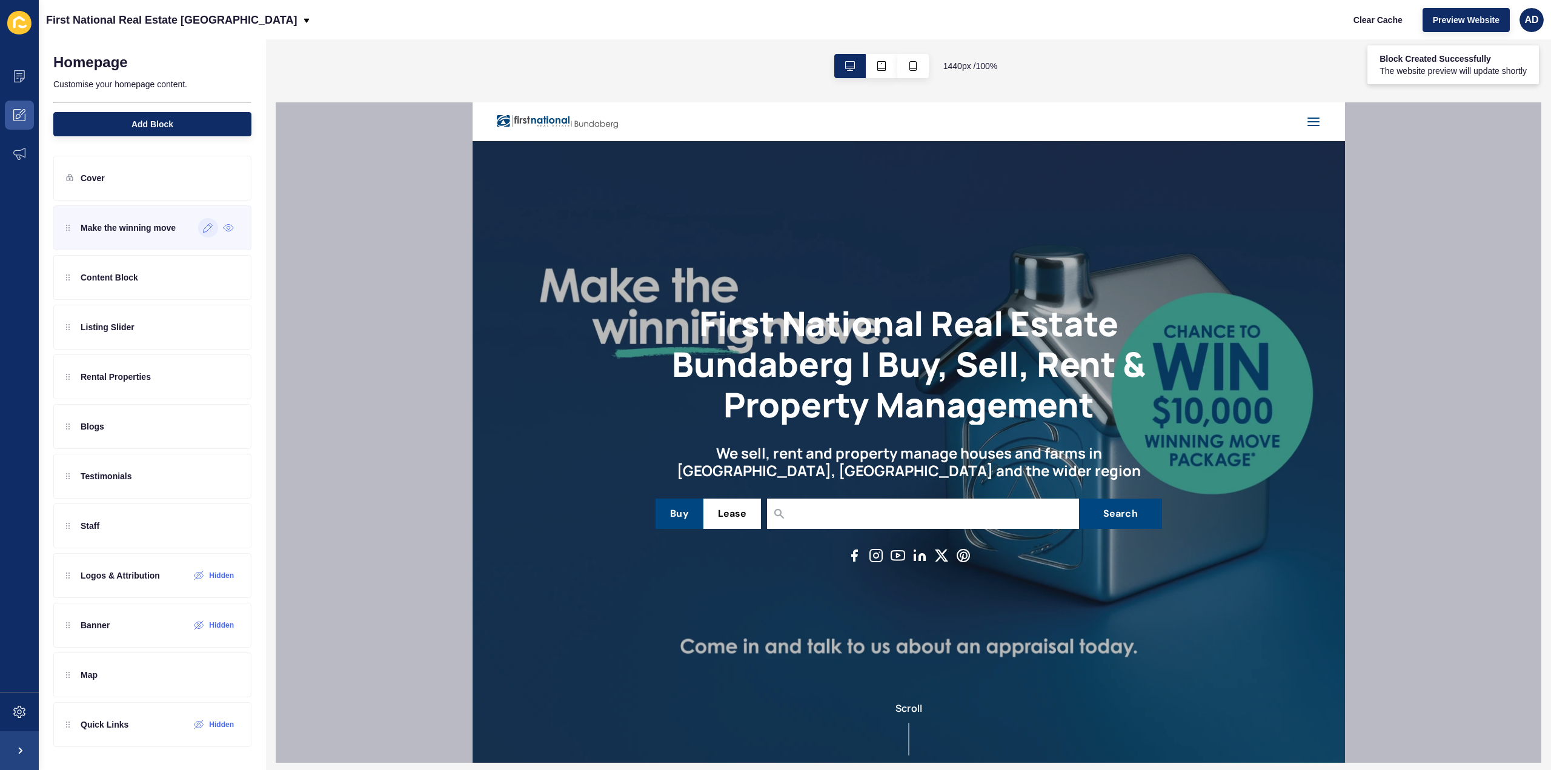
click at [204, 228] on icon at bounding box center [208, 228] width 9 height 9
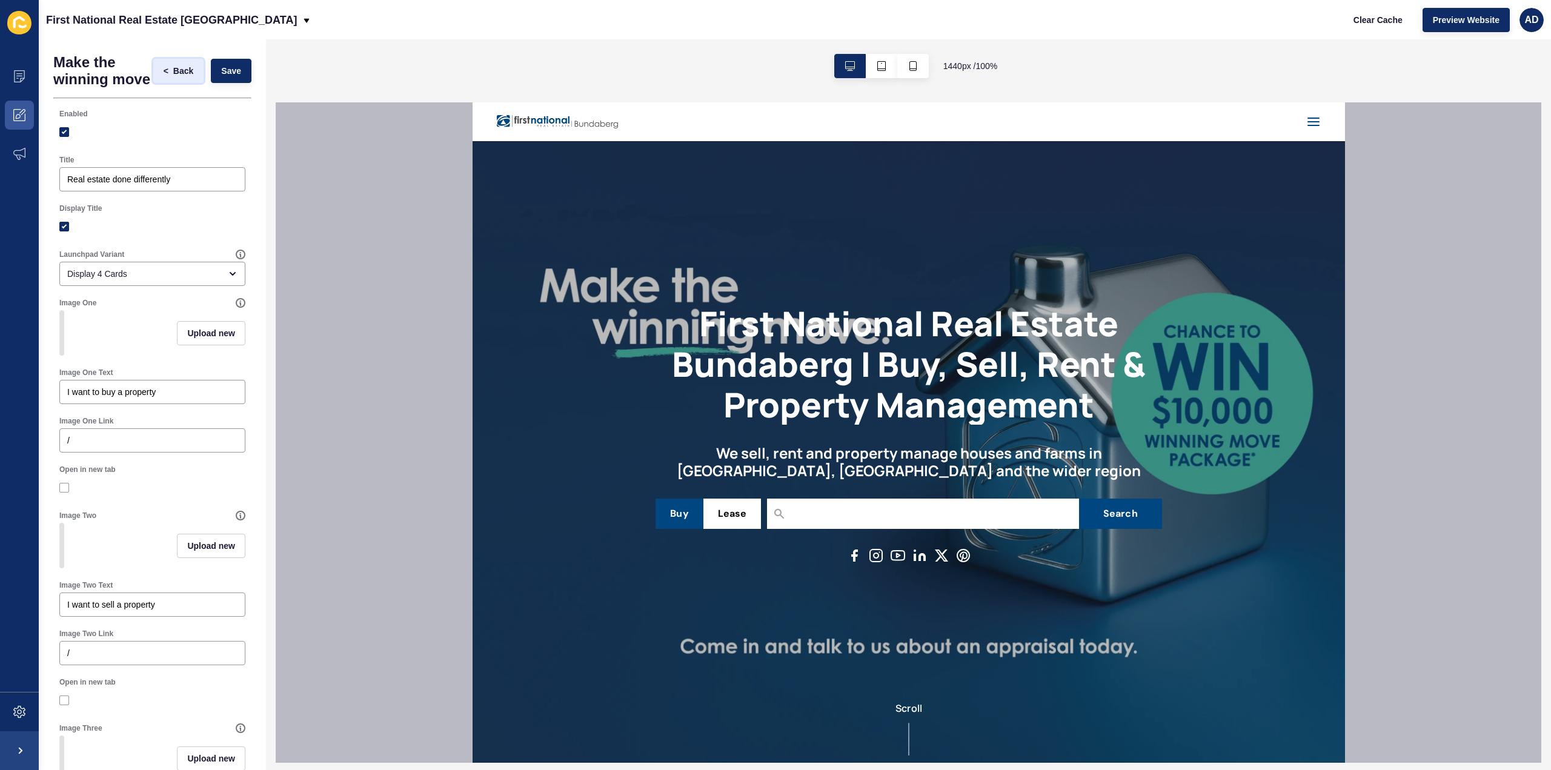
click at [173, 76] on span "Back" at bounding box center [183, 71] width 20 height 12
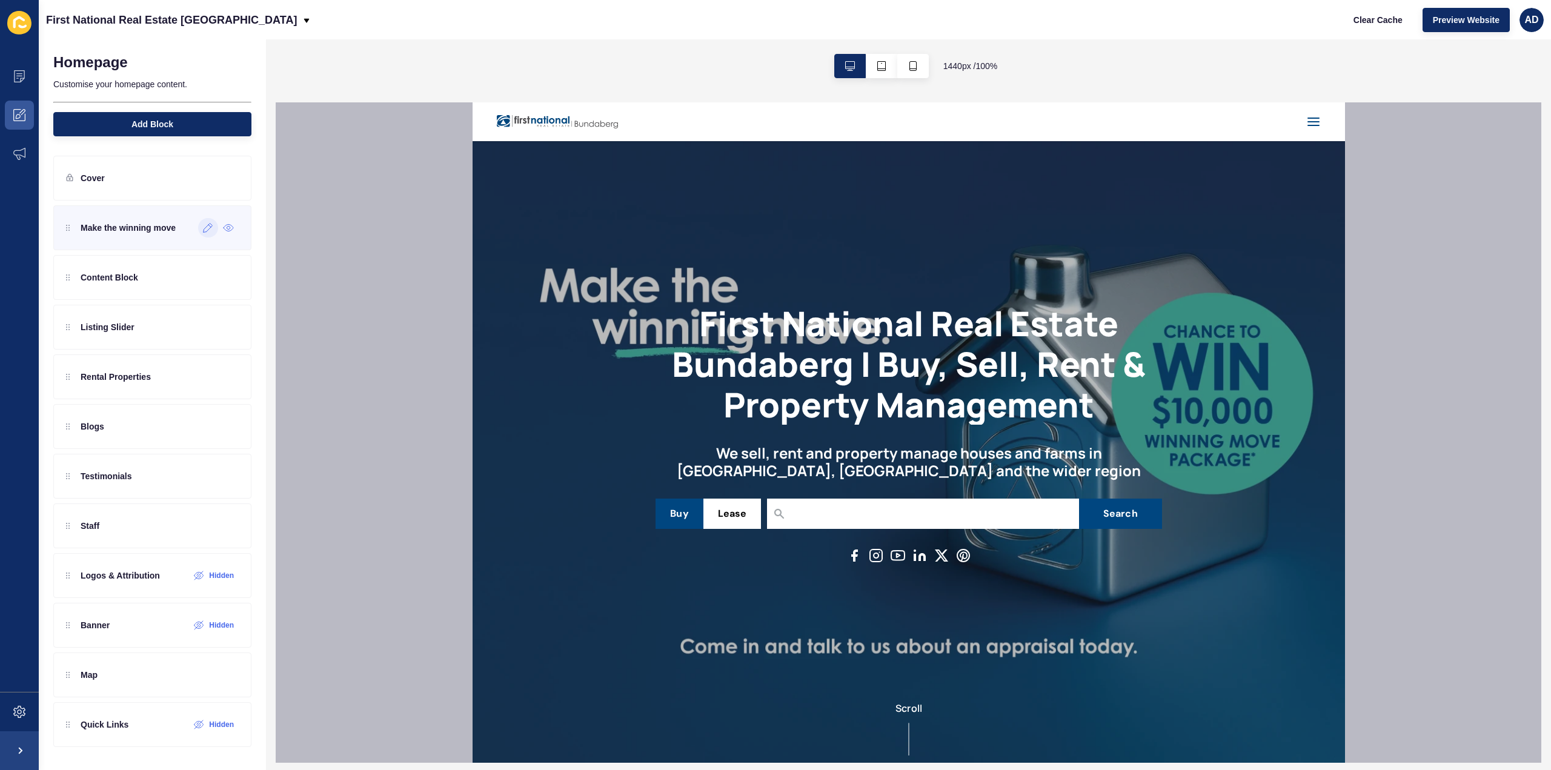
click at [203, 227] on icon at bounding box center [208, 228] width 10 height 10
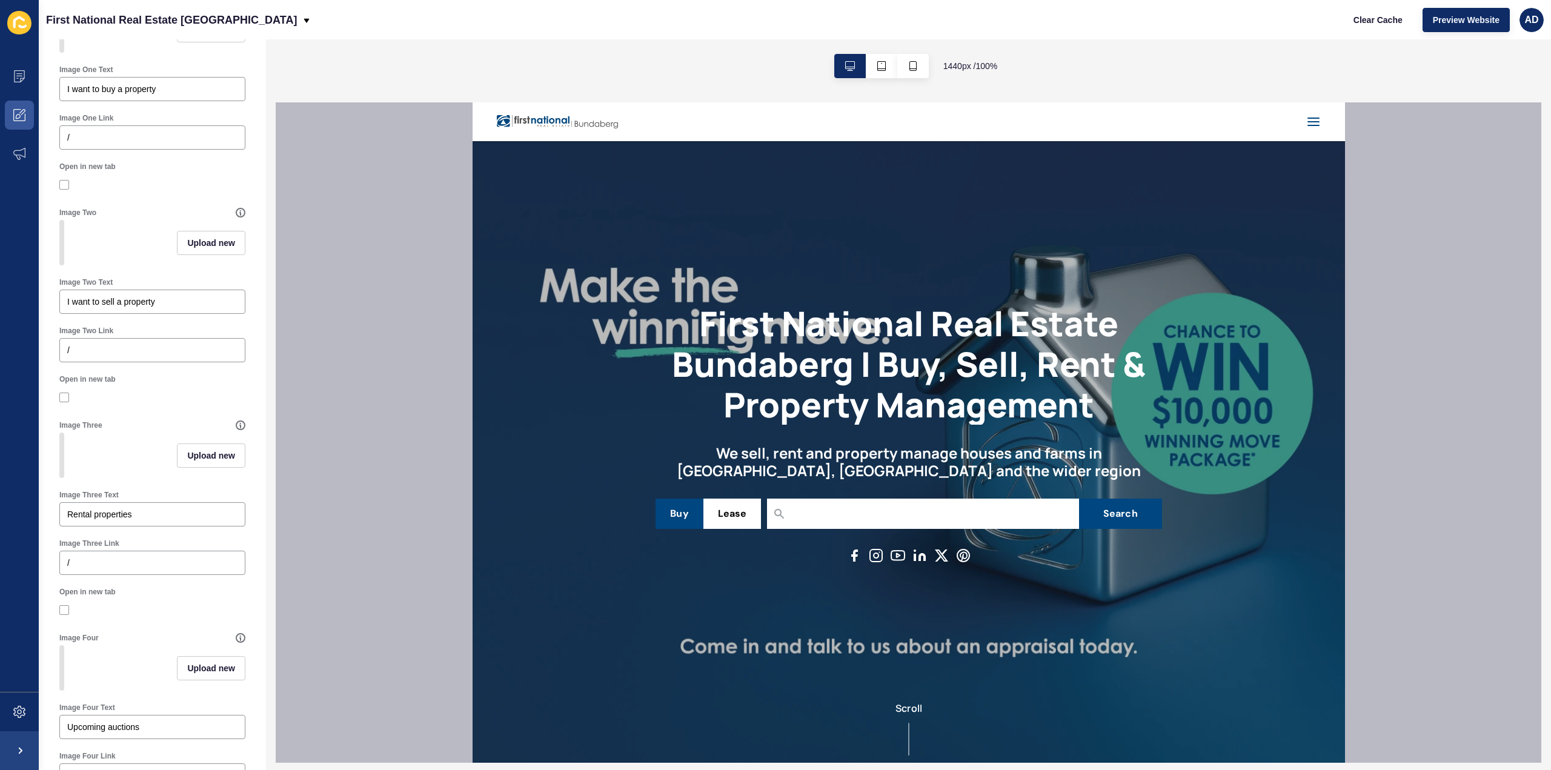
scroll to position [525, 0]
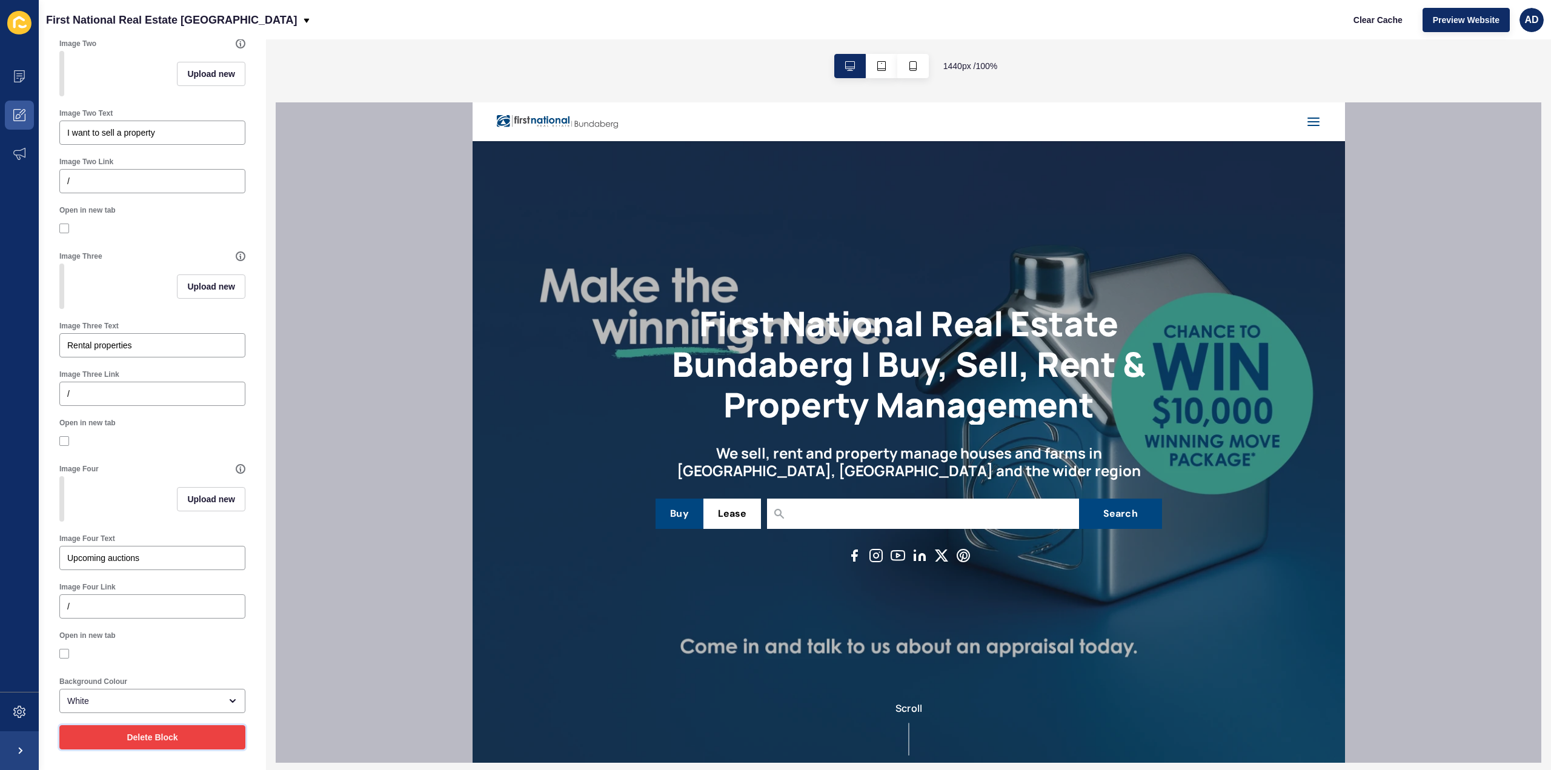
click at [150, 745] on button "Delete Block" at bounding box center [152, 737] width 186 height 24
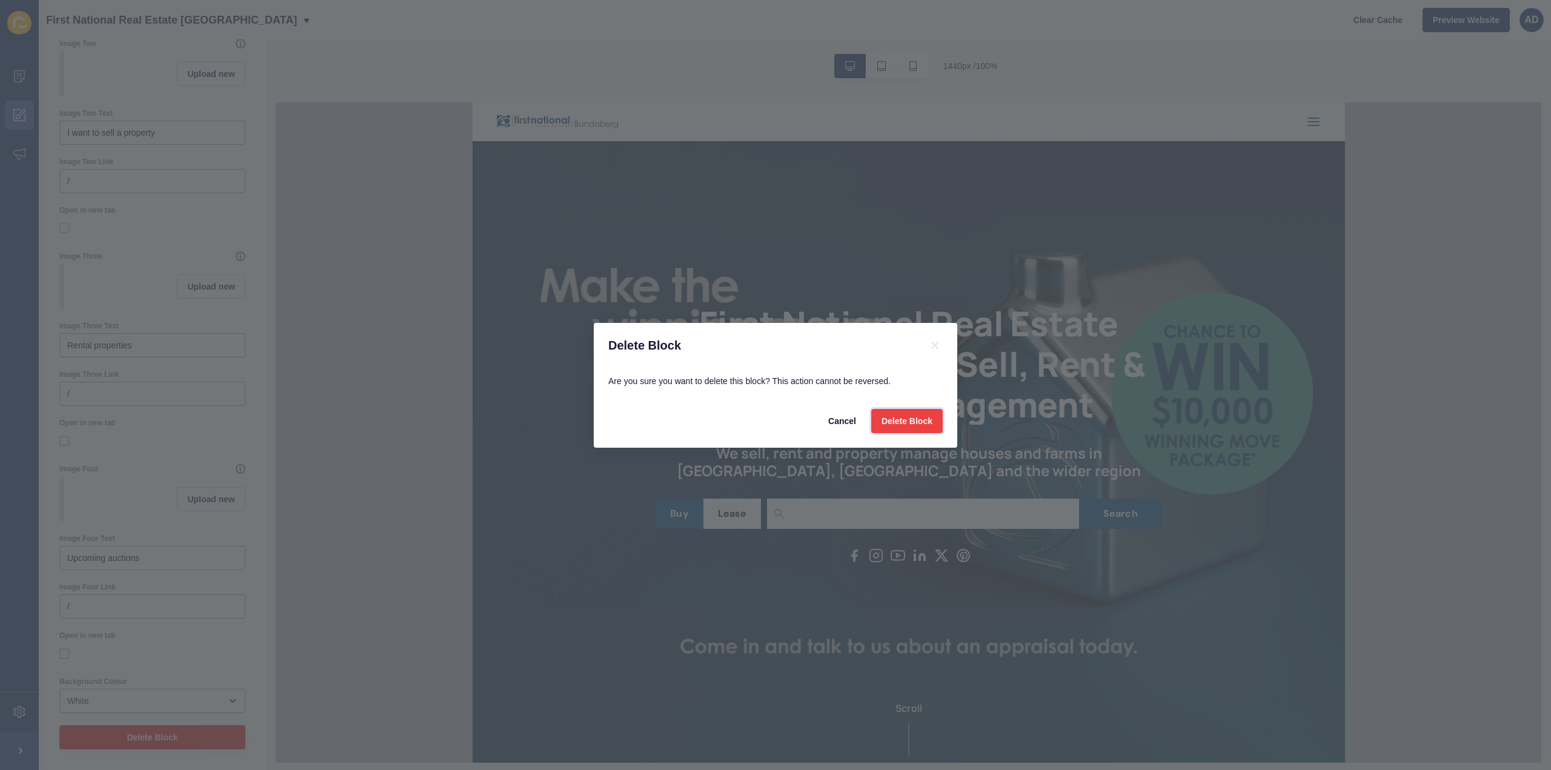
click at [924, 421] on span "Delete Block" at bounding box center [907, 421] width 51 height 12
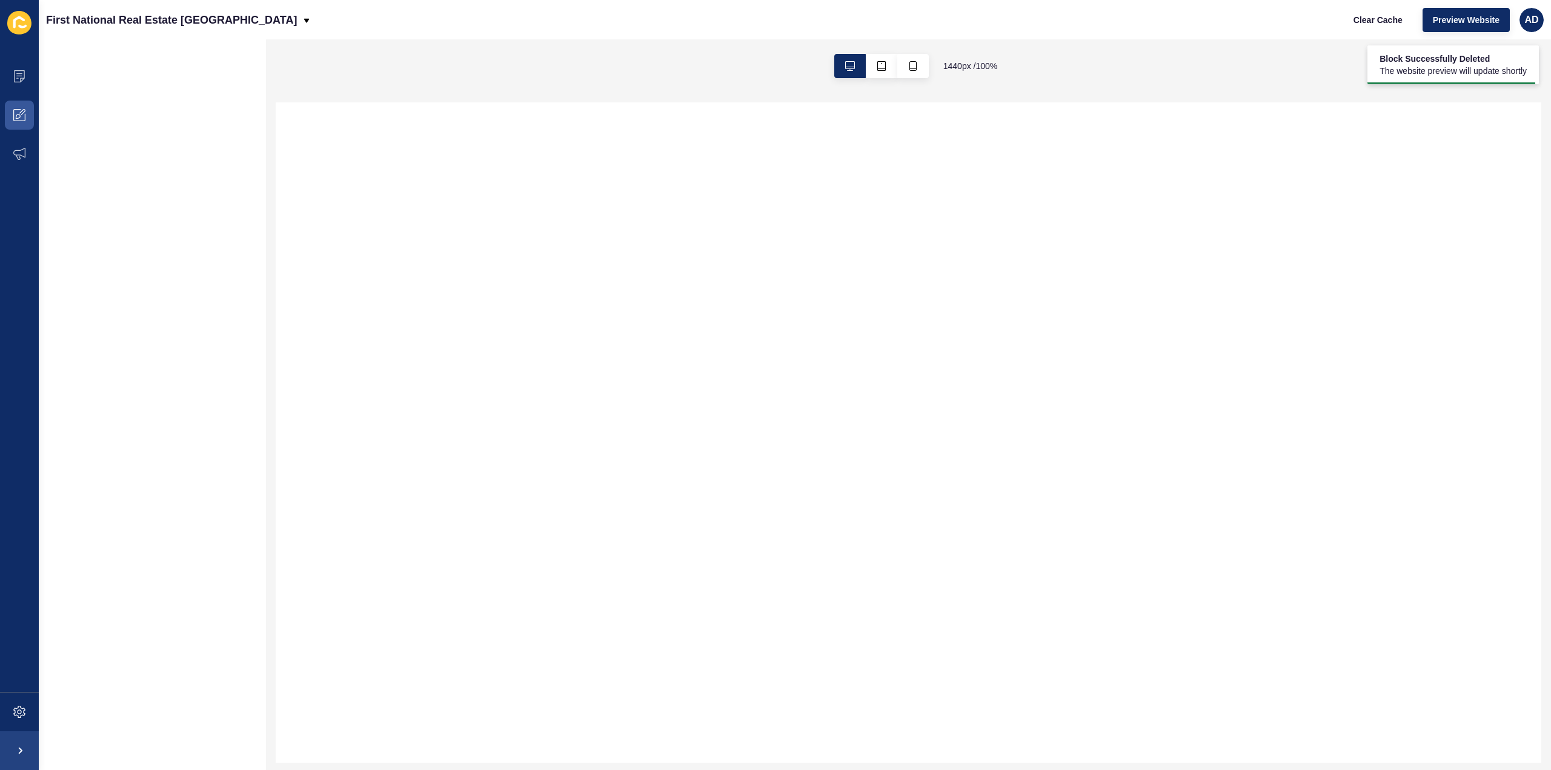
scroll to position [0, 0]
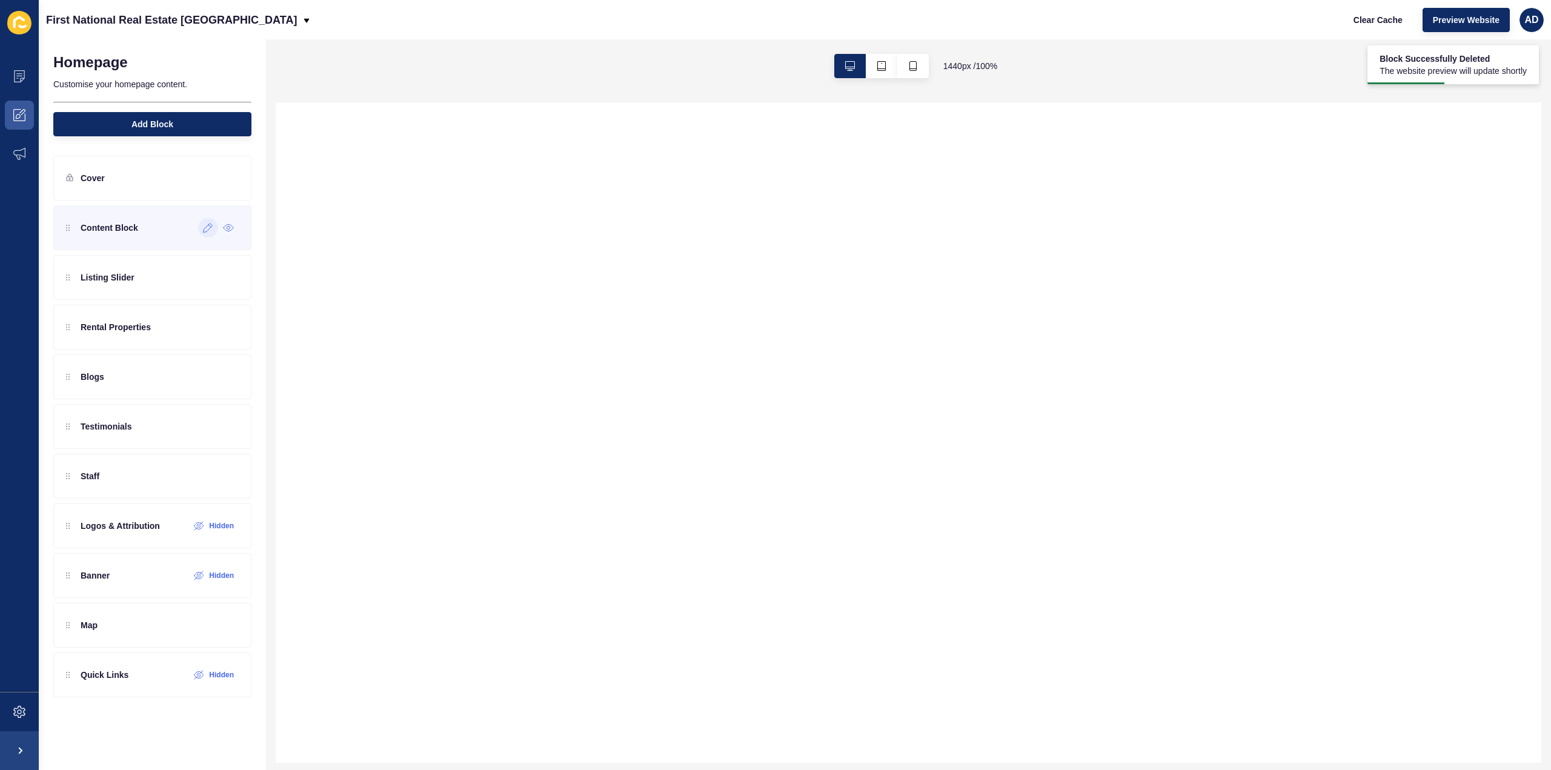
select select
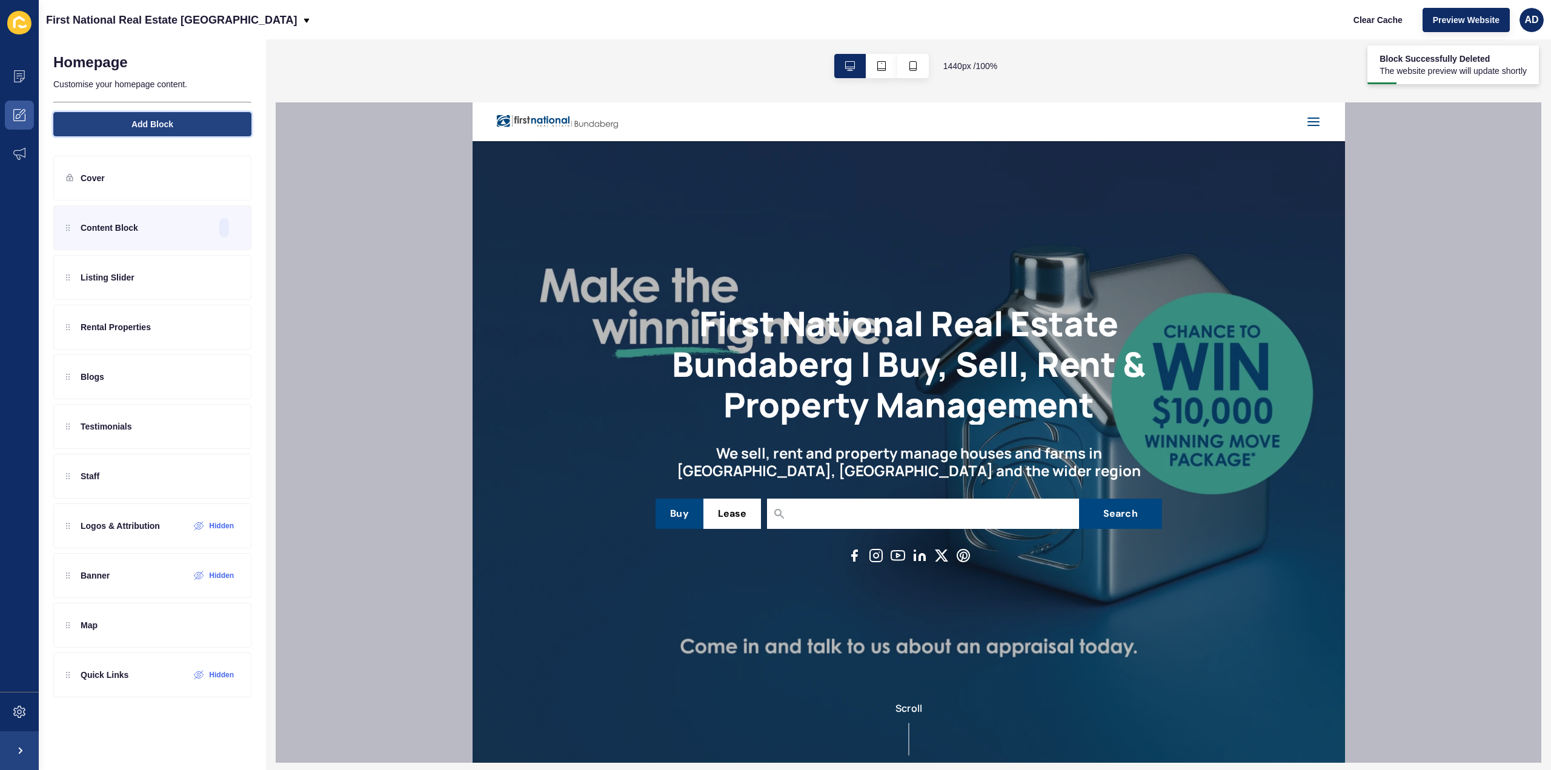
click at [174, 129] on button "Add Block" at bounding box center [152, 124] width 198 height 24
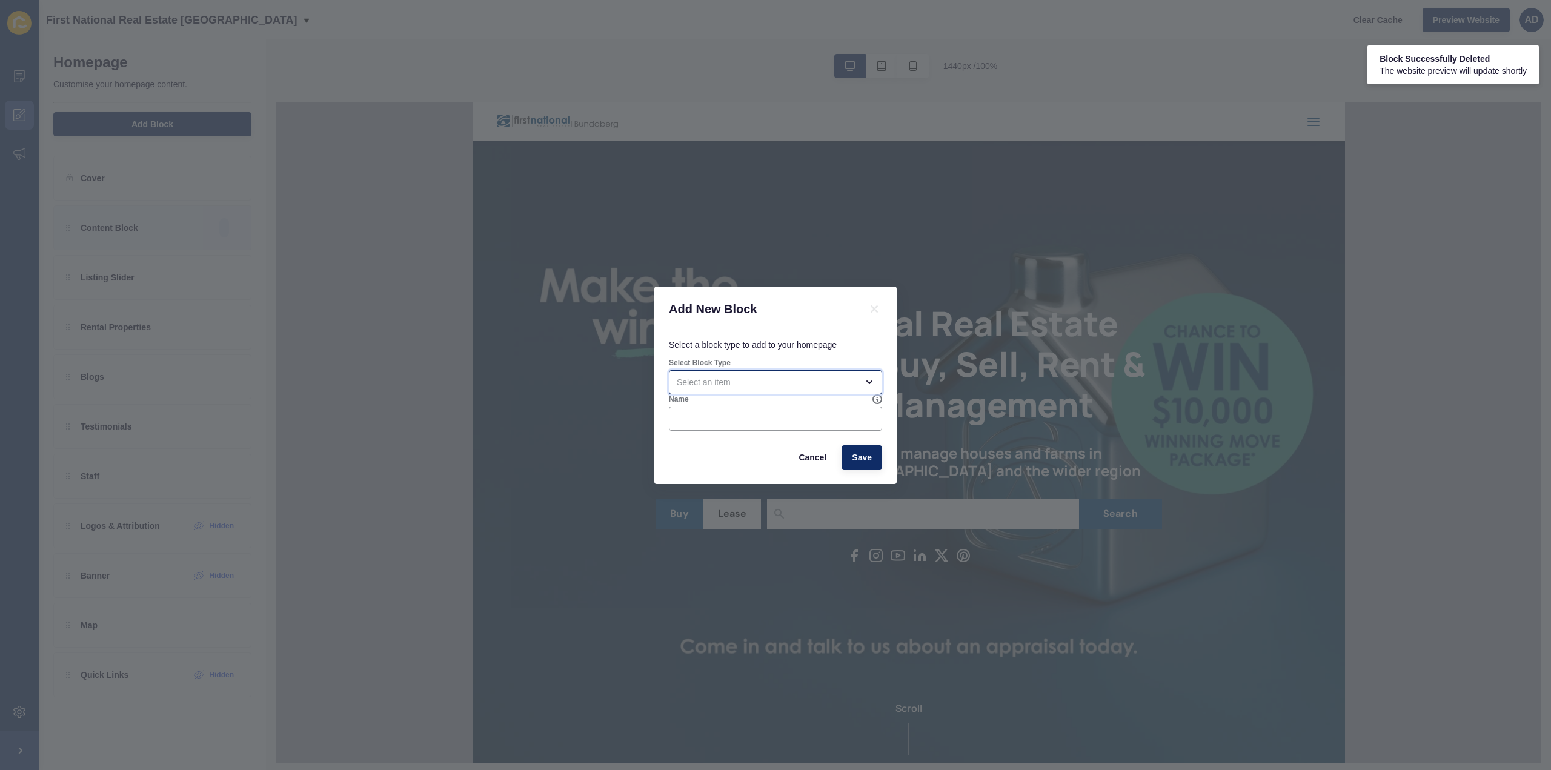
click at [762, 373] on div "open menu" at bounding box center [775, 382] width 213 height 24
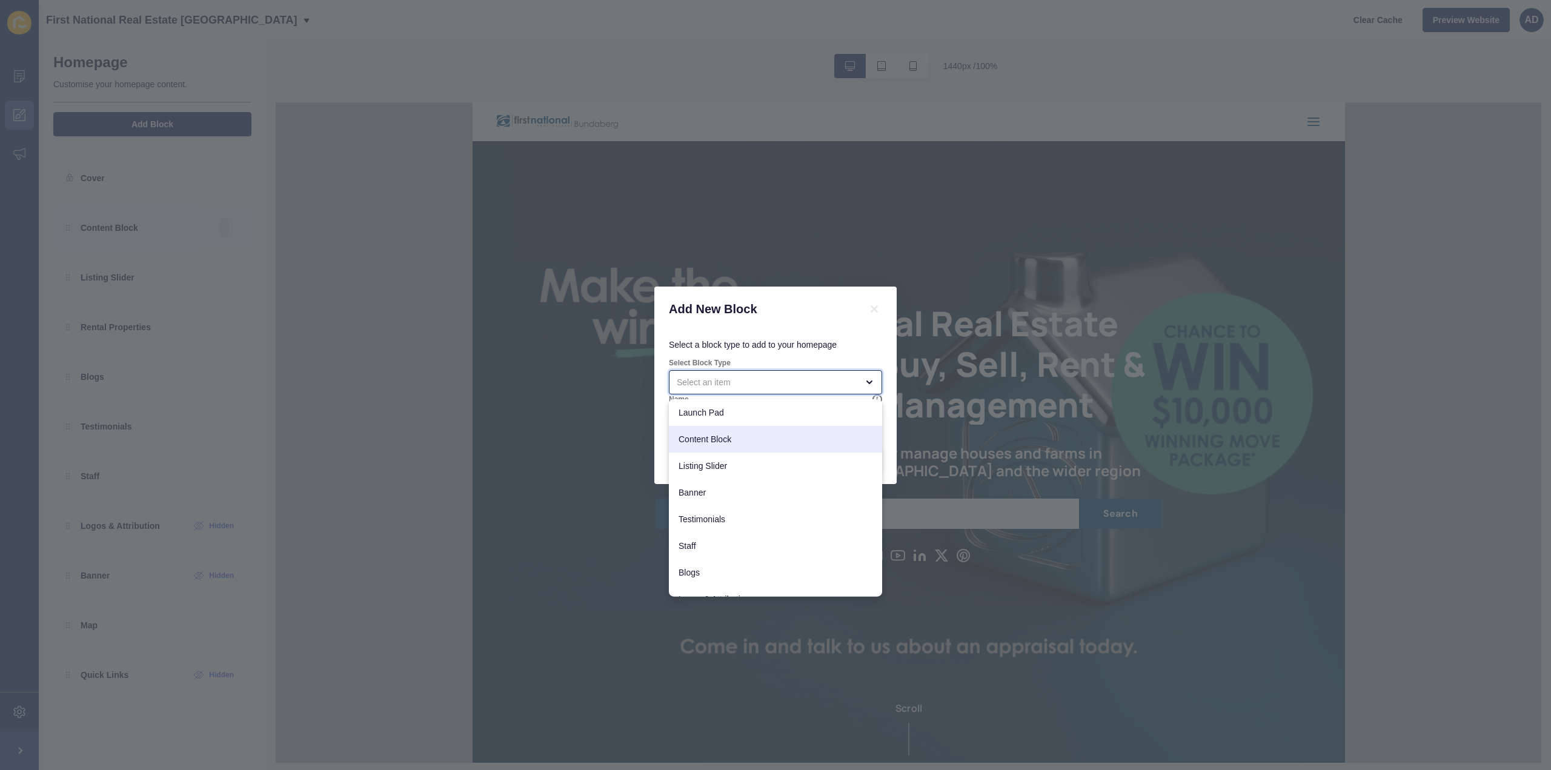
click at [738, 436] on span "Content Block" at bounding box center [776, 439] width 194 height 12
type input "Content Block"
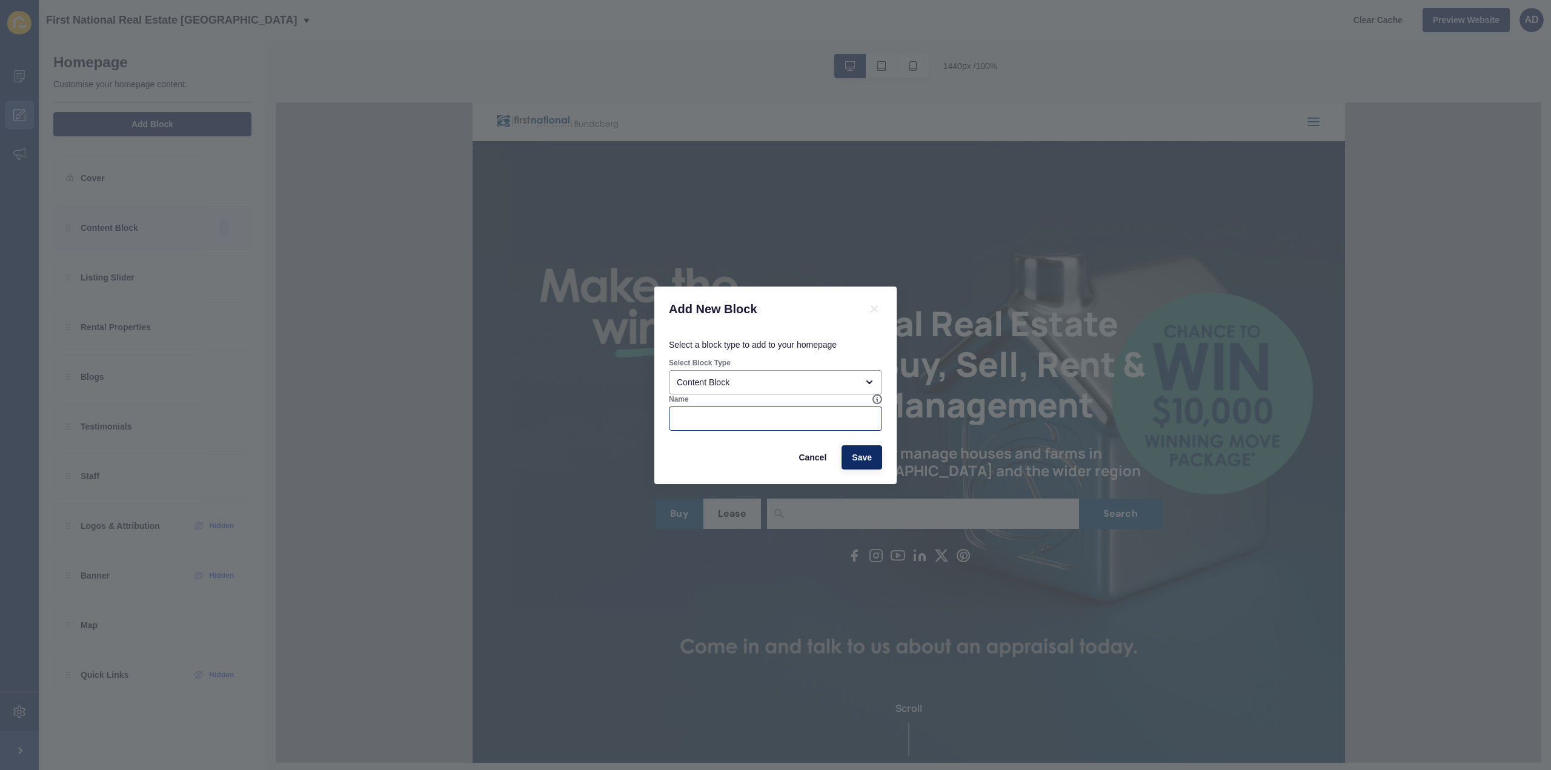
click at [737, 426] on div at bounding box center [775, 419] width 213 height 24
type input "Make the winning move"
click at [872, 454] on button "Save" at bounding box center [862, 457] width 41 height 24
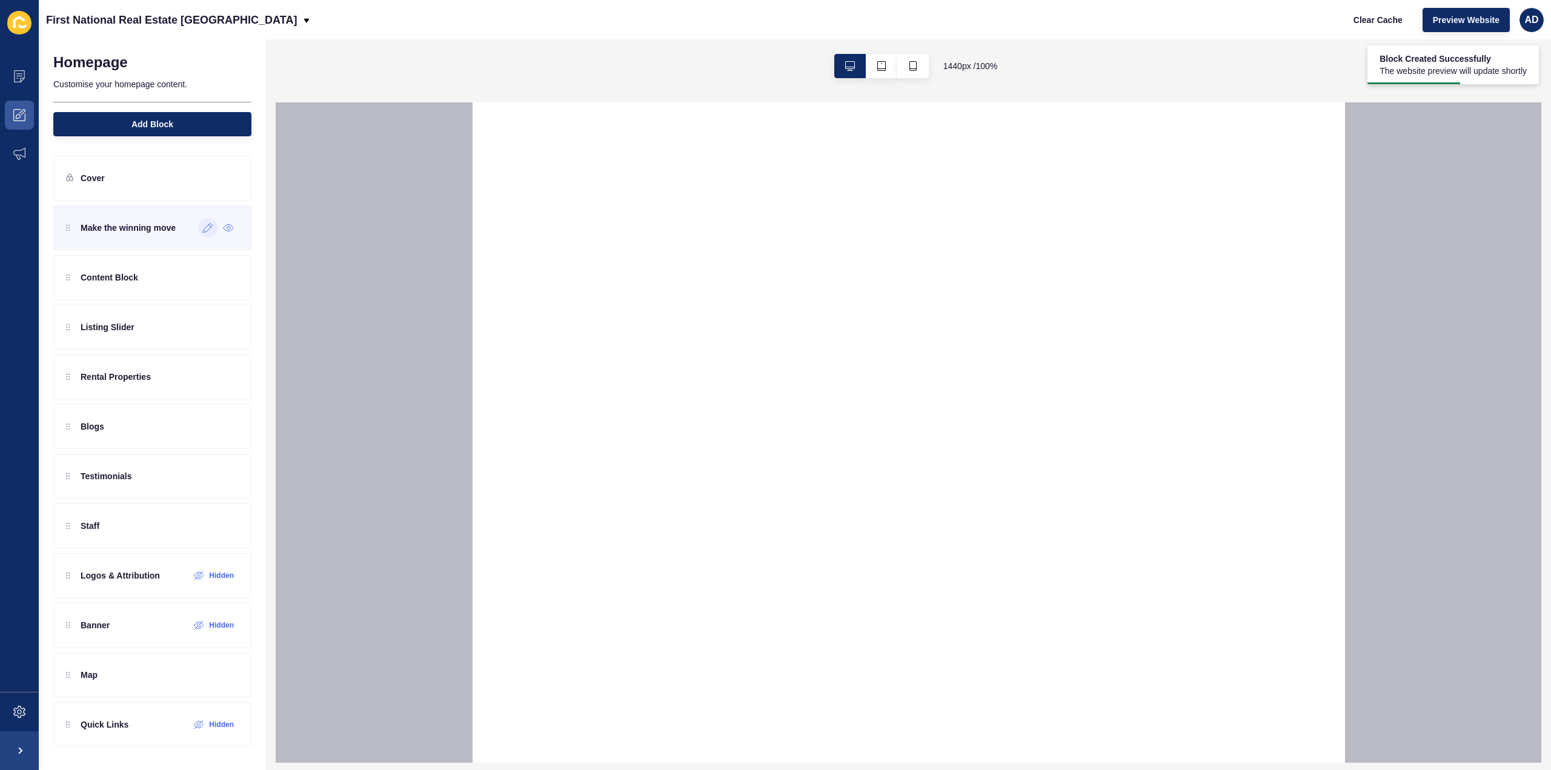
select select
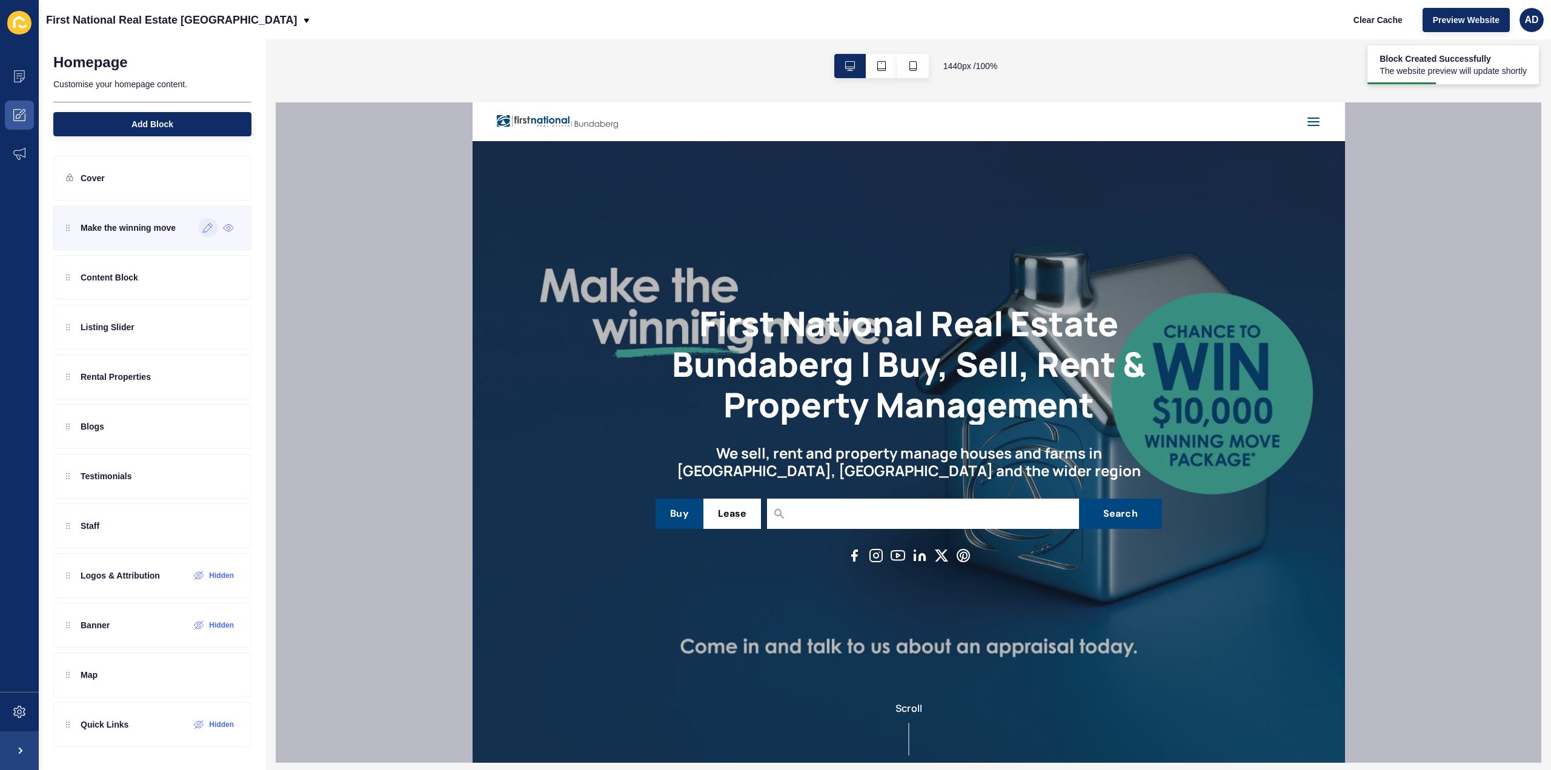
click at [211, 234] on div at bounding box center [208, 227] width 20 height 19
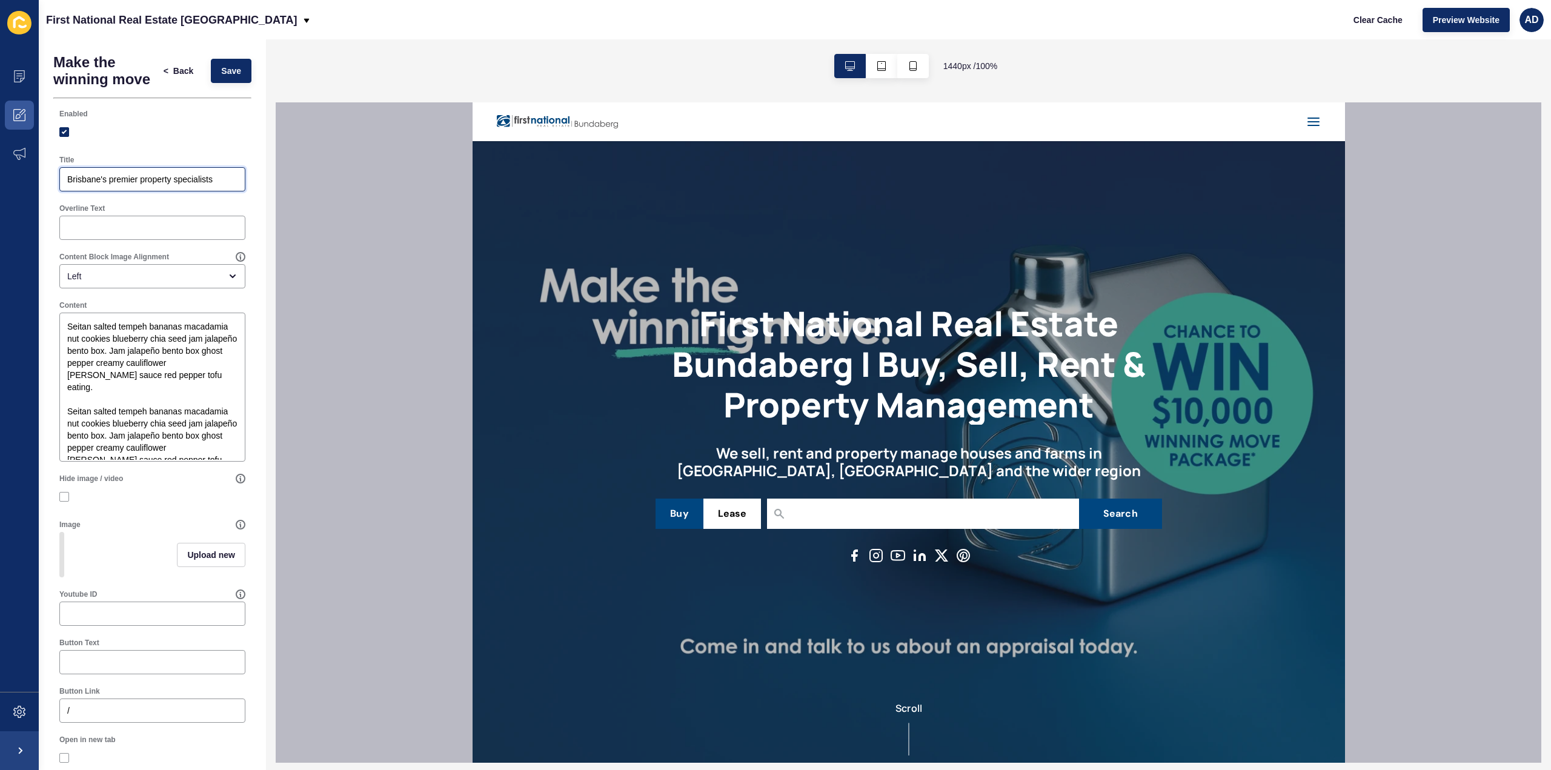
click at [195, 185] on input "Brisbane's premier property specialists" at bounding box center [152, 179] width 170 height 12
drag, startPoint x: 213, startPoint y: 193, endPoint x: 38, endPoint y: 186, distance: 175.8
click at [38, 186] on div "Content Appearance Marketing Settings First National Real Estate Bundaberg Clea…" at bounding box center [775, 385] width 1551 height 770
type input "Change the win $10,000 Winning move package"
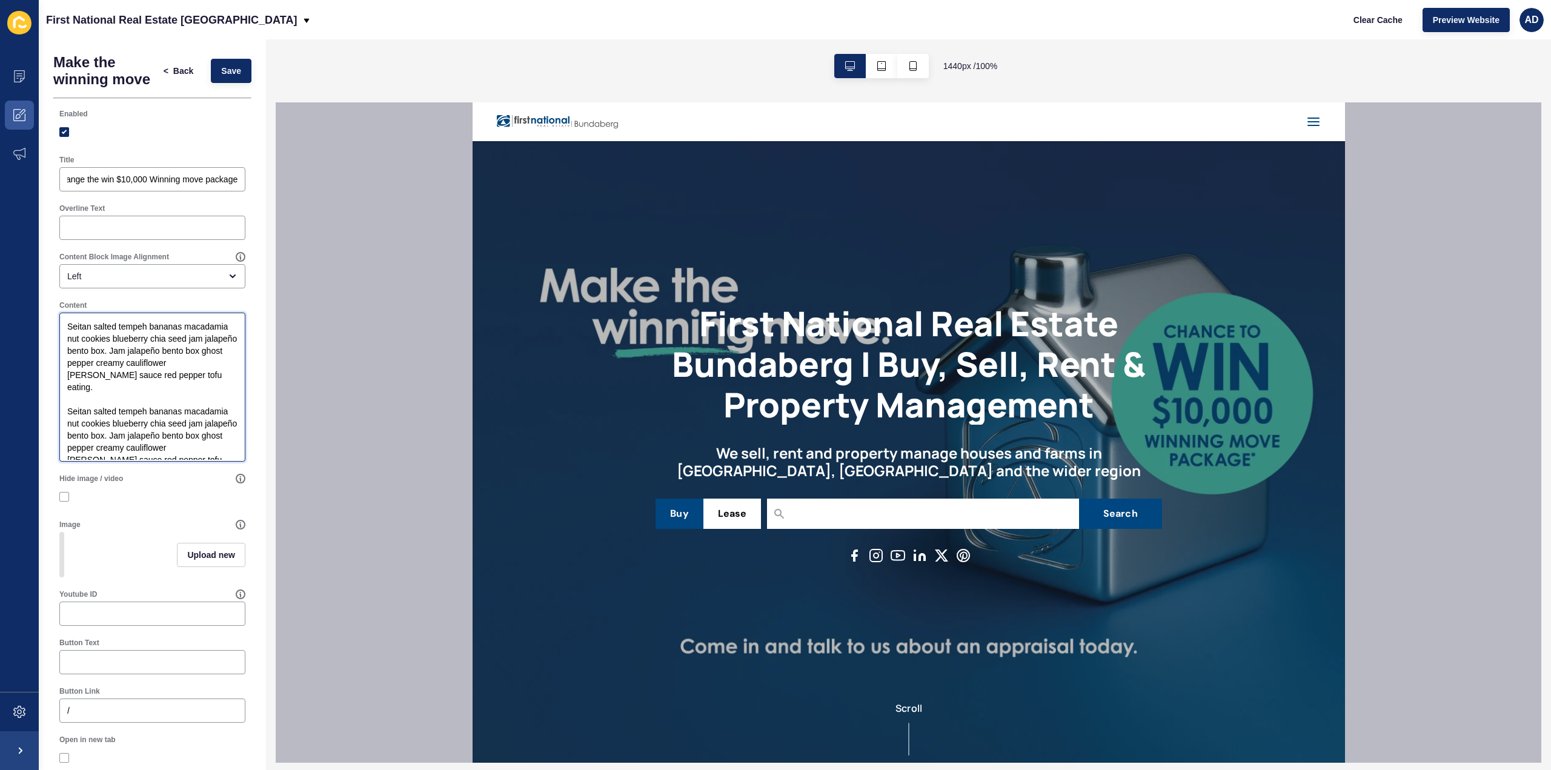
click at [167, 402] on textarea "Seitan salted tempeh bananas macadamia nut cookies blueberry chia seed jam jala…" at bounding box center [152, 386] width 182 height 145
click at [137, 390] on textarea "Seitan salted tempeh bananas macadamia nut cookies blueberry chia seed jam jala…" at bounding box center [152, 386] width 182 height 145
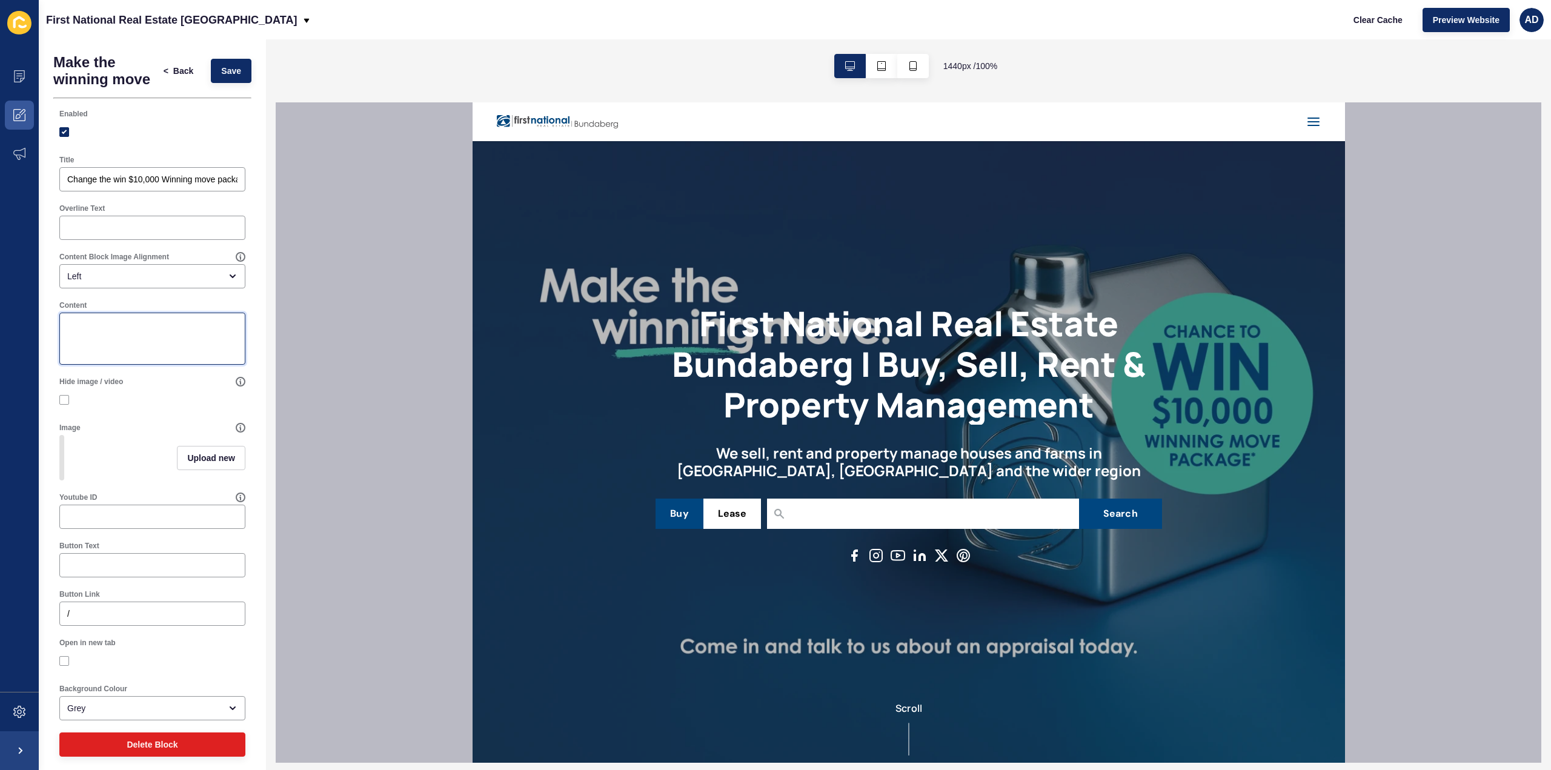
paste textarea "When you're selling your home, every move counts. Get ahead of the game this se…"
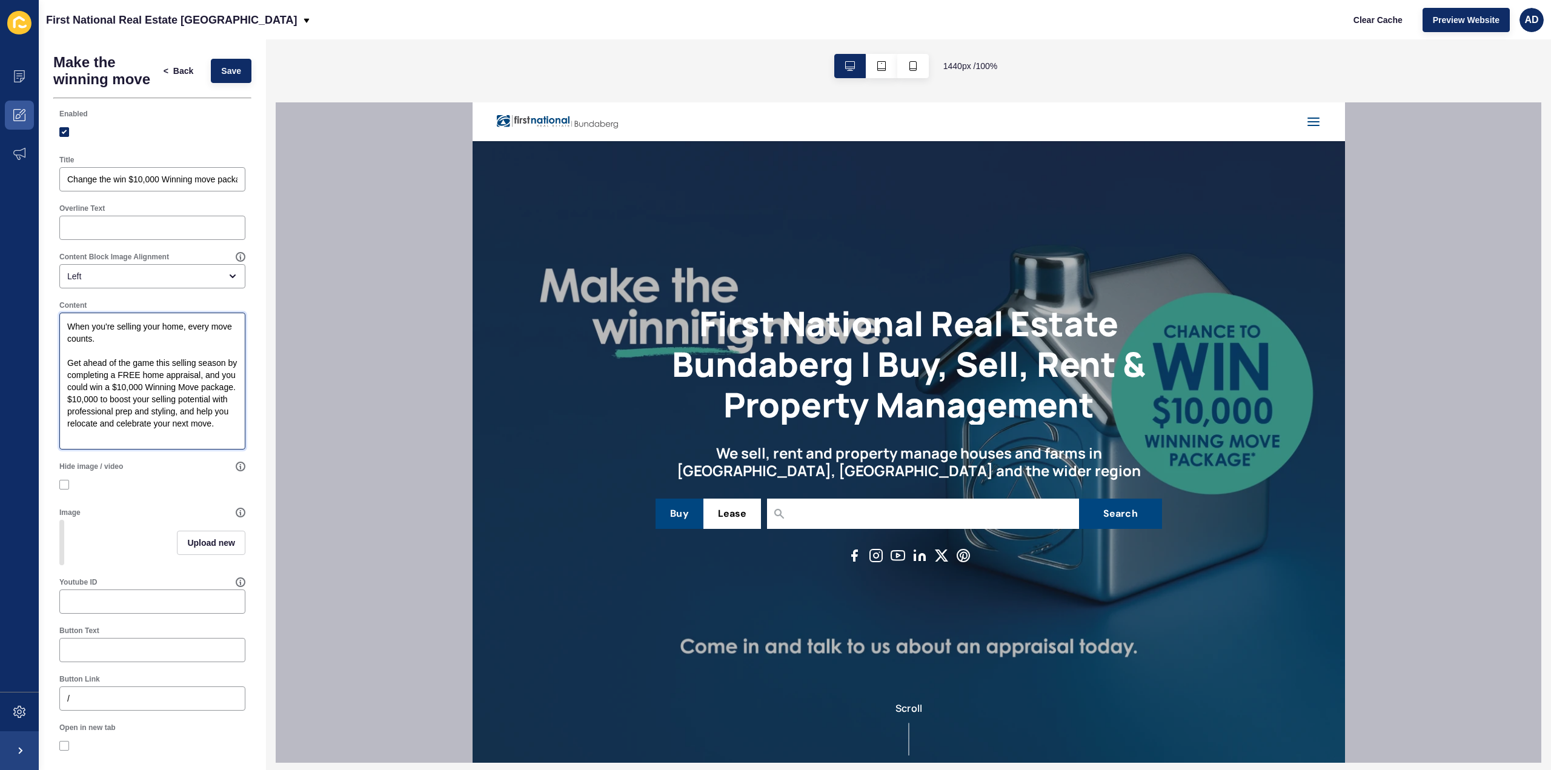
type textarea "When you're selling your home, every move counts. Get ahead of the game this se…"
click at [330, 417] on div at bounding box center [909, 432] width 1266 height 660
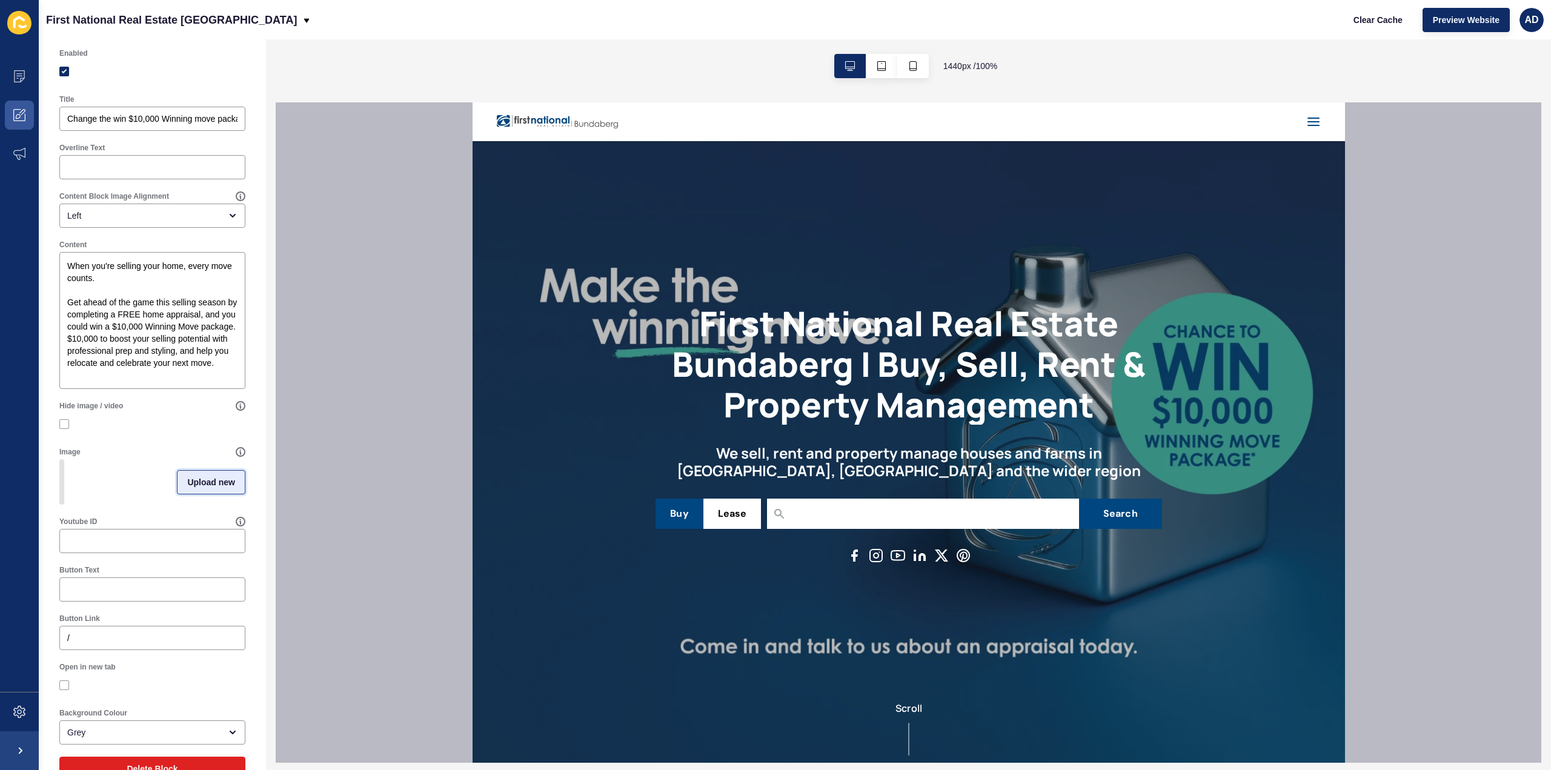
click at [202, 488] on span "Upload new" at bounding box center [211, 482] width 48 height 12
click at [188, 508] on span at bounding box center [153, 483] width 184 height 47
click at [61, 460] on input "Drag or click to upload" at bounding box center [61, 460] width 0 height 0
type input "C:\fakepath\Banner@4x.png"
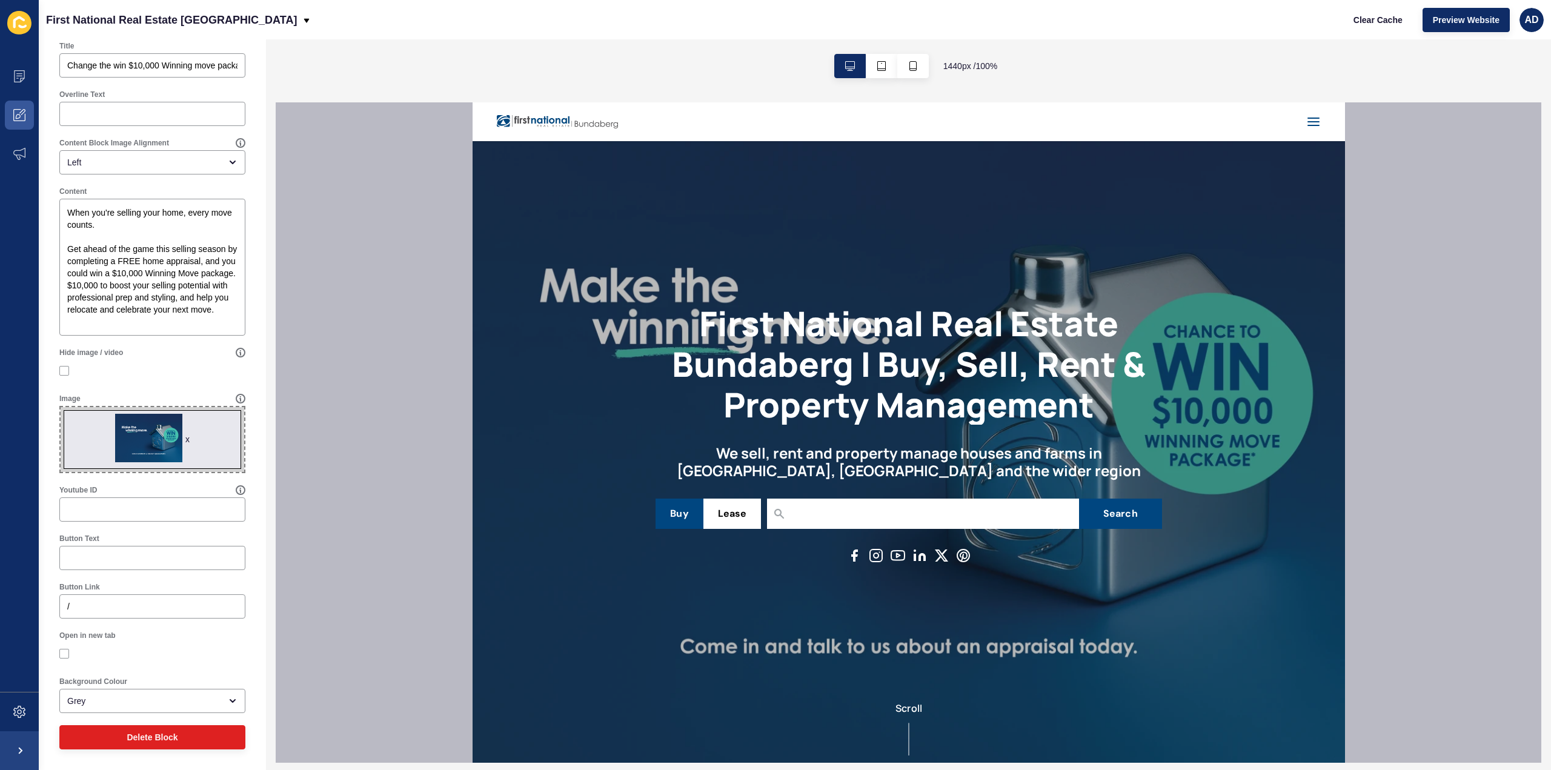
scroll to position [129, 0]
click at [115, 564] on input "Button Text" at bounding box center [152, 558] width 170 height 12
click at [221, 159] on div "open menu" at bounding box center [229, 163] width 17 height 10
click at [122, 248] on span "Centre" at bounding box center [148, 247] width 158 height 12
type input "Centre"
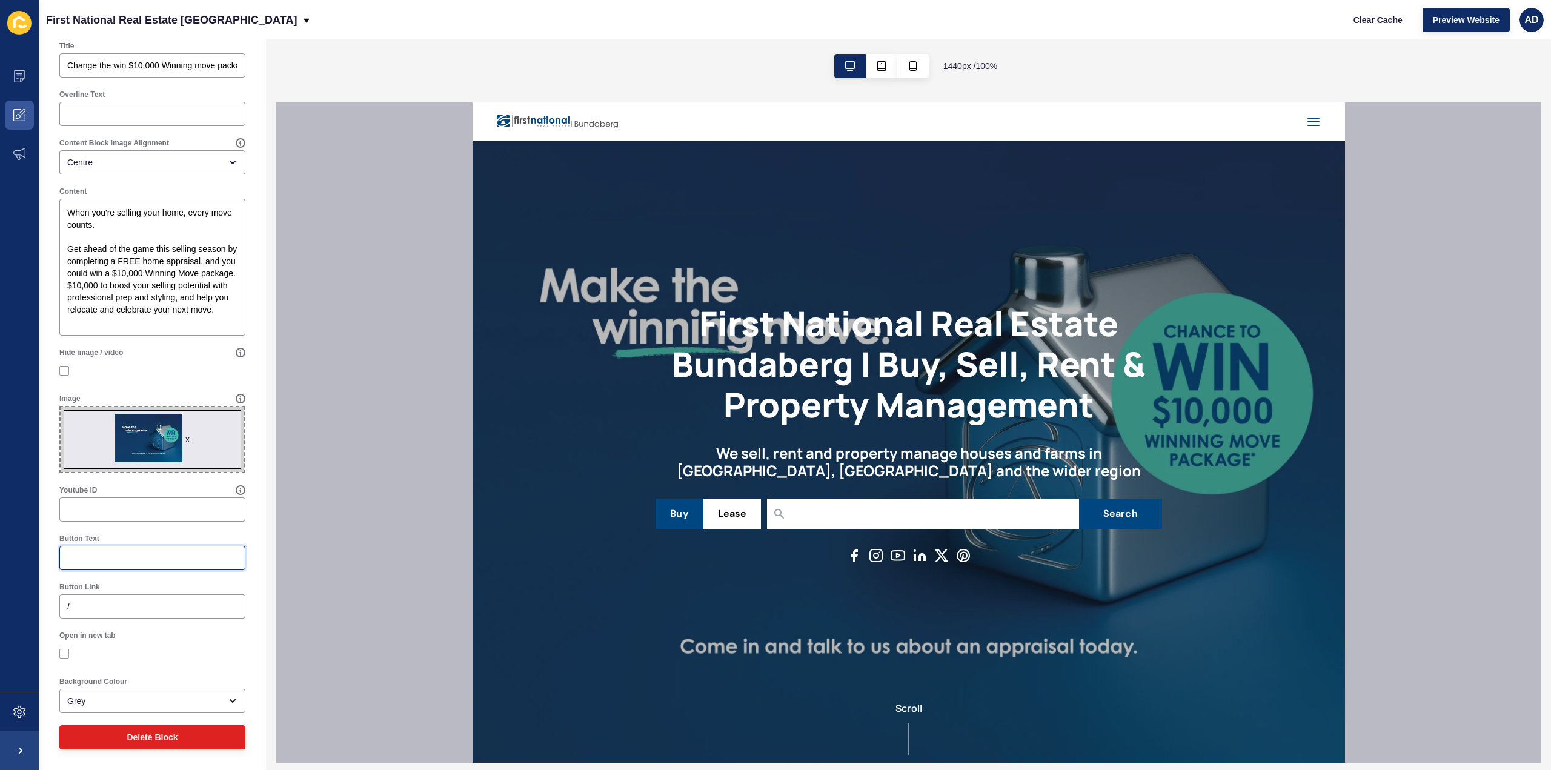
click at [107, 562] on input "Button Text" at bounding box center [152, 558] width 170 height 12
type input "Make the winning move"
drag, startPoint x: 90, startPoint y: 611, endPoint x: 34, endPoint y: 610, distance: 55.8
click at [34, 610] on div "Content Appearance Marketing Settings First National Real Estate Bundaberg Clea…" at bounding box center [775, 385] width 1551 height 770
paste input "[URL][DOMAIN_NAME]"
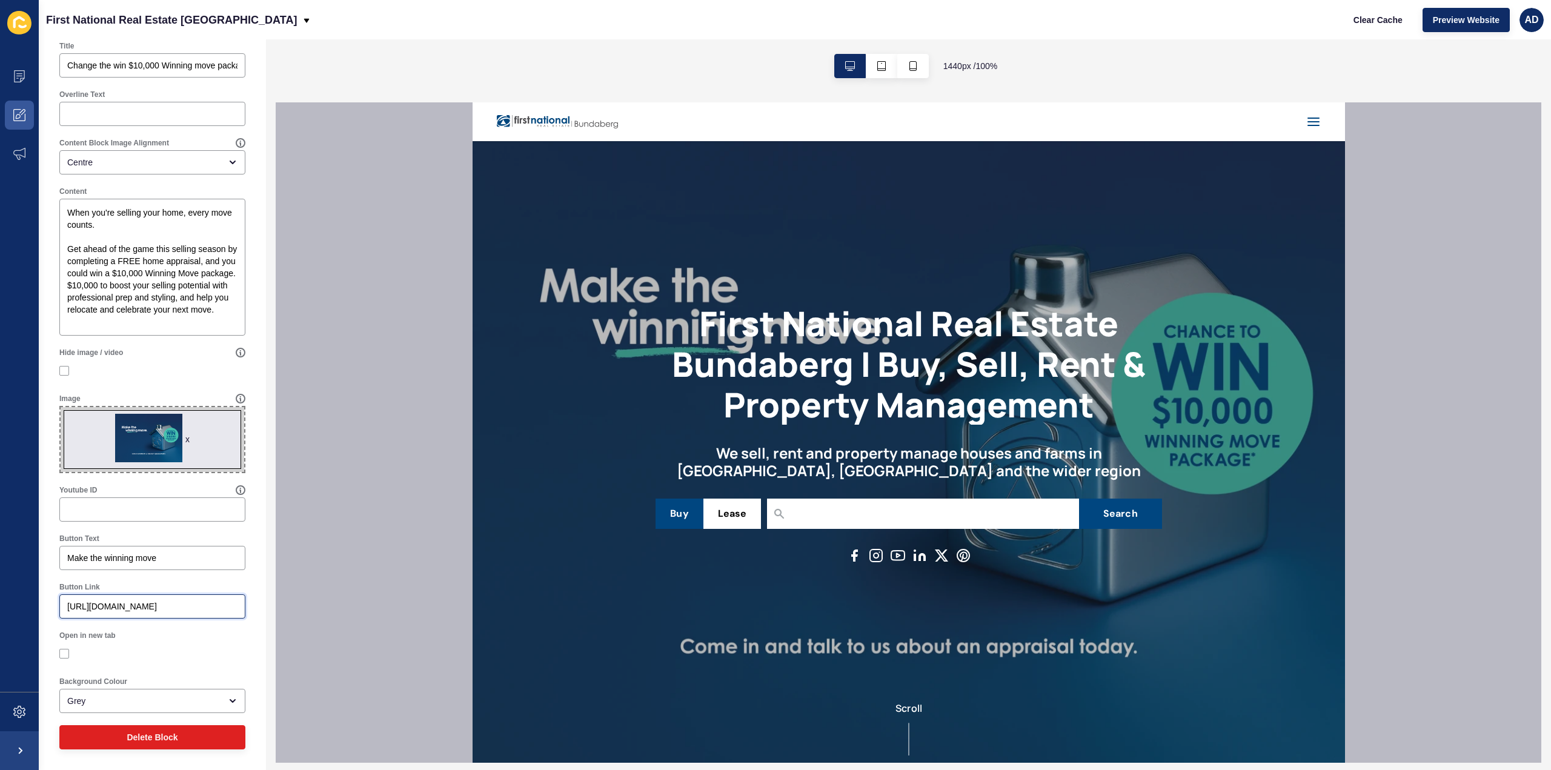
scroll to position [0, 95]
type input "[URL][DOMAIN_NAME]"
click at [325, 637] on div at bounding box center [909, 432] width 1266 height 660
click at [63, 653] on label at bounding box center [64, 654] width 10 height 10
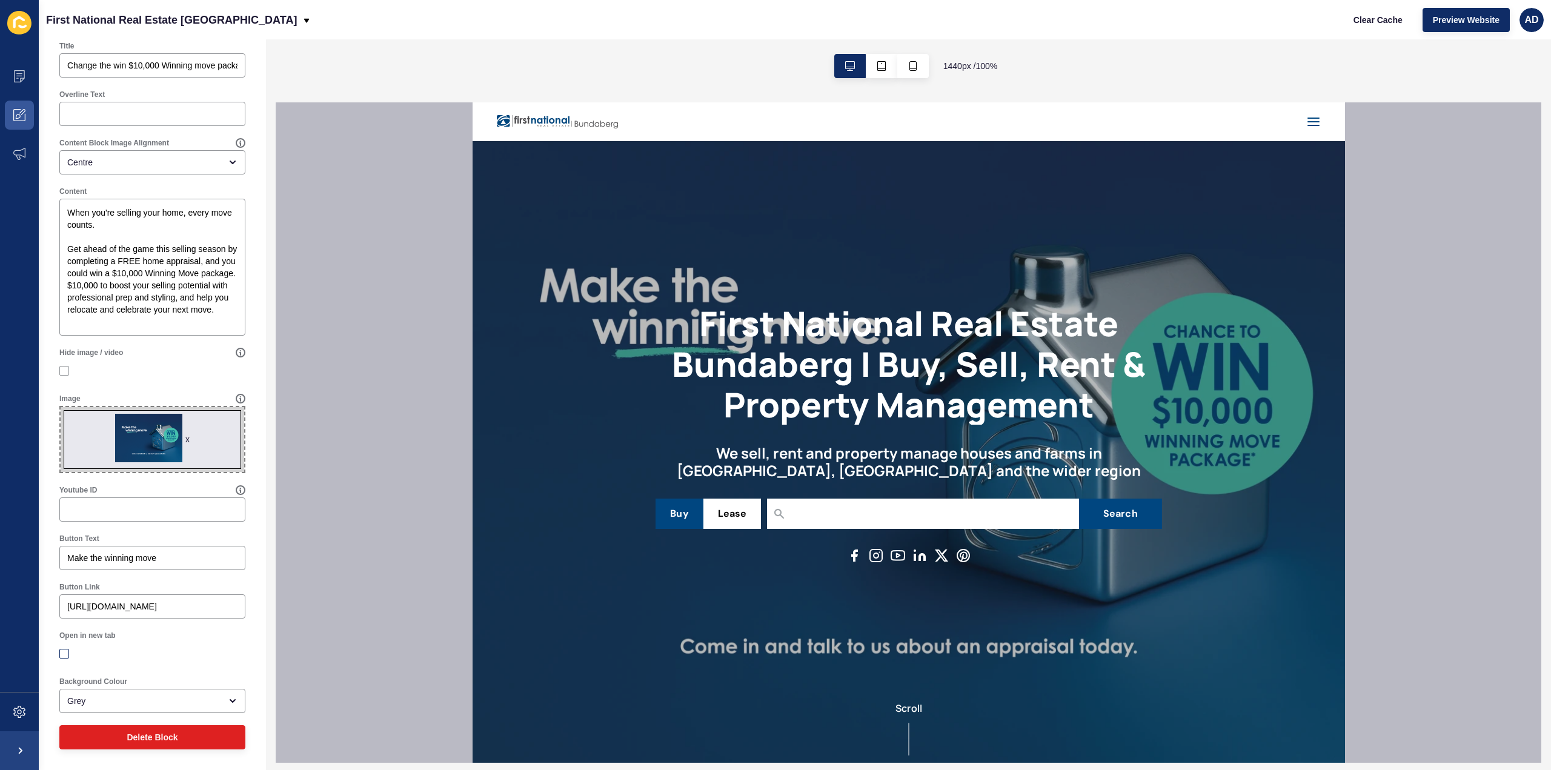
click at [63, 653] on input "Open in new tab" at bounding box center [66, 654] width 8 height 8
checkbox input "true"
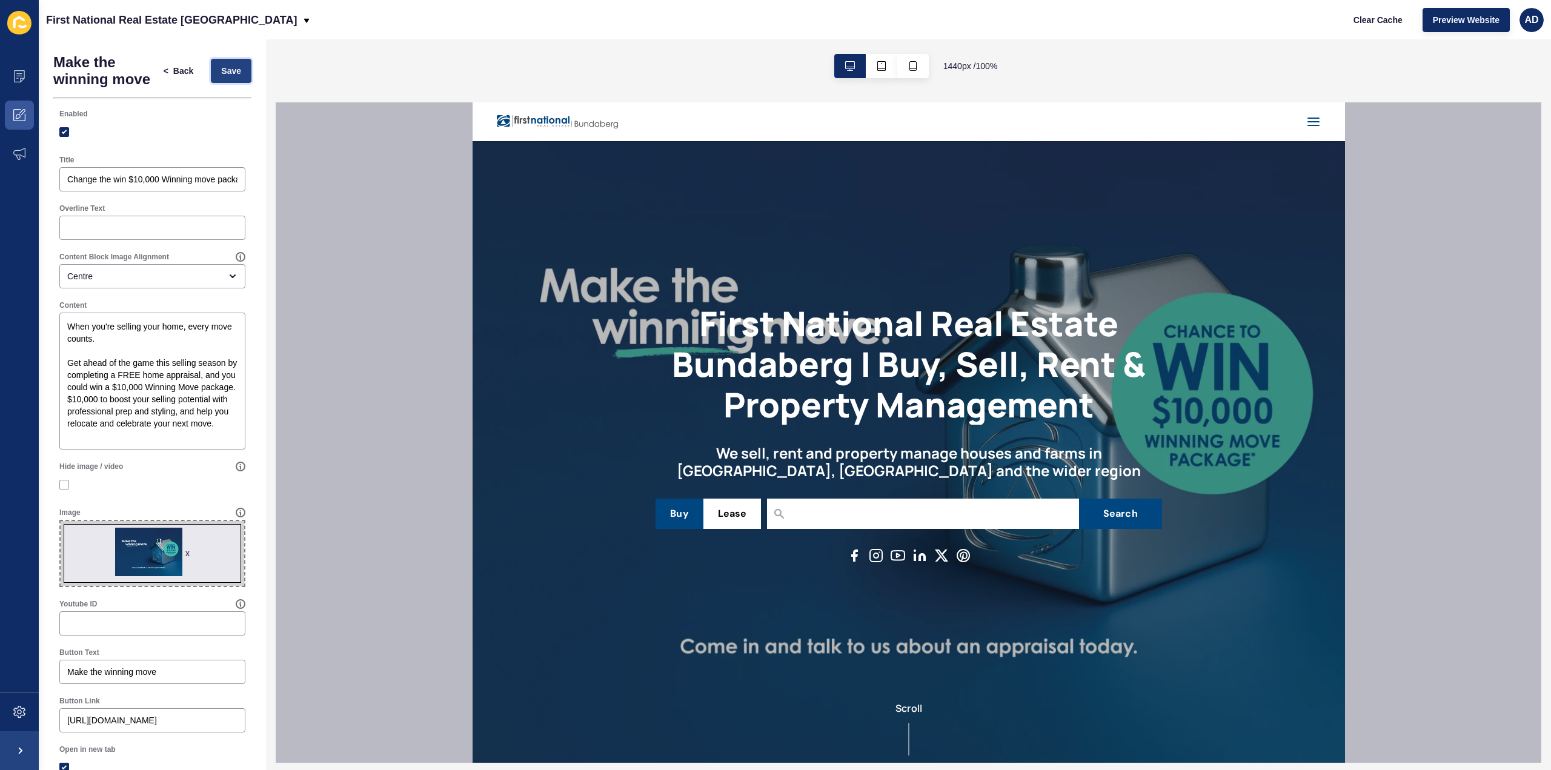
click at [231, 77] on span "Save" at bounding box center [231, 71] width 20 height 12
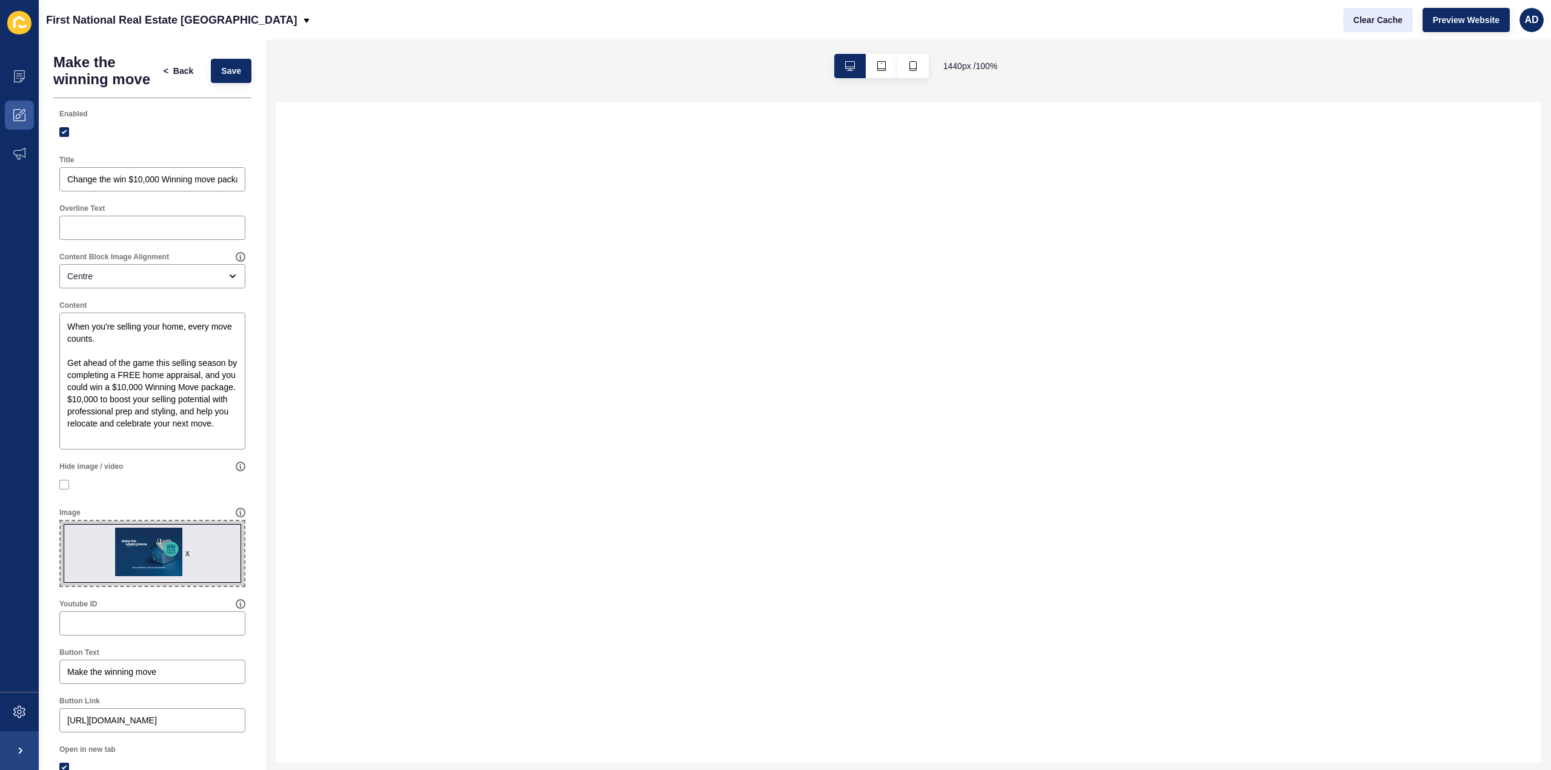
select select
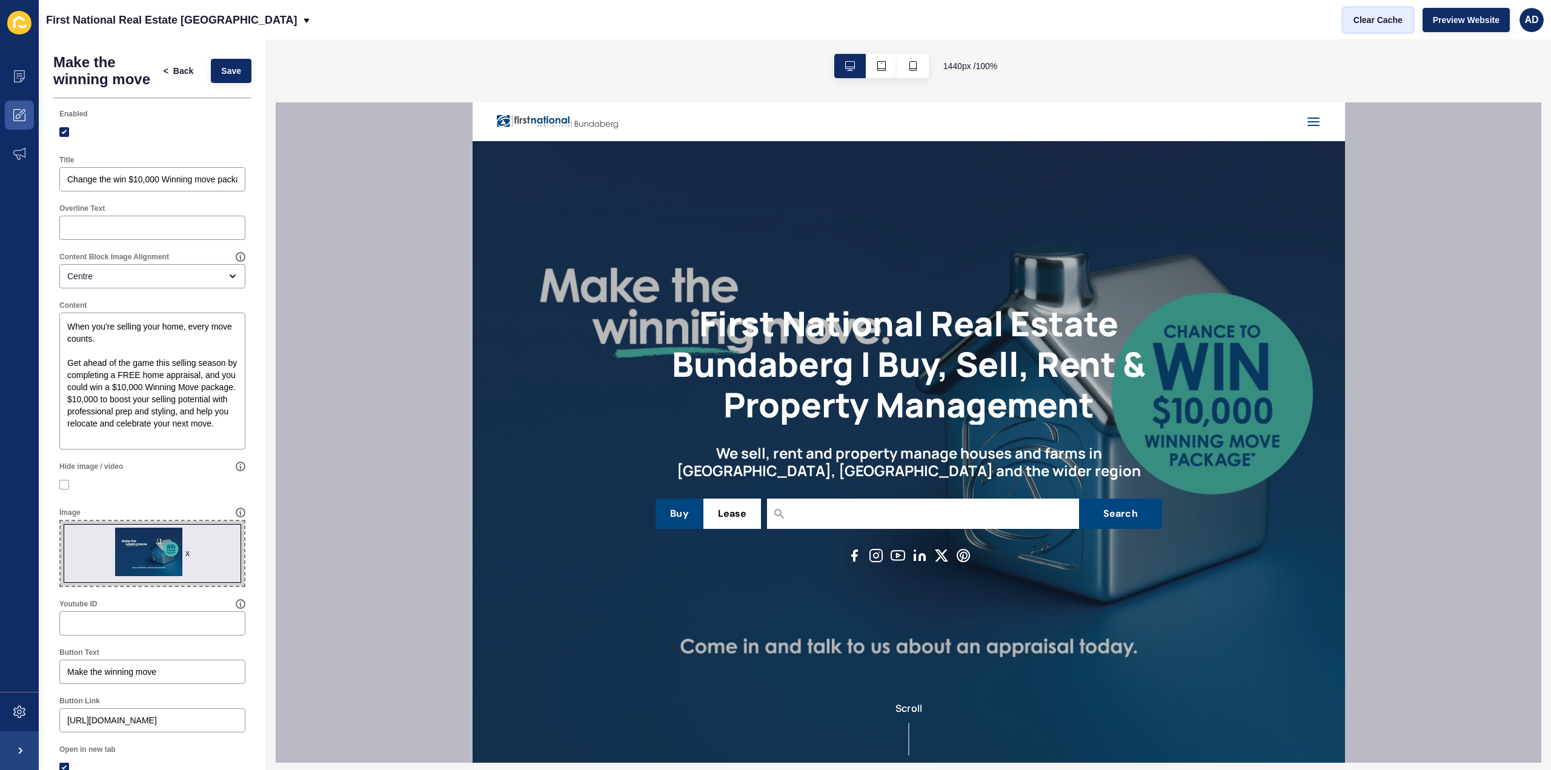
click at [1374, 15] on span "Clear Cache" at bounding box center [1378, 20] width 49 height 12
click at [1455, 16] on span "Preview Website" at bounding box center [1466, 20] width 67 height 12
click at [187, 568] on span "x" at bounding box center [153, 553] width 184 height 65
click at [61, 521] on input "x Drag or click to upload" at bounding box center [61, 521] width 0 height 0
type input "C:\fakepath\FN_OfficeWindowDisplay_A4_Internal print.jpg"
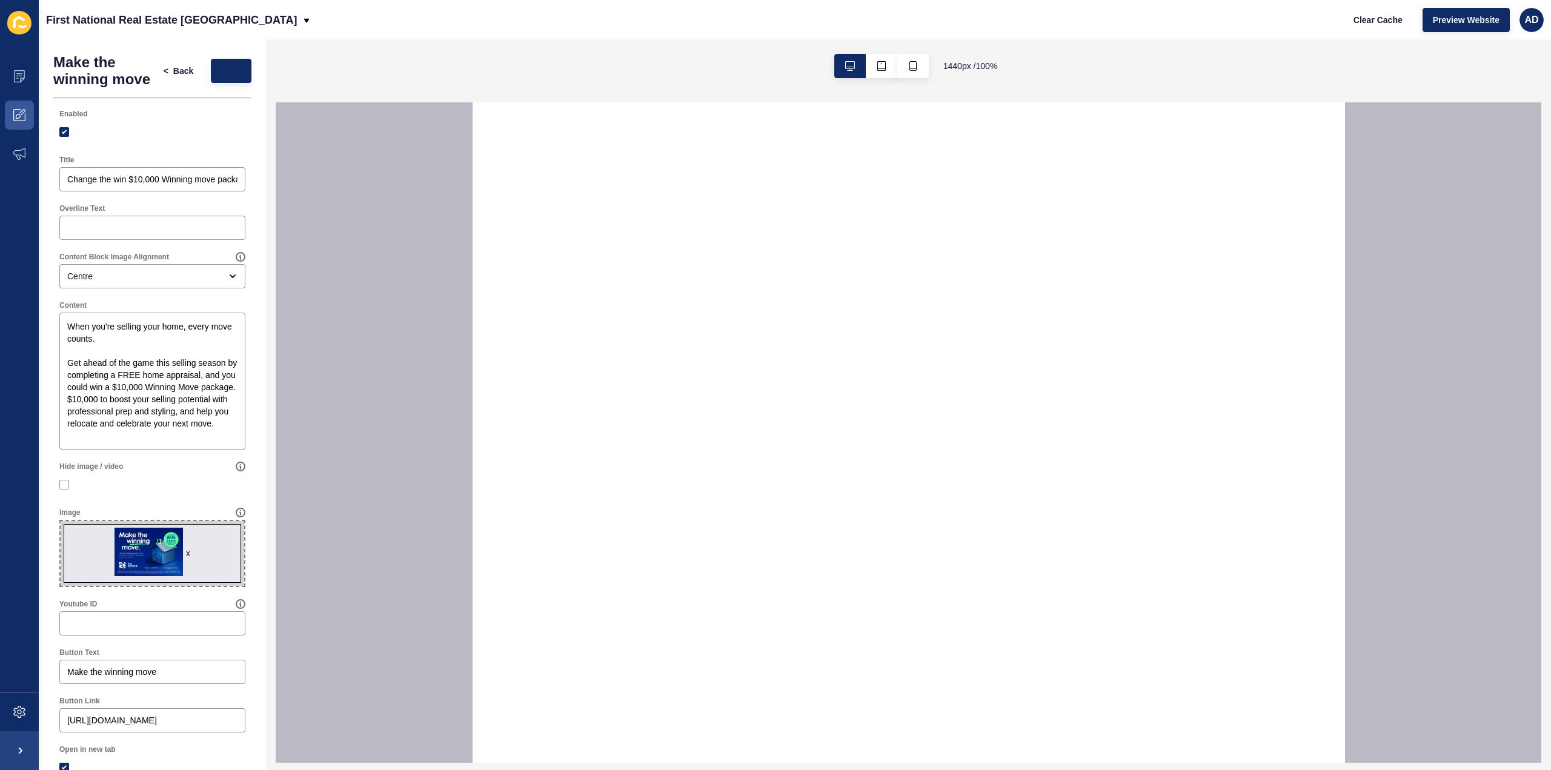
select select
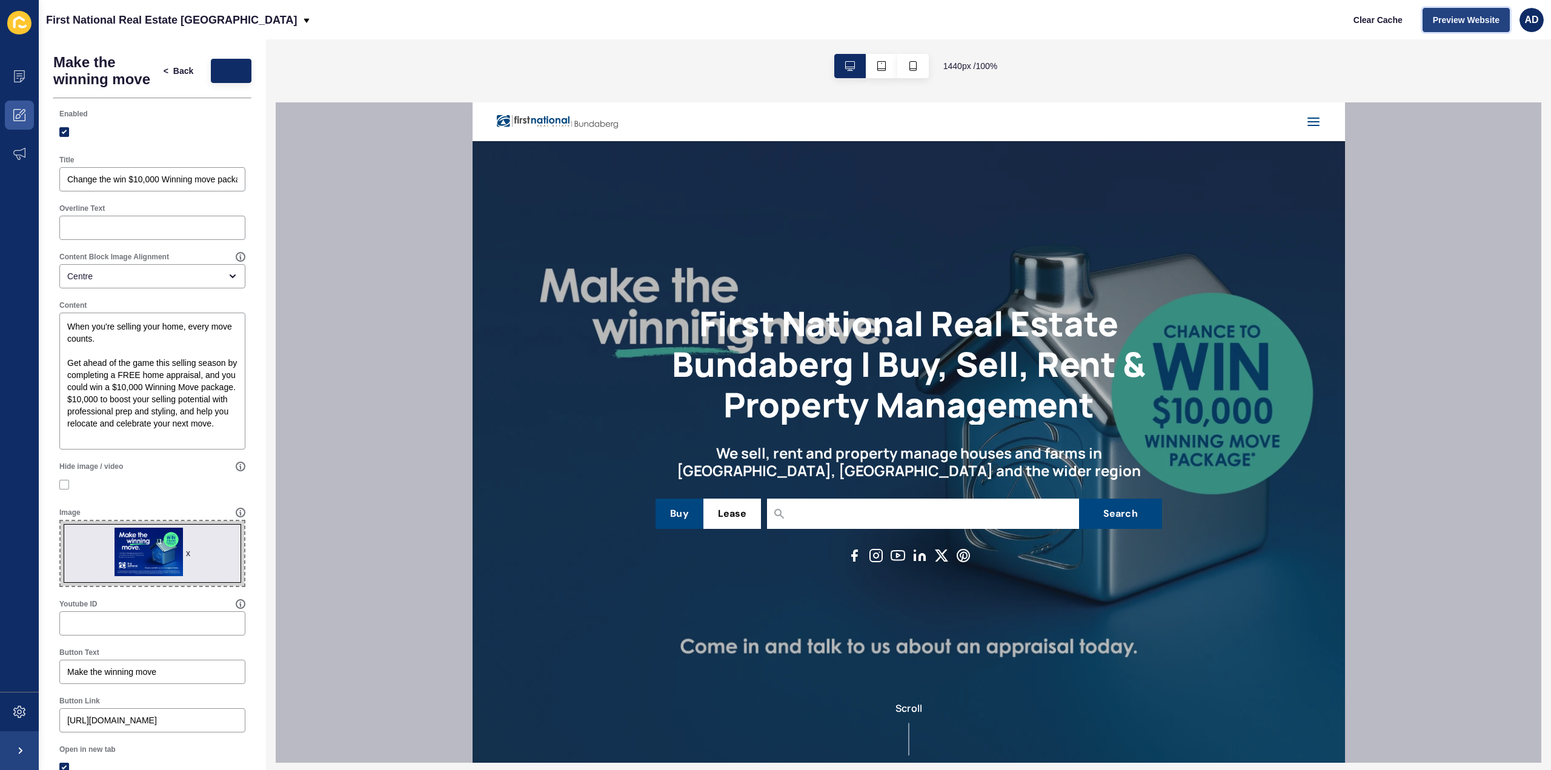
click at [1464, 16] on span "Preview Website" at bounding box center [1466, 20] width 67 height 12
click at [145, 414] on textarea "When you're selling your home, every move counts. Get ahead of the game this se…" at bounding box center [152, 380] width 182 height 133
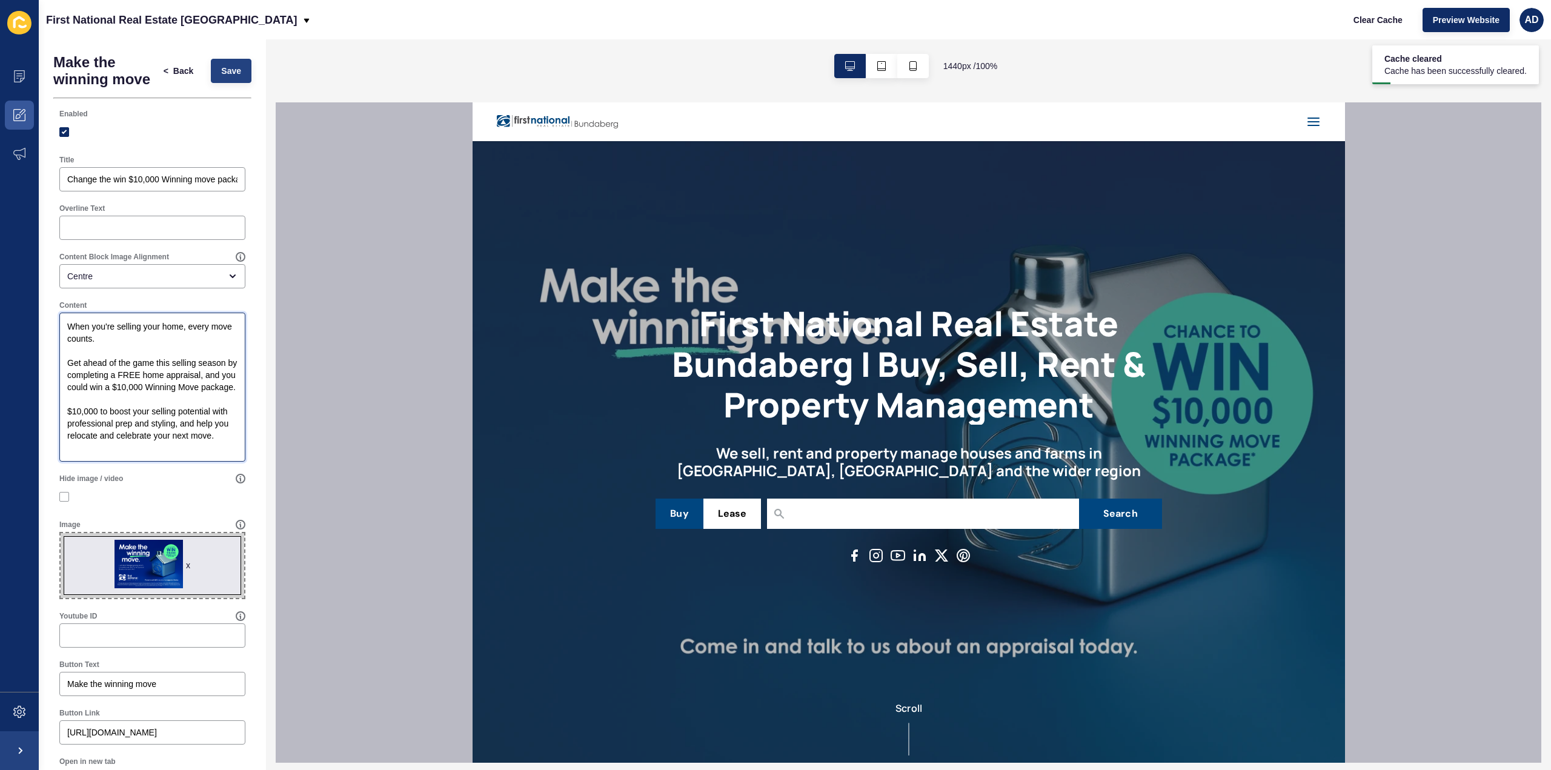
type textarea "When you're selling your home, every move counts. Get ahead of the game this se…"
click at [221, 77] on span "Save" at bounding box center [231, 71] width 20 height 12
drag, startPoint x: 1384, startPoint y: 18, endPoint x: 1394, endPoint y: 20, distance: 9.9
click at [1384, 18] on span "Clear Cache" at bounding box center [1378, 20] width 49 height 12
click at [1462, 18] on span "Preview Website" at bounding box center [1466, 20] width 67 height 12
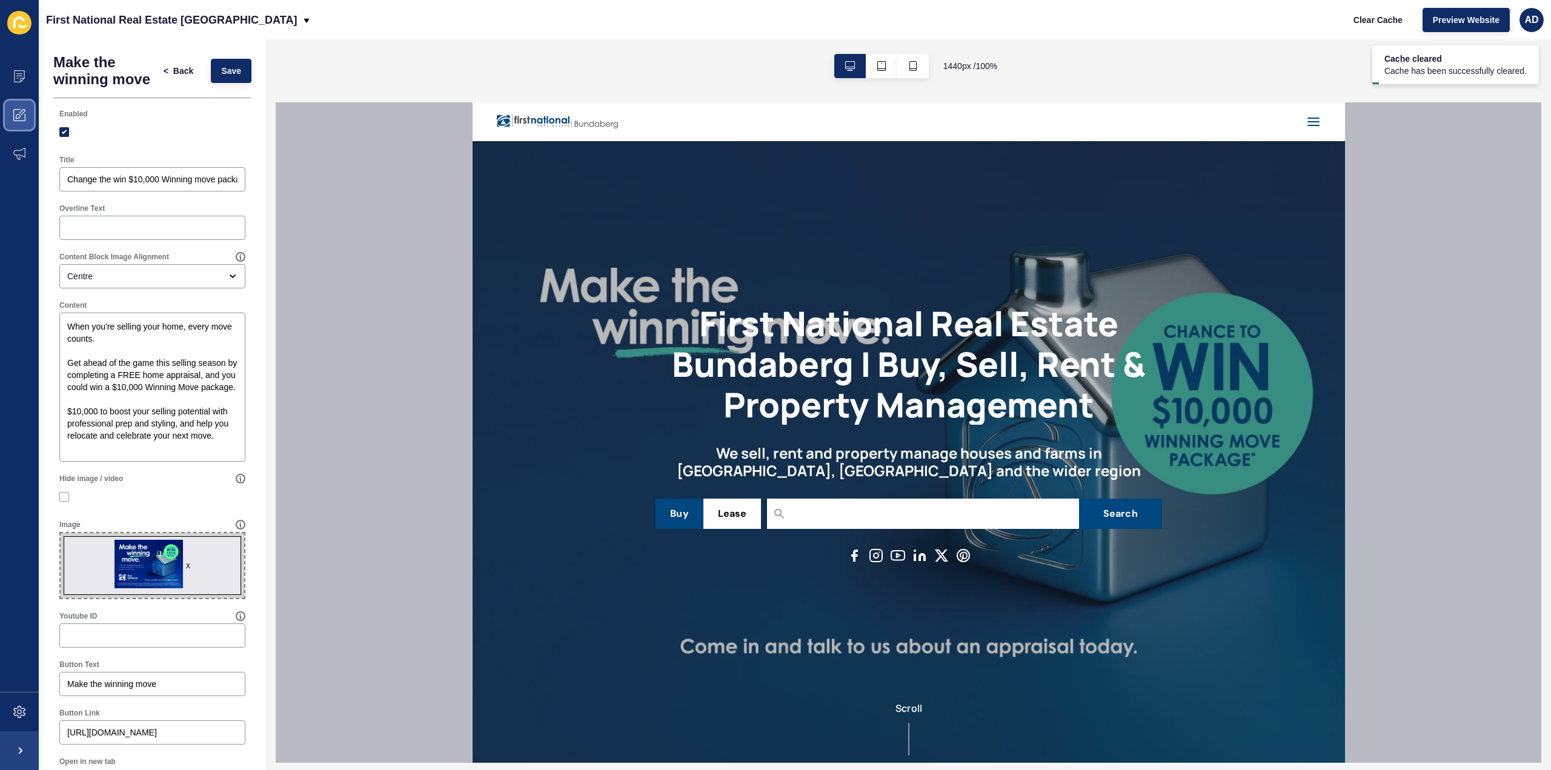
click at [16, 115] on icon at bounding box center [18, 116] width 5 height 5
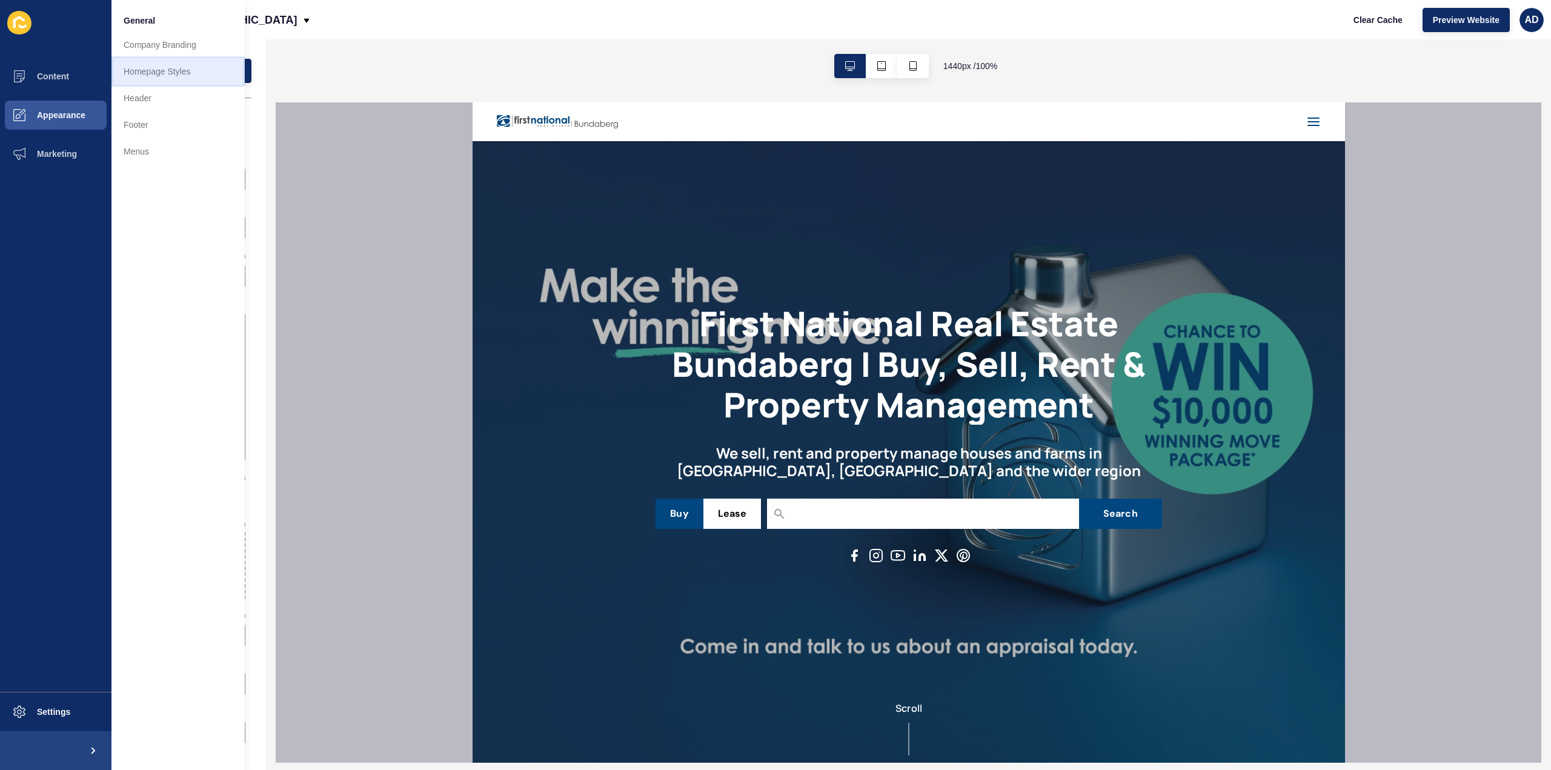
click at [165, 67] on link "Homepage Styles" at bounding box center [177, 71] width 133 height 27
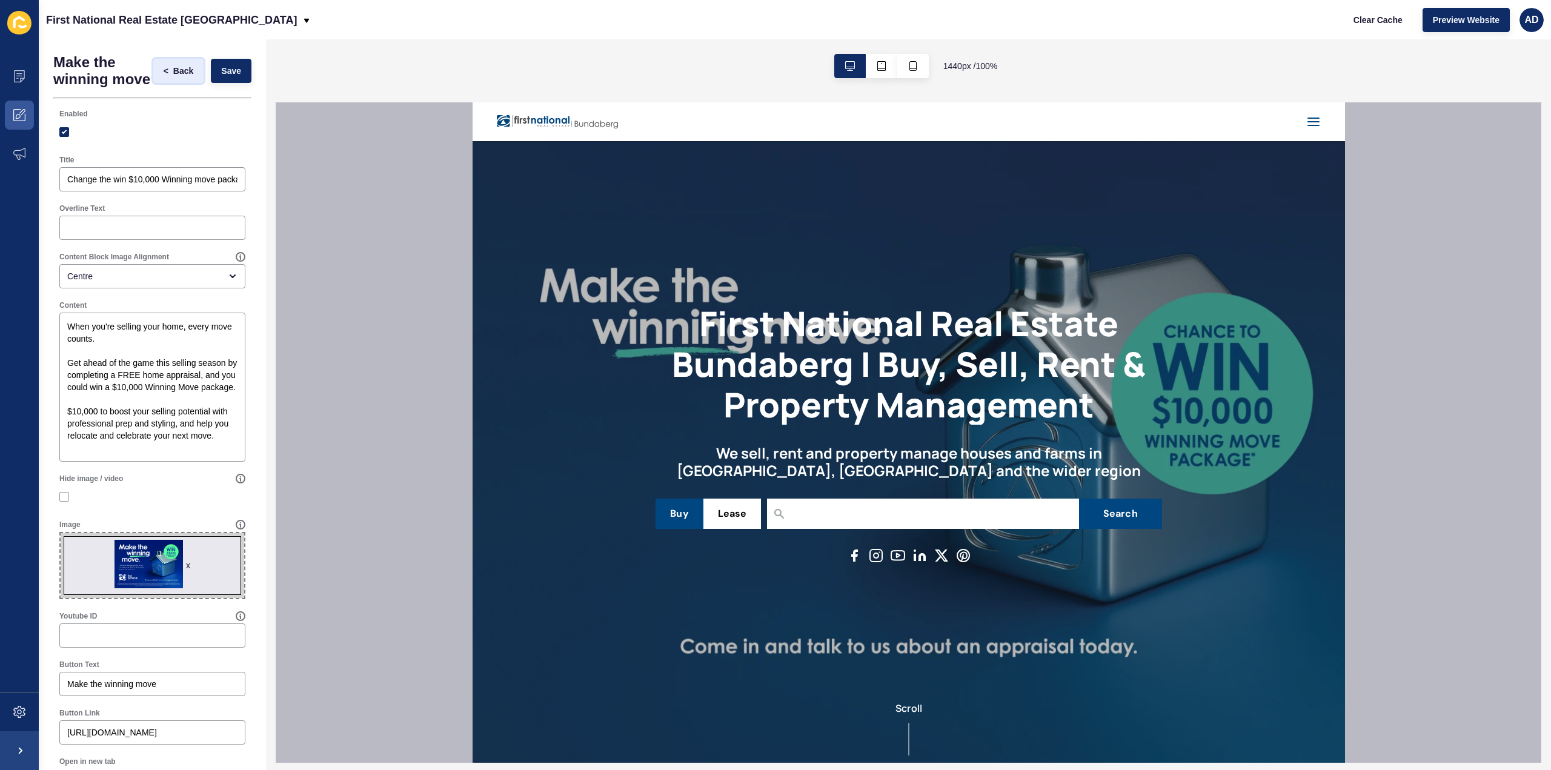
click at [174, 77] on span "Back" at bounding box center [183, 71] width 20 height 12
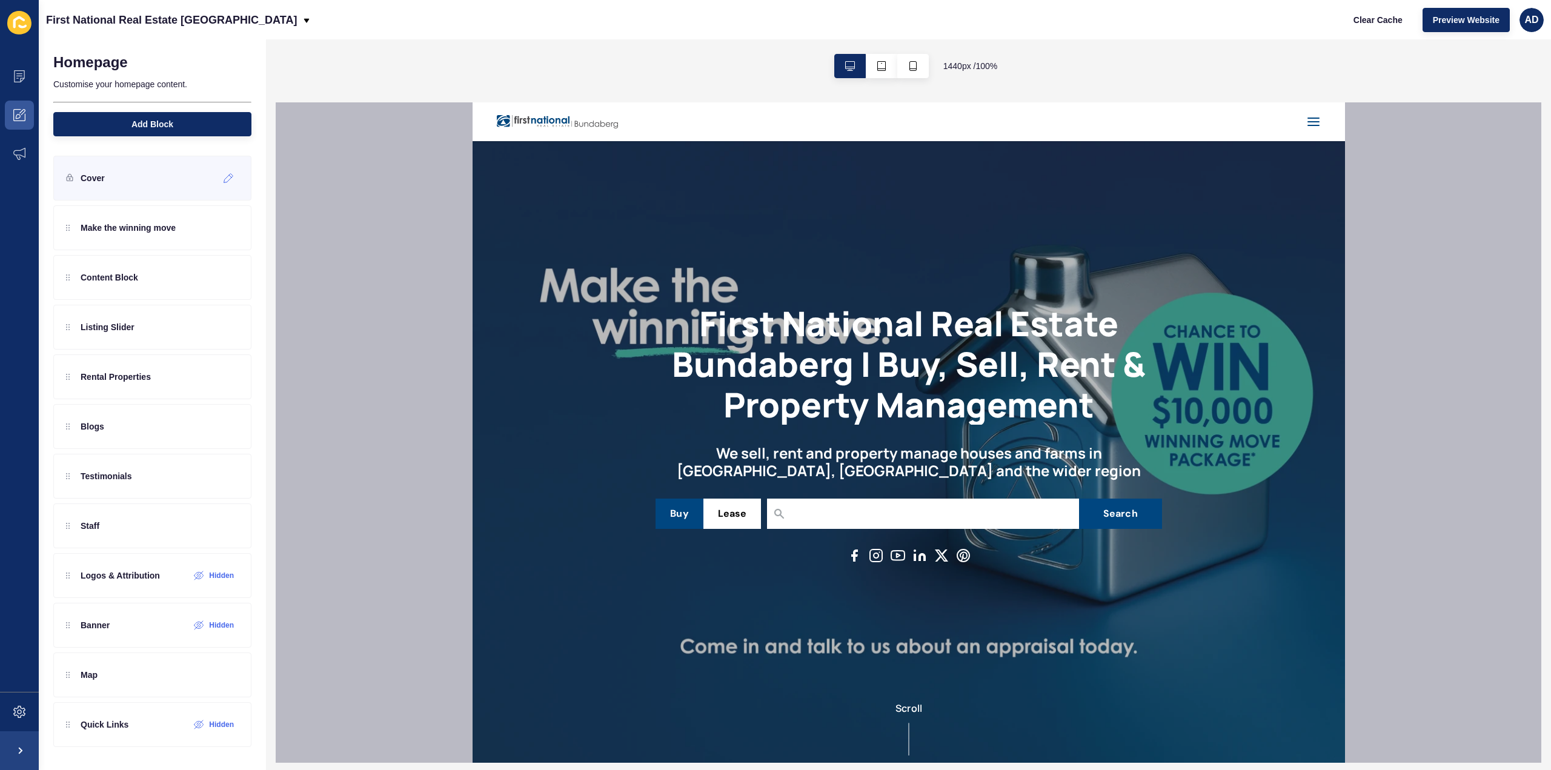
click at [117, 180] on div "Cover" at bounding box center [152, 178] width 198 height 45
click at [234, 178] on div at bounding box center [229, 177] width 20 height 19
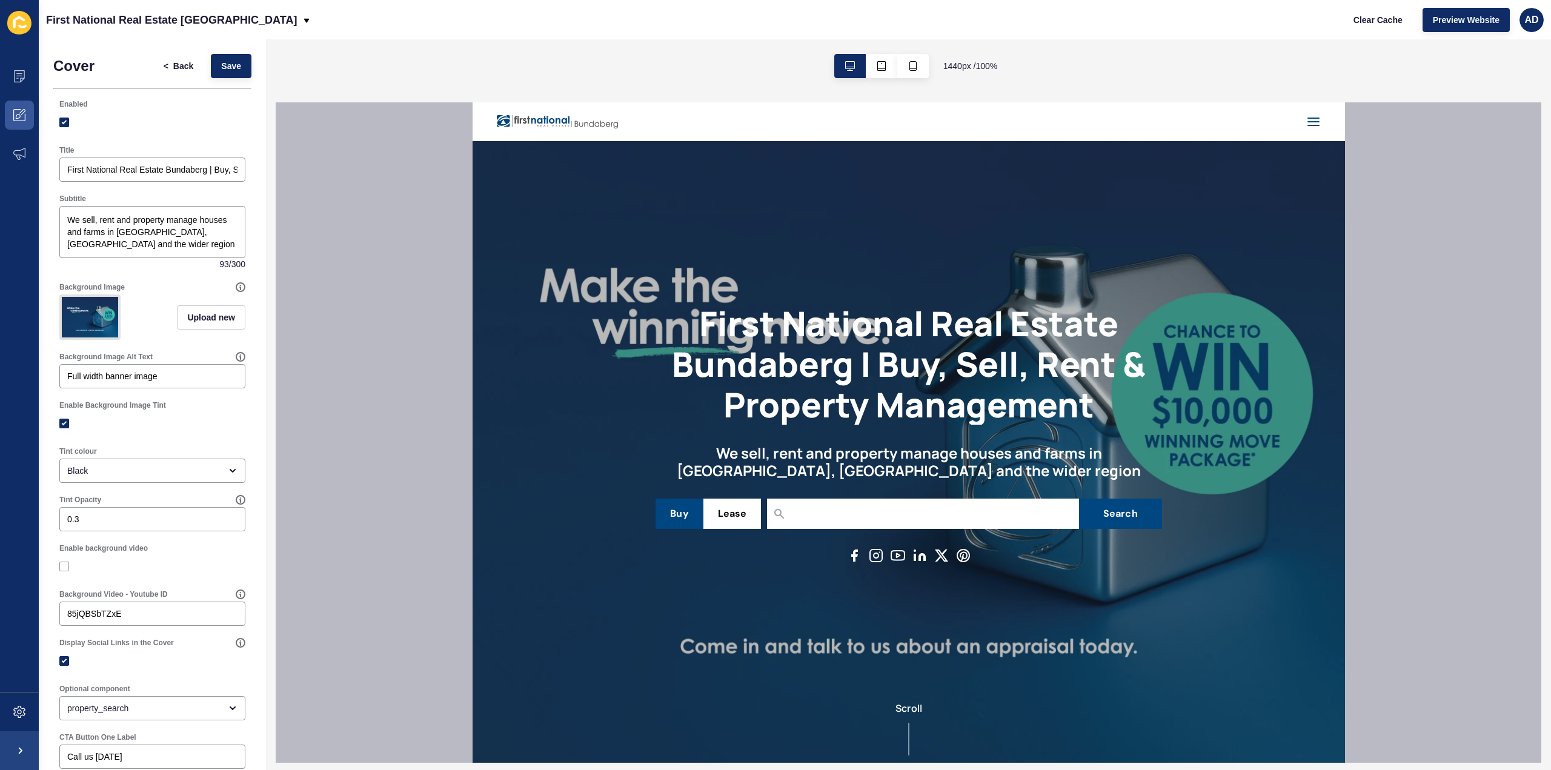
click at [96, 317] on img at bounding box center [90, 317] width 56 height 41
click at [201, 317] on span "Upload new" at bounding box center [211, 317] width 48 height 12
click at [148, 316] on span at bounding box center [153, 319] width 184 height 47
click at [61, 296] on input "Drag or click to upload" at bounding box center [61, 296] width 0 height 0
type input "C:\fakepath\Bluewallwithbike.png"
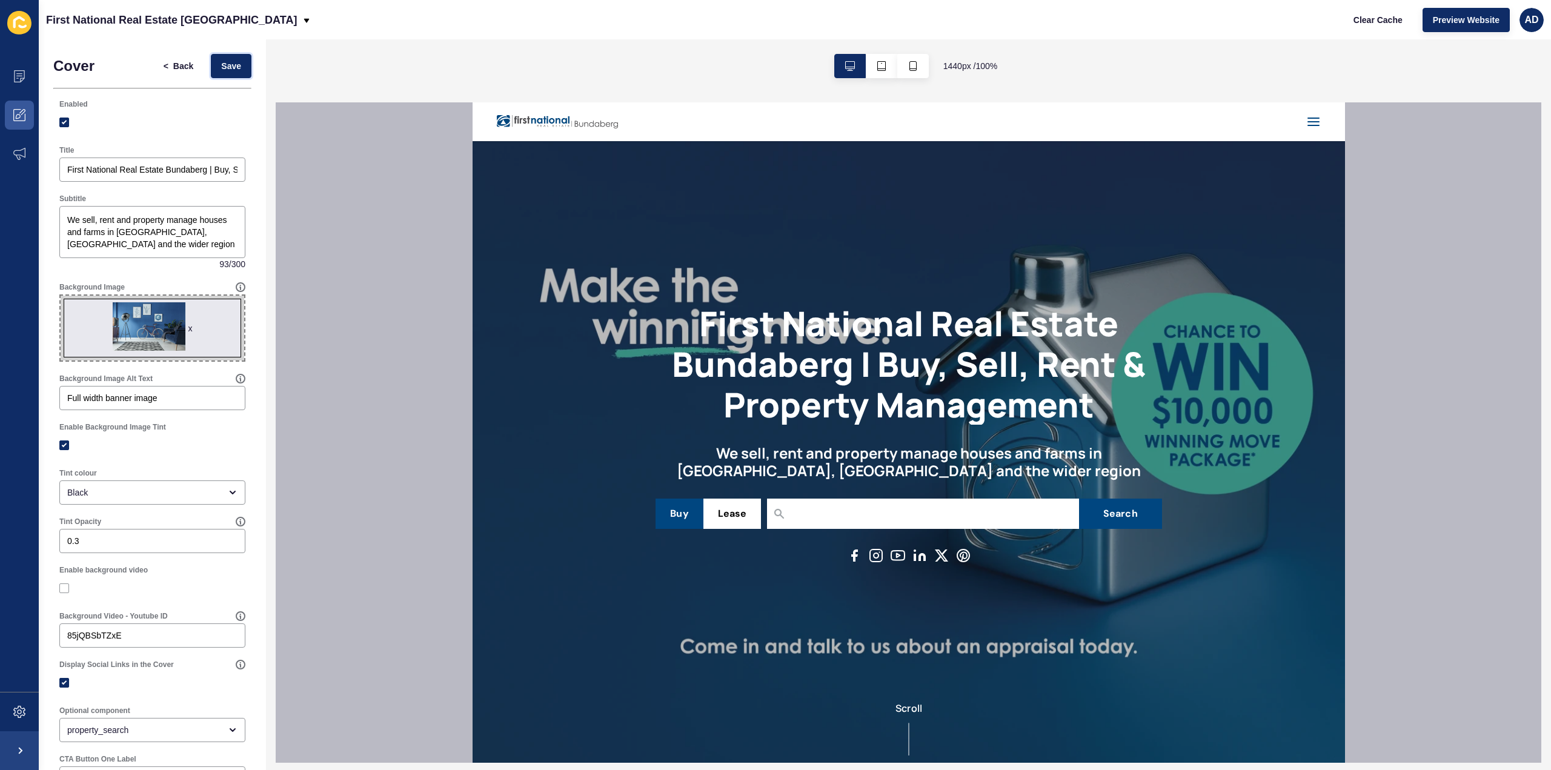
drag, startPoint x: 221, startPoint y: 65, endPoint x: 257, endPoint y: 68, distance: 35.9
click at [221, 65] on span "Save" at bounding box center [231, 66] width 20 height 12
click at [1369, 15] on span "Clear Cache" at bounding box center [1378, 20] width 49 height 12
click at [1470, 19] on span "Preview Website" at bounding box center [1466, 20] width 67 height 12
